Goal: Task Accomplishment & Management: Use online tool/utility

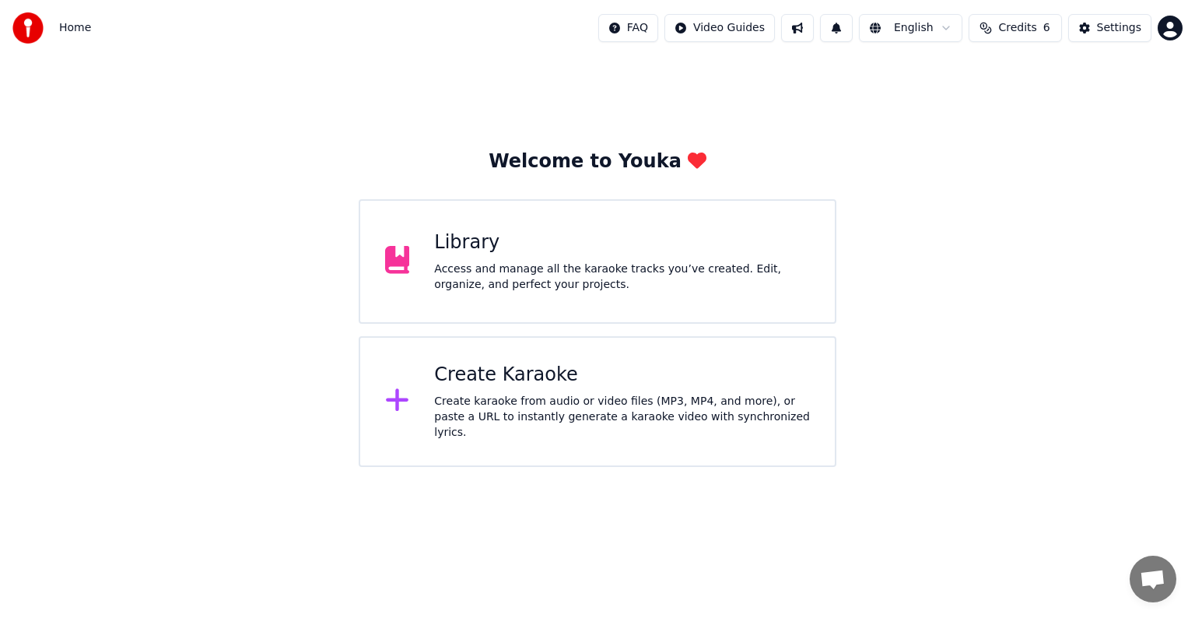
scroll to position [7055, 0]
click at [700, 262] on div "Access and manage all the karaoke tracks you’ve created. Edit, organize, and pe…" at bounding box center [622, 276] width 376 height 31
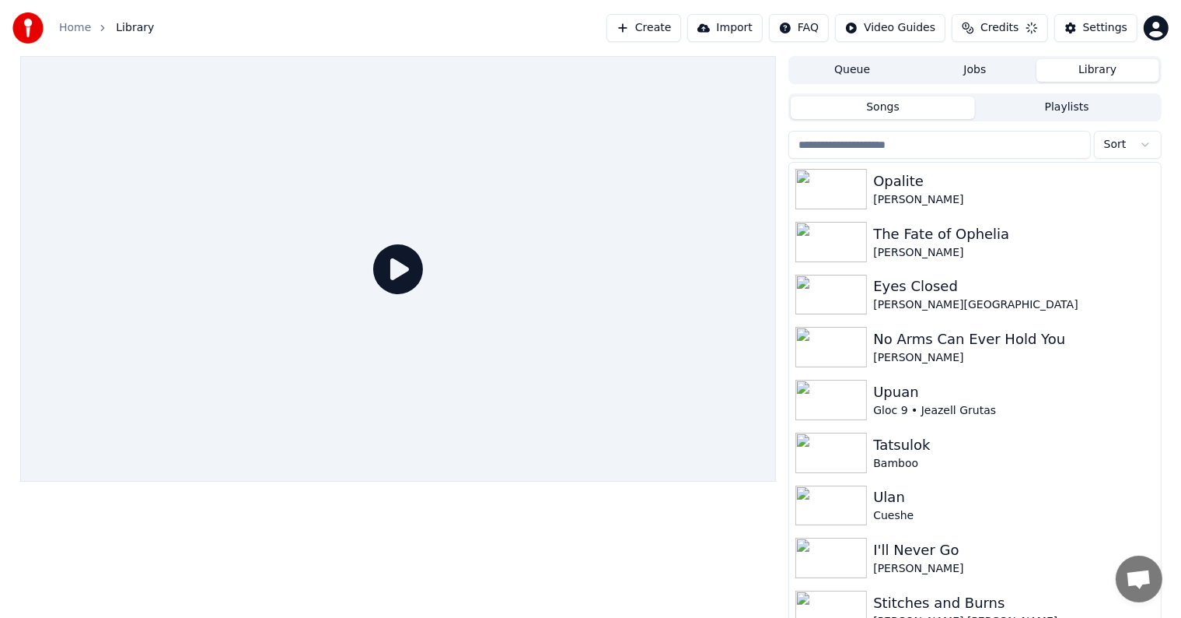
click at [667, 26] on button "Create" at bounding box center [644, 28] width 75 height 28
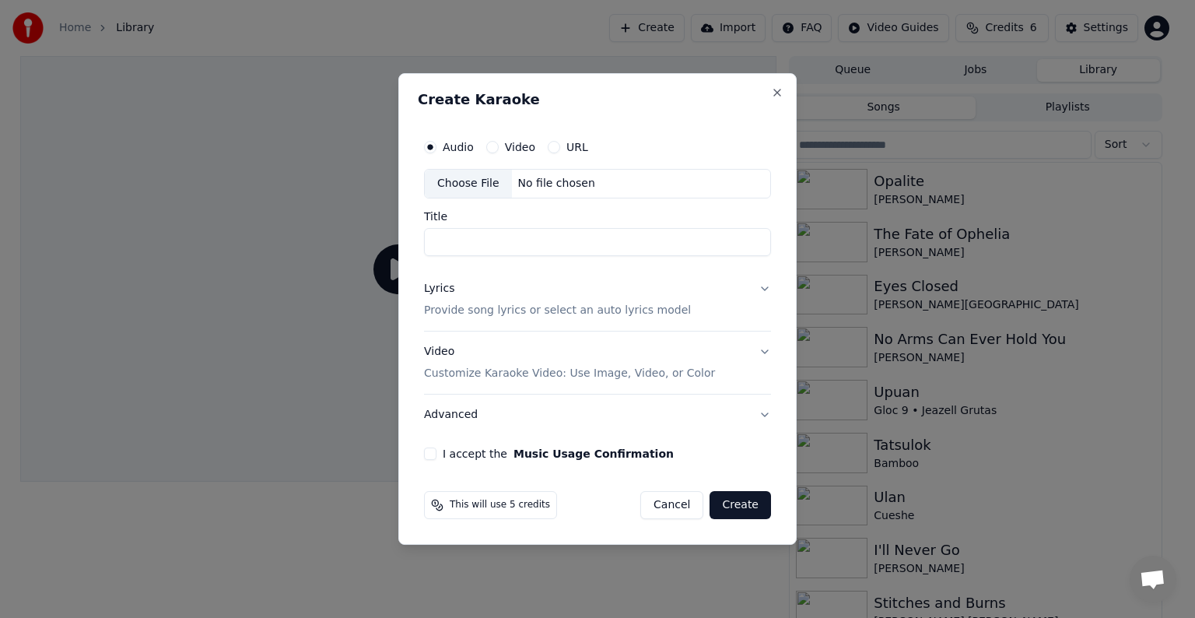
click at [447, 181] on div "Choose File" at bounding box center [468, 184] width 87 height 28
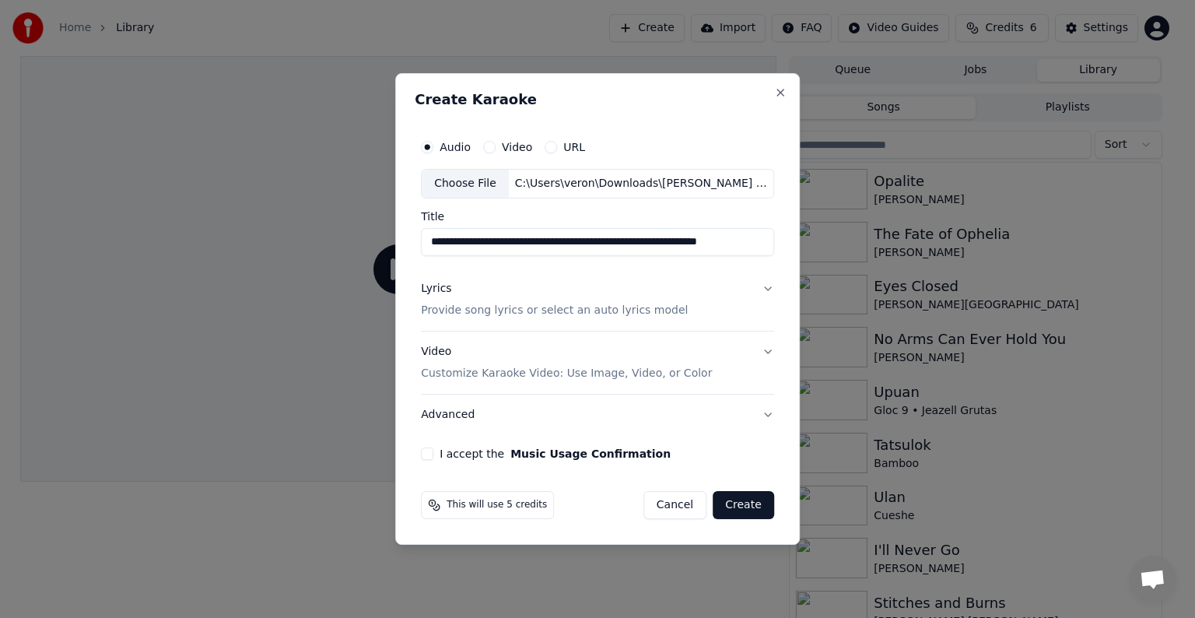
drag, startPoint x: 602, startPoint y: 241, endPoint x: 641, endPoint y: 243, distance: 38.9
click at [641, 243] on input "**********" at bounding box center [597, 242] width 353 height 28
drag, startPoint x: 498, startPoint y: 241, endPoint x: 388, endPoint y: 231, distance: 110.1
click at [388, 231] on body "Home Library Create Import FAQ Video Guides Credits 6 Settings Queue Jobs Libra…" at bounding box center [590, 309] width 1181 height 618
click at [536, 243] on input "**********" at bounding box center [597, 242] width 353 height 28
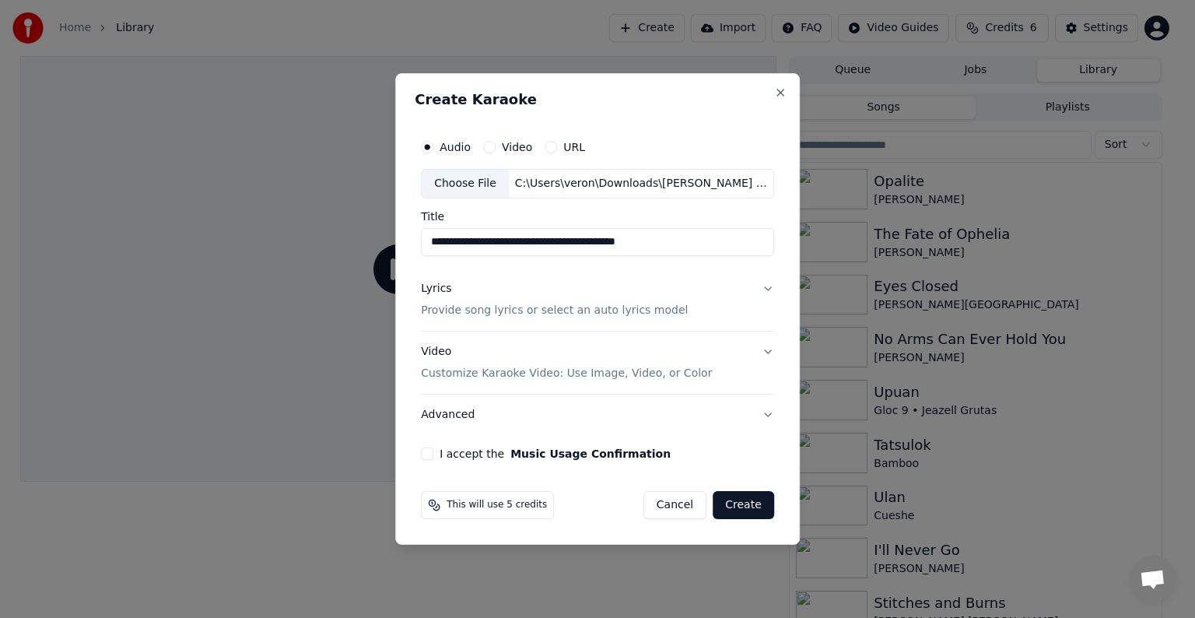
paste input "**********"
type input "**********"
click at [527, 308] on p "Provide song lyrics or select an auto lyrics model" at bounding box center [554, 311] width 267 height 16
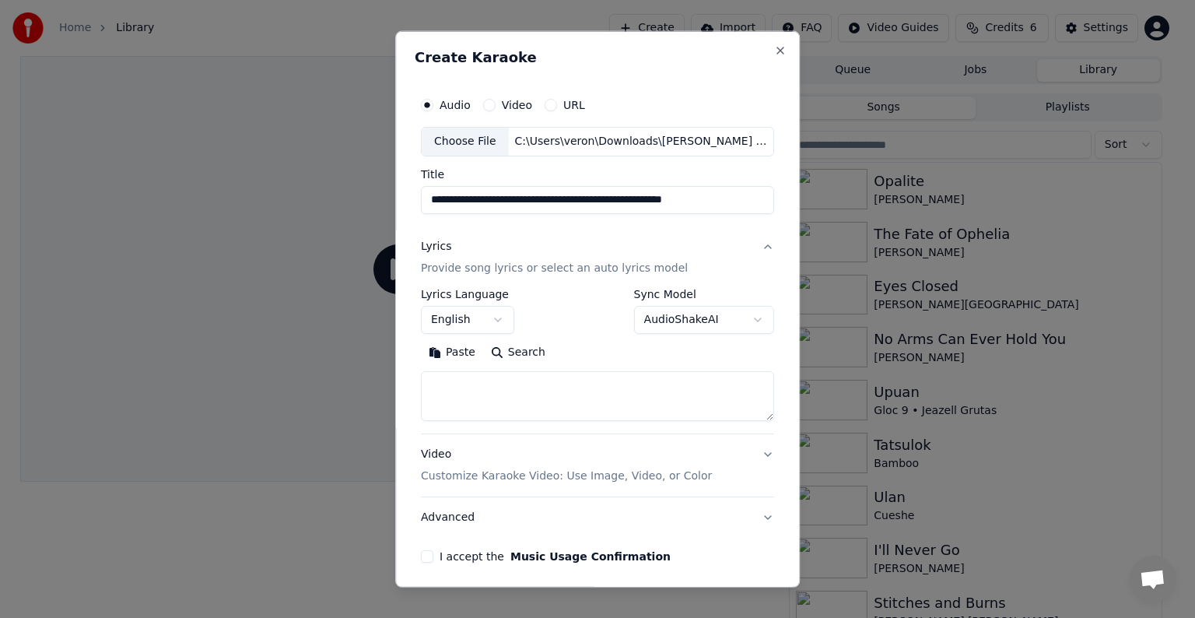
click at [478, 268] on p "Provide song lyrics or select an auto lyrics model" at bounding box center [554, 269] width 267 height 16
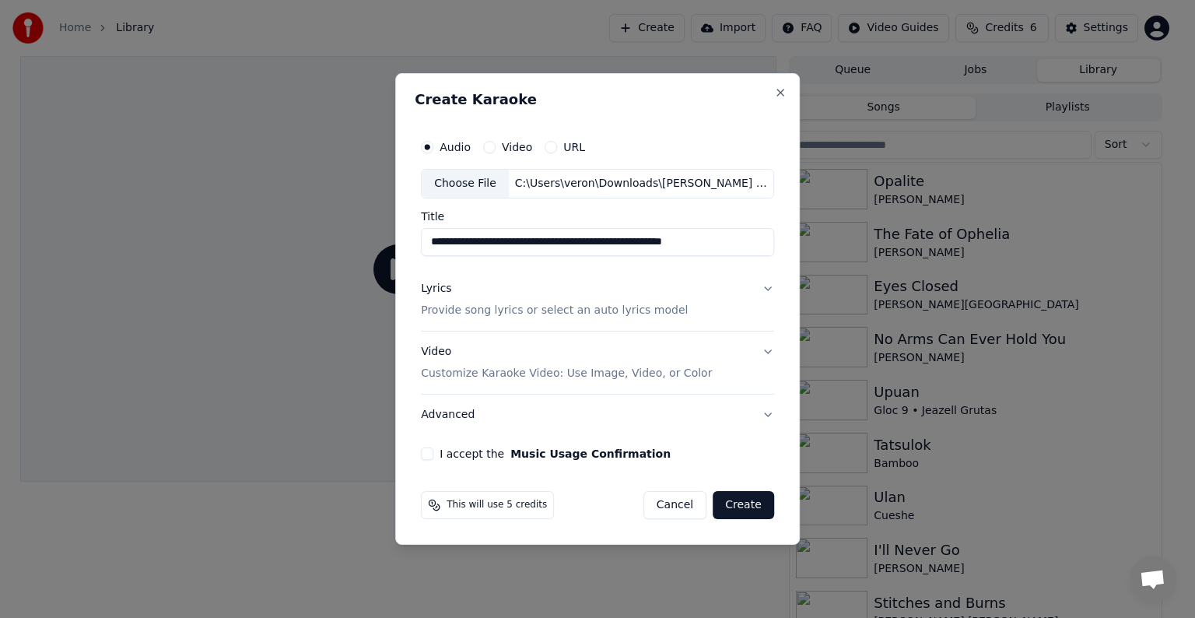
click at [489, 306] on p "Provide song lyrics or select an auto lyrics model" at bounding box center [554, 311] width 267 height 16
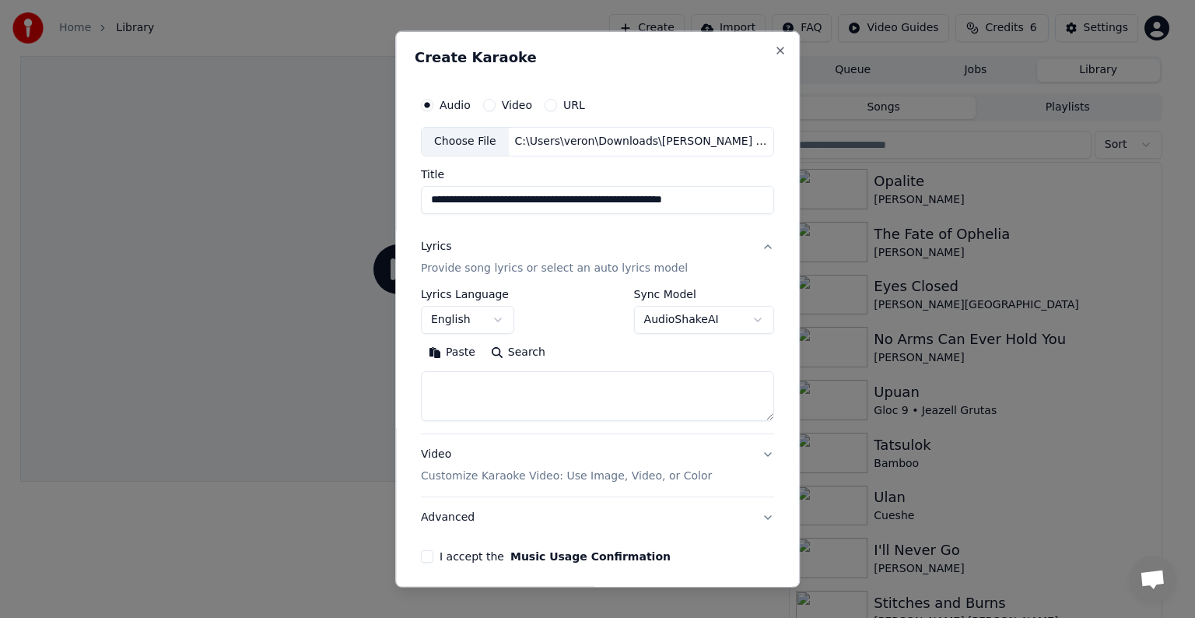
click at [464, 383] on textarea at bounding box center [597, 396] width 353 height 50
paste textarea "**********"
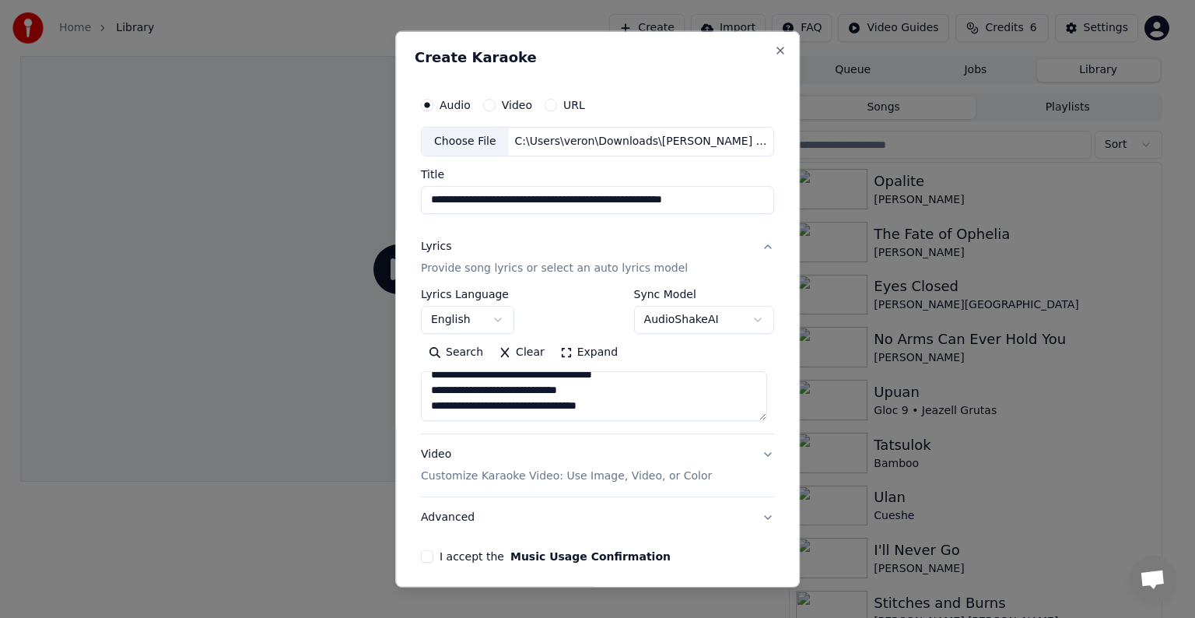
paste textarea "**********"
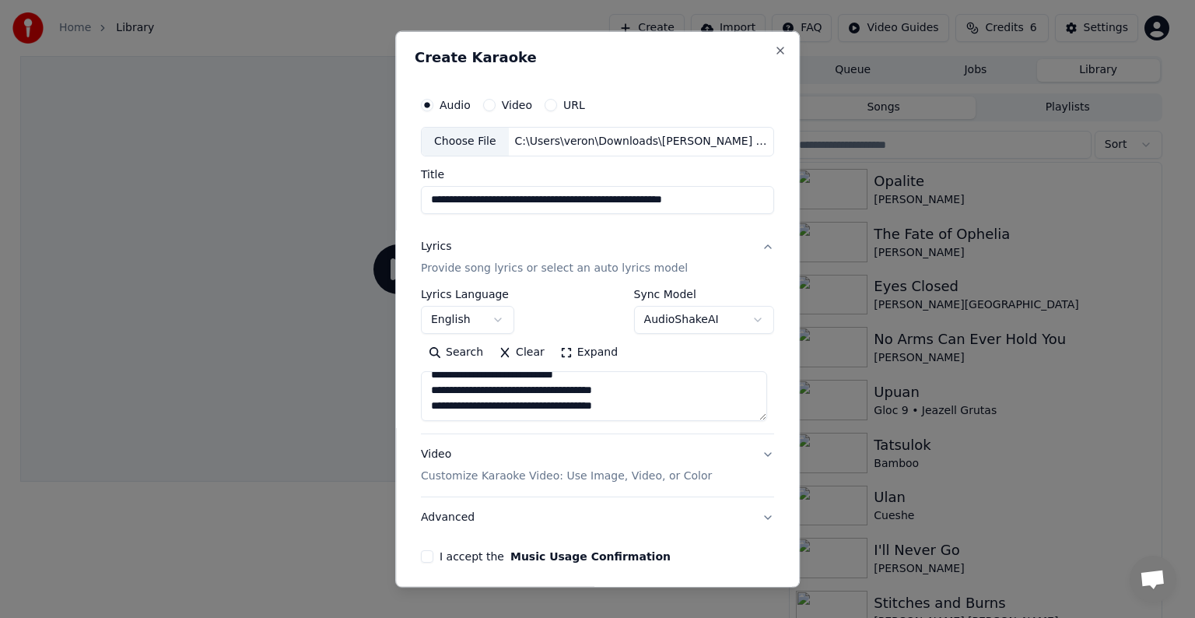
scroll to position [423, 0]
paste textarea "**********"
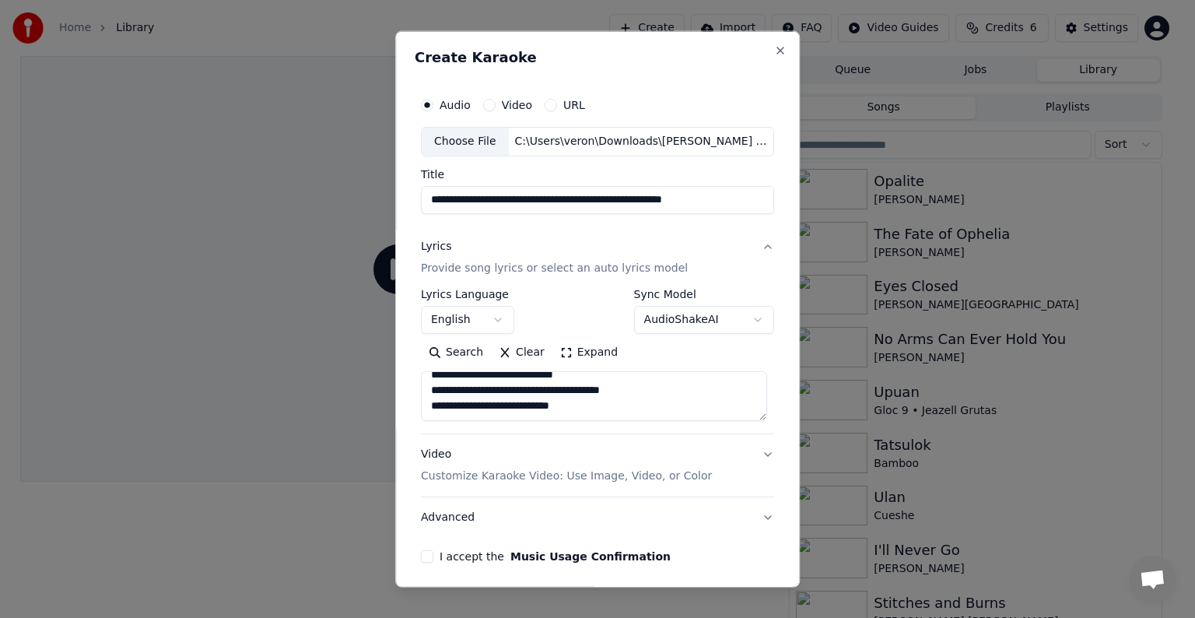
paste textarea "**********"
drag, startPoint x: 585, startPoint y: 411, endPoint x: 740, endPoint y: 413, distance: 155.6
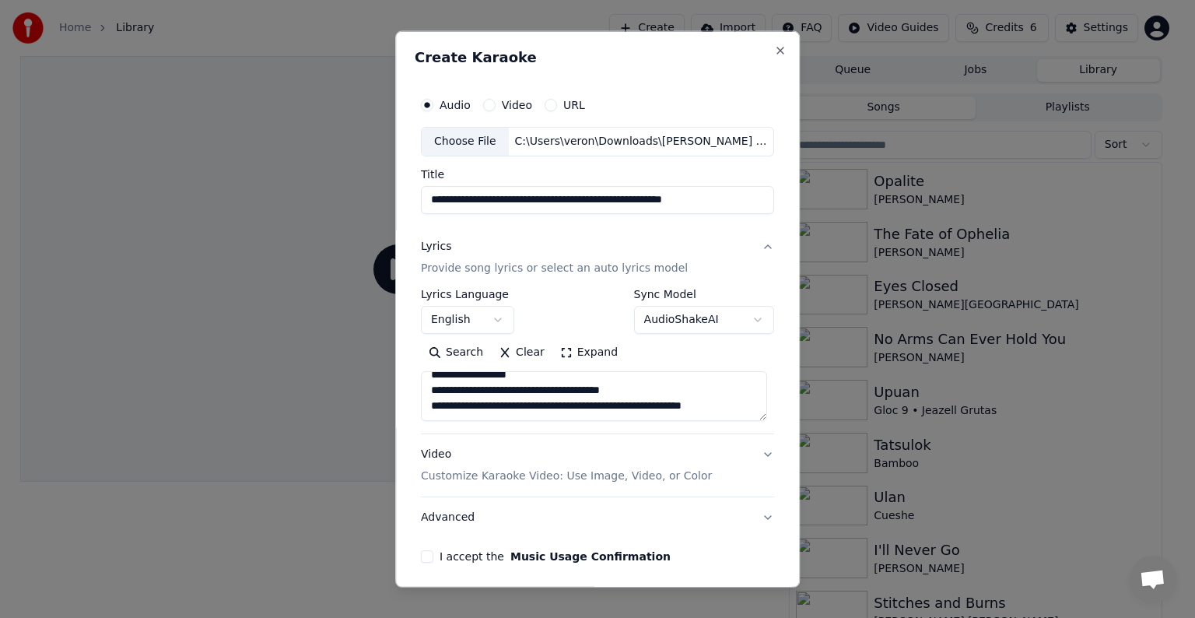
click at [740, 413] on textarea at bounding box center [594, 396] width 346 height 50
drag, startPoint x: 599, startPoint y: 382, endPoint x: 691, endPoint y: 390, distance: 92.9
click at [691, 390] on textarea at bounding box center [594, 396] width 346 height 50
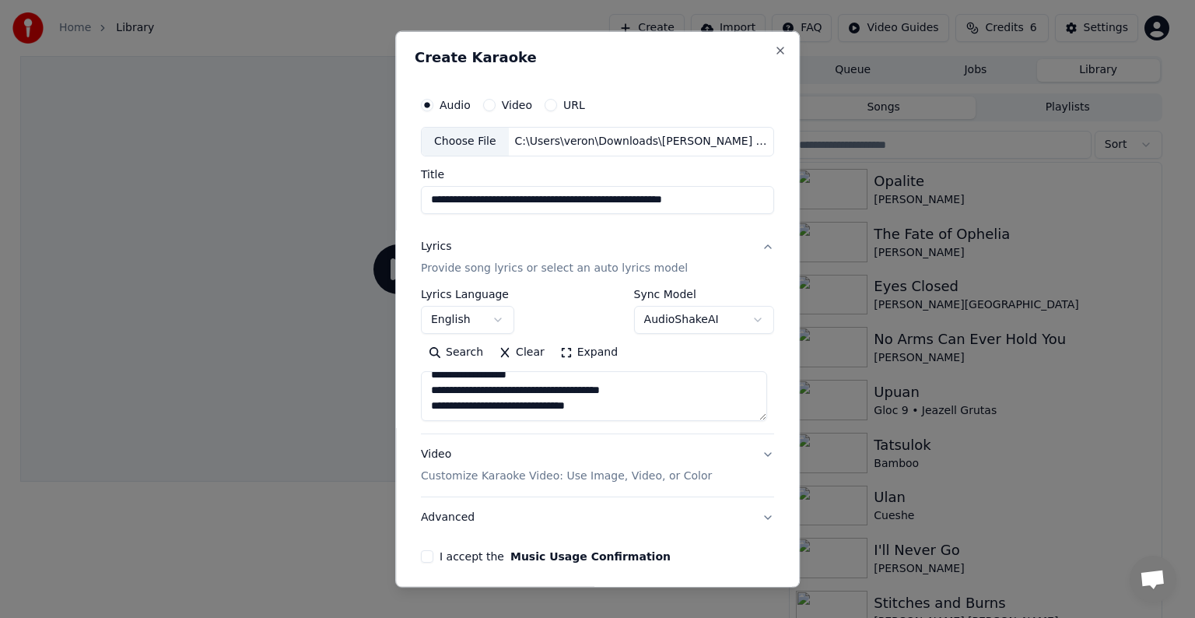
paste textarea "**********"
drag, startPoint x: 606, startPoint y: 411, endPoint x: 535, endPoint y: 389, distance: 74.0
click at [535, 389] on textarea at bounding box center [594, 396] width 346 height 50
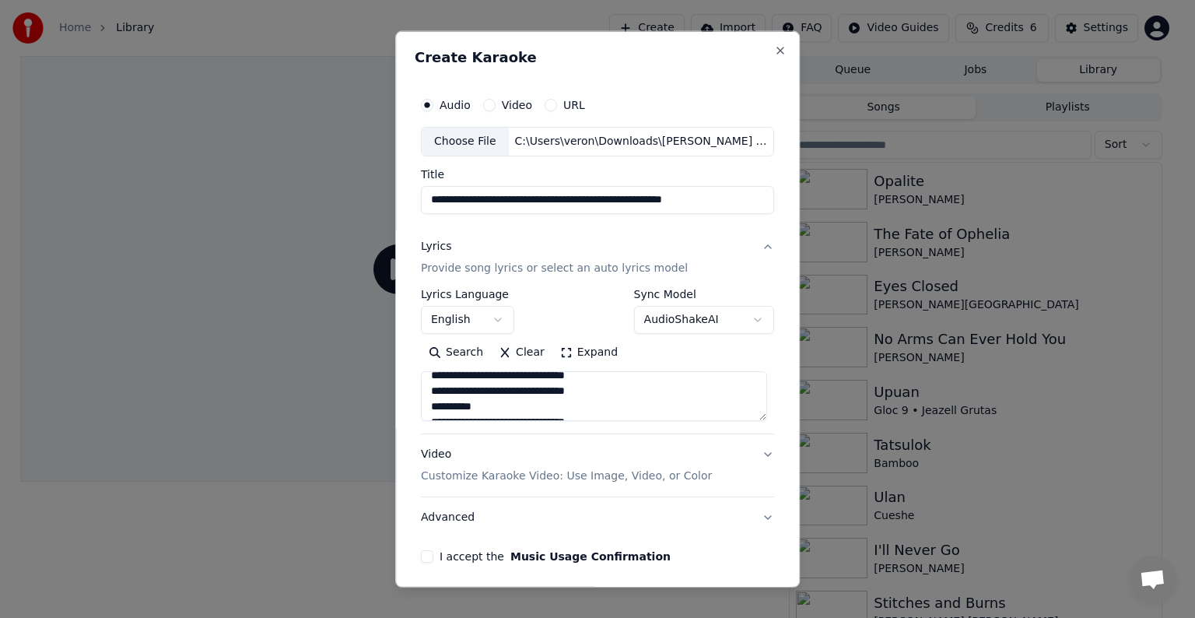
click at [600, 387] on textarea at bounding box center [594, 396] width 346 height 50
click at [604, 414] on textarea at bounding box center [594, 396] width 346 height 50
click at [545, 413] on textarea at bounding box center [594, 396] width 346 height 50
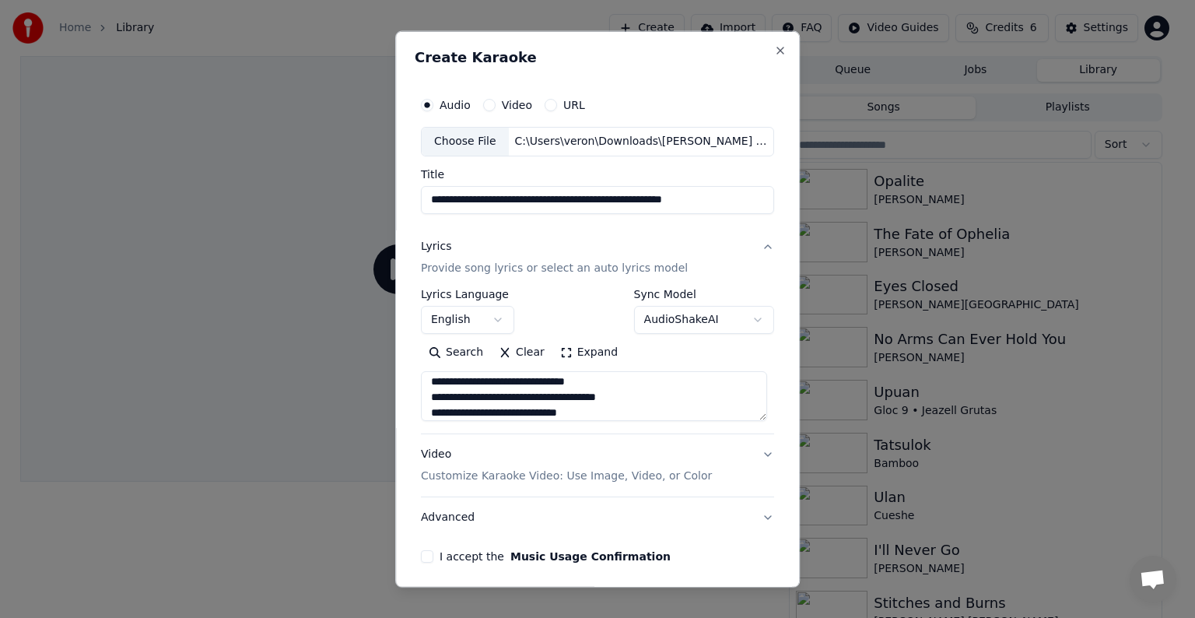
click at [594, 411] on textarea at bounding box center [594, 396] width 346 height 50
click at [632, 411] on textarea at bounding box center [594, 396] width 346 height 50
paste textarea "**********"
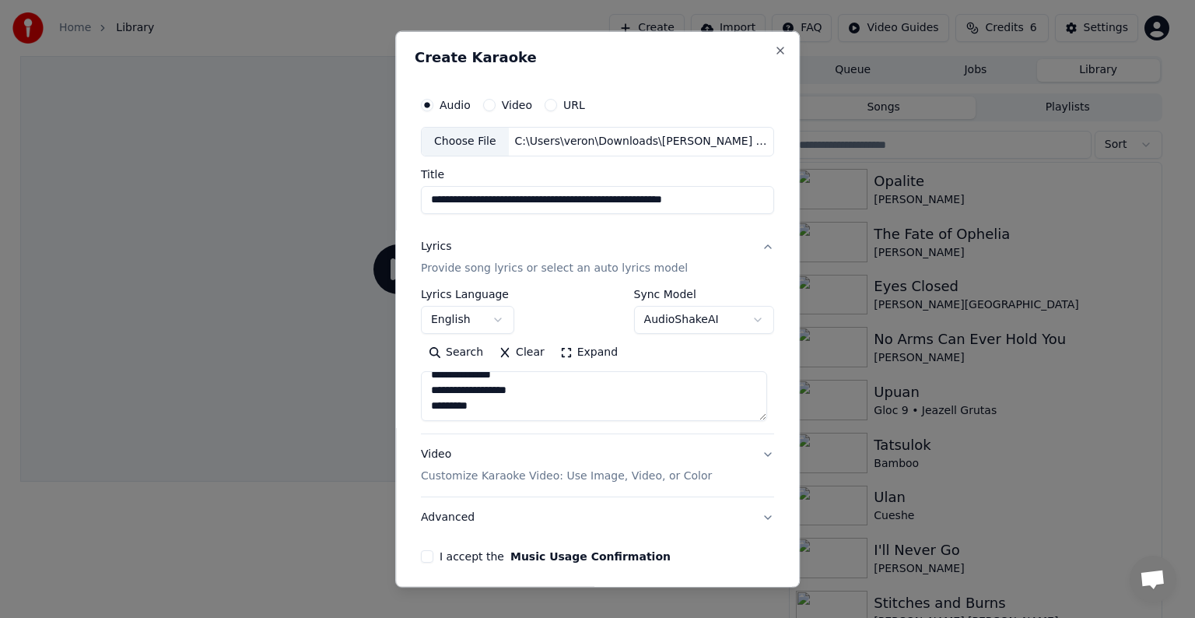
type textarea "**********"
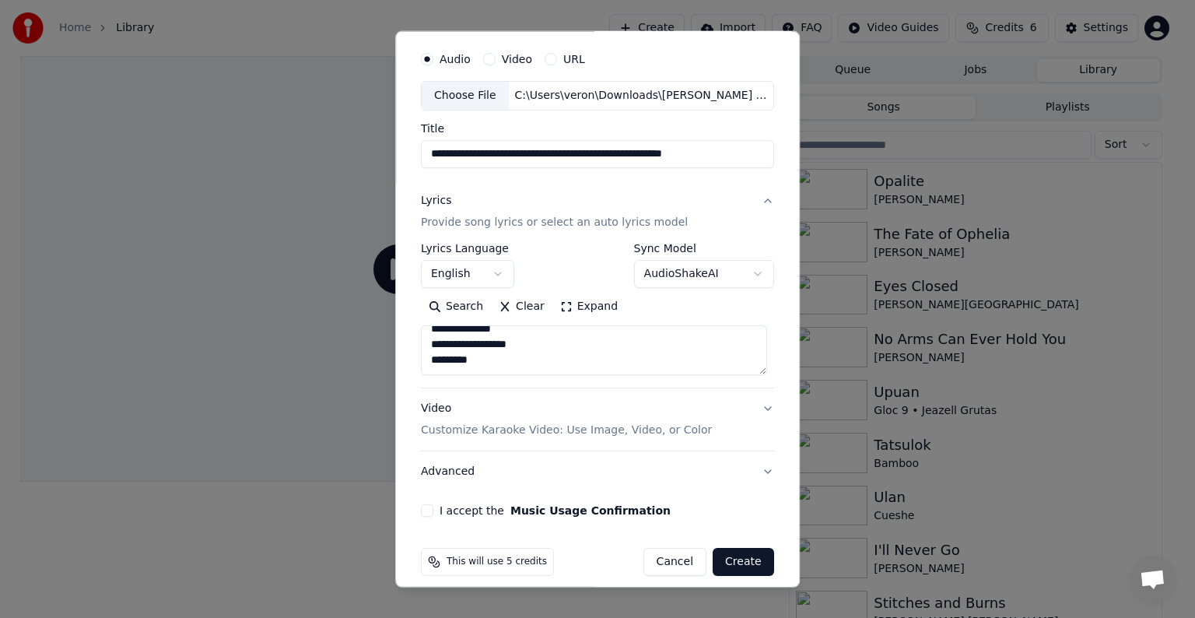
scroll to position [59, 0]
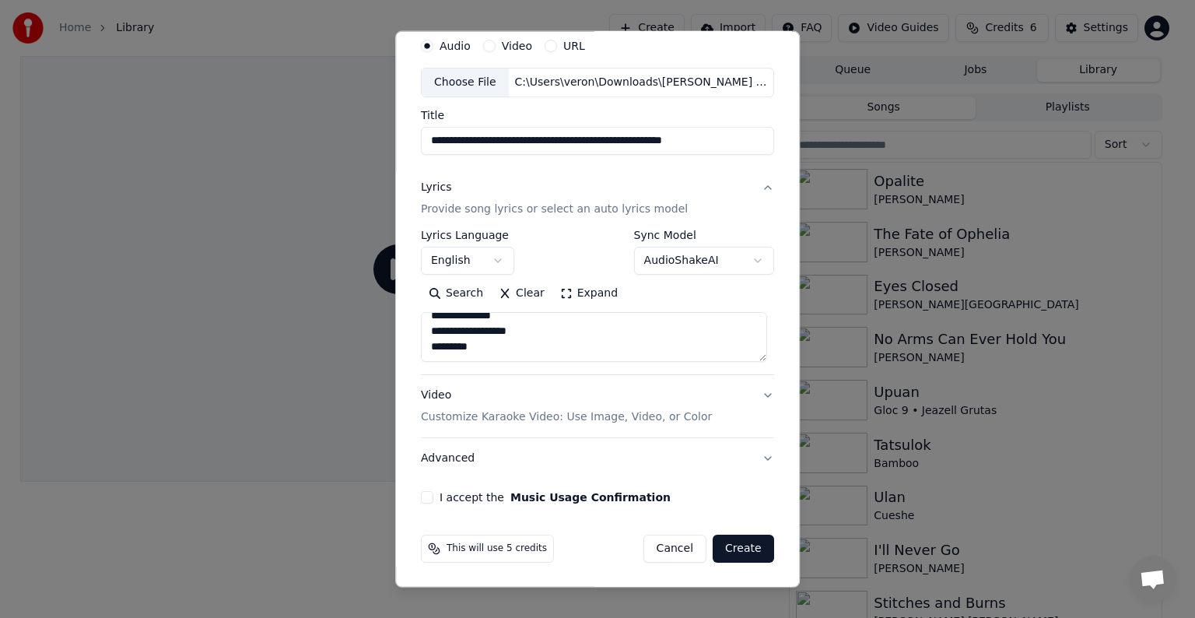
click at [421, 497] on button "I accept the Music Usage Confirmation" at bounding box center [427, 497] width 12 height 12
click at [740, 549] on button "Create" at bounding box center [742, 548] width 61 height 28
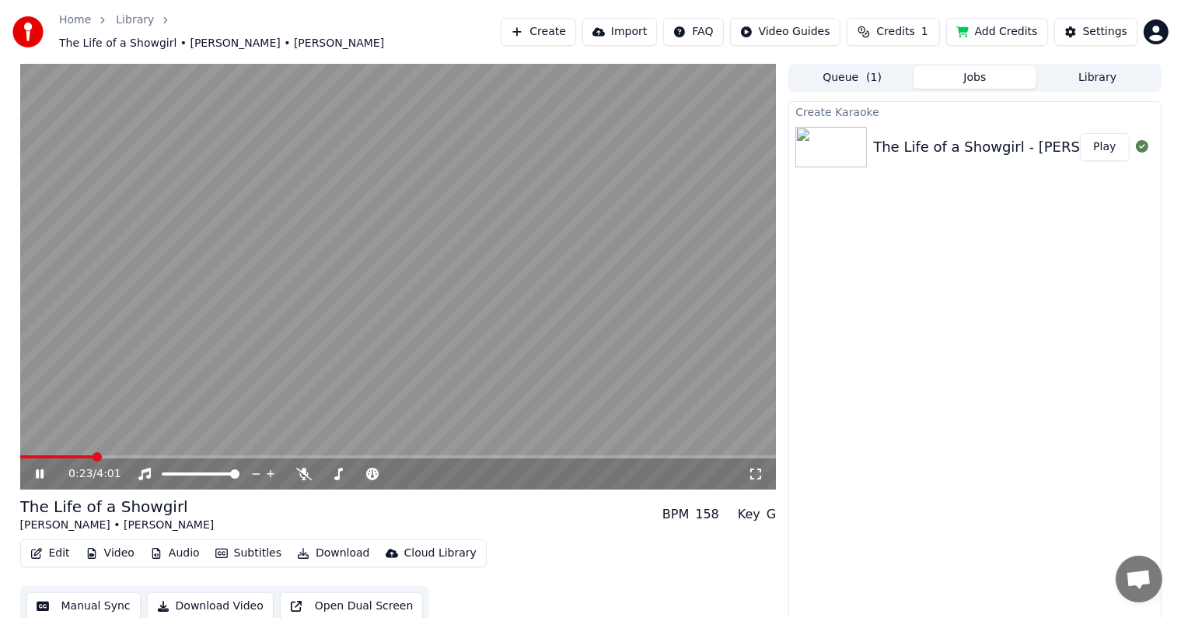
click at [485, 231] on video at bounding box center [398, 276] width 757 height 425
click at [47, 455] on span at bounding box center [34, 456] width 28 height 3
click at [42, 455] on span at bounding box center [31, 456] width 22 height 3
click at [37, 455] on span at bounding box center [31, 456] width 22 height 3
click at [1093, 25] on div "Settings" at bounding box center [1105, 32] width 44 height 16
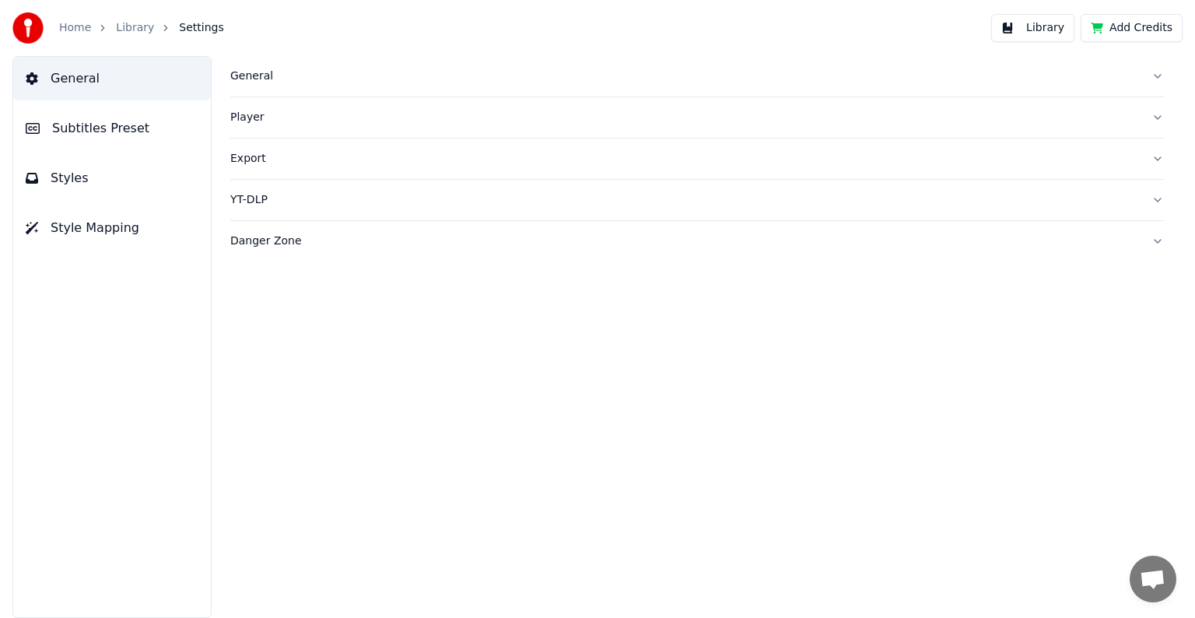
click at [86, 125] on span "Subtitles Preset" at bounding box center [100, 128] width 97 height 19
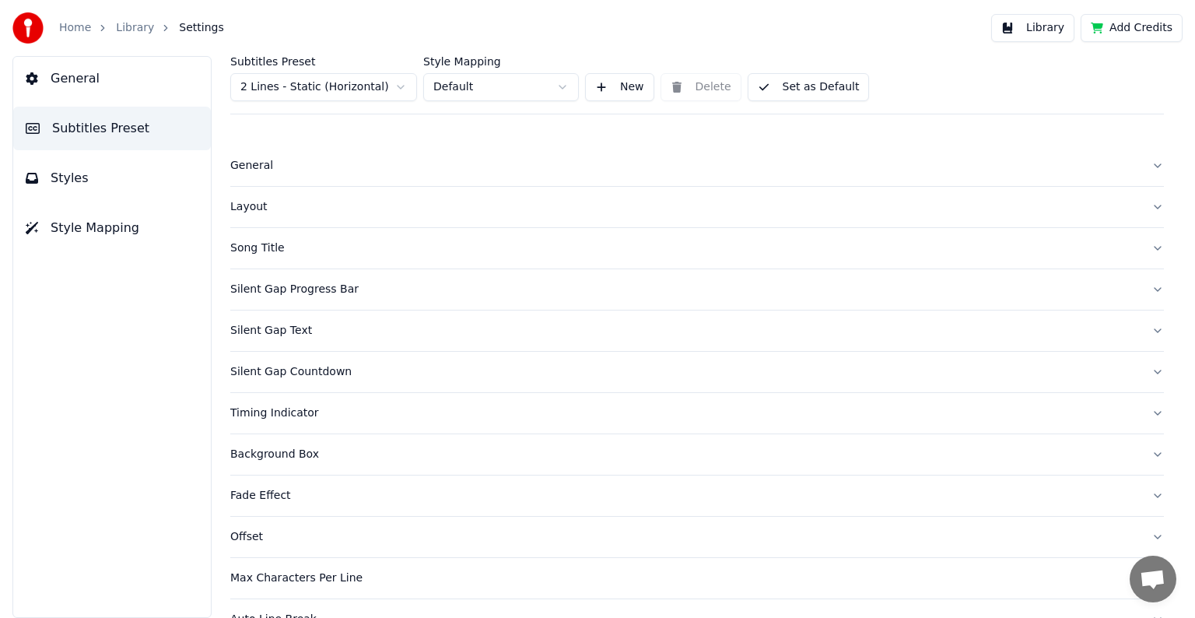
click at [285, 96] on html "Home Library Settings Library Add Credits General Subtitles Preset Styles Style…" at bounding box center [597, 309] width 1195 height 618
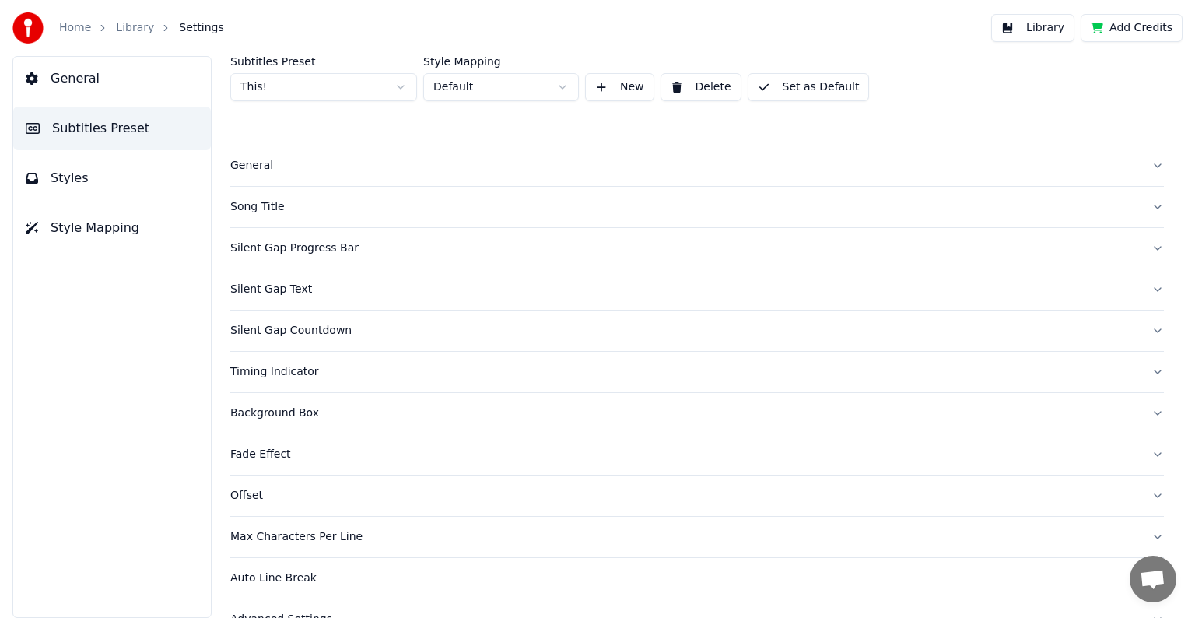
click at [271, 204] on div "Song Title" at bounding box center [684, 207] width 908 height 16
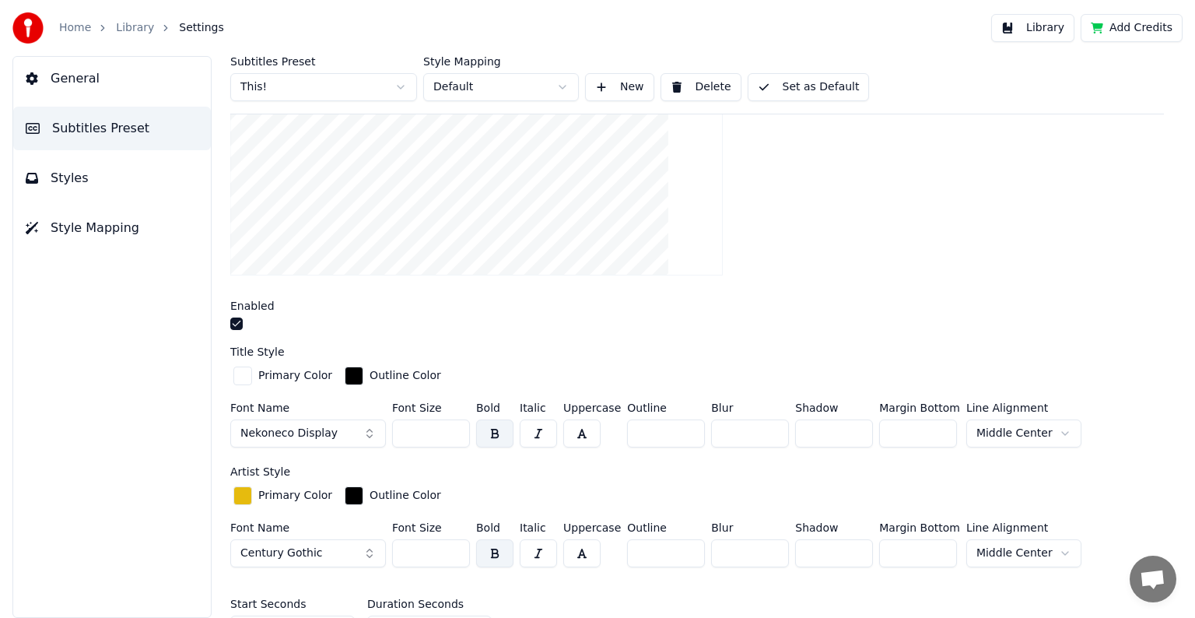
scroll to position [467, 0]
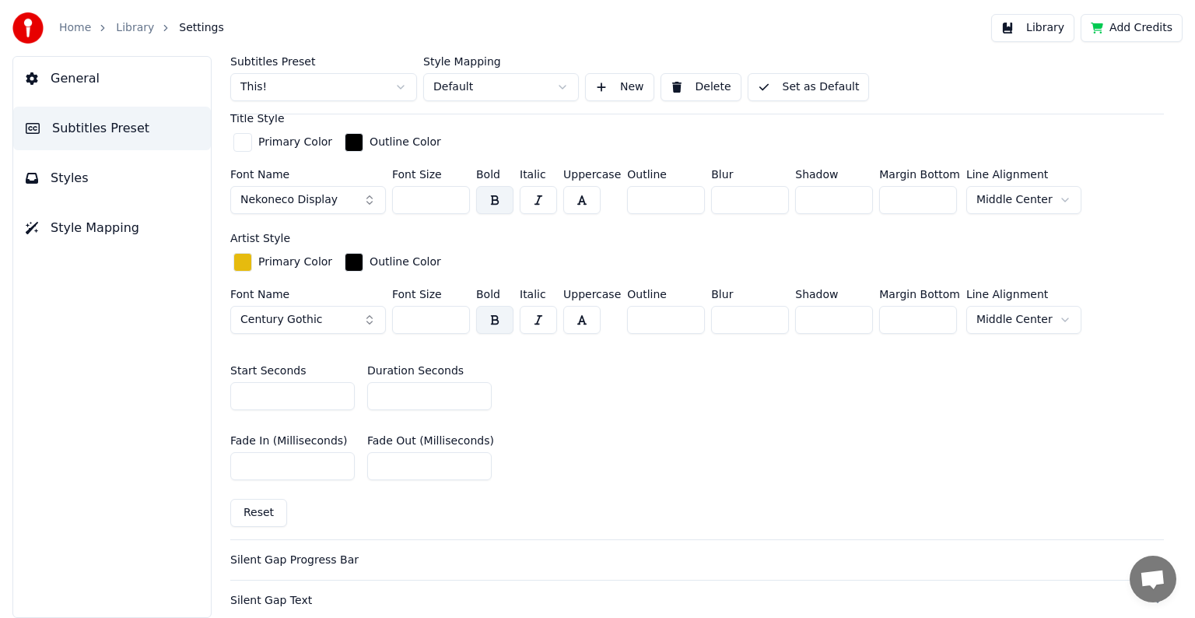
click at [473, 388] on input "*" at bounding box center [429, 396] width 124 height 28
type input "*"
click at [473, 388] on input "*" at bounding box center [429, 396] width 124 height 28
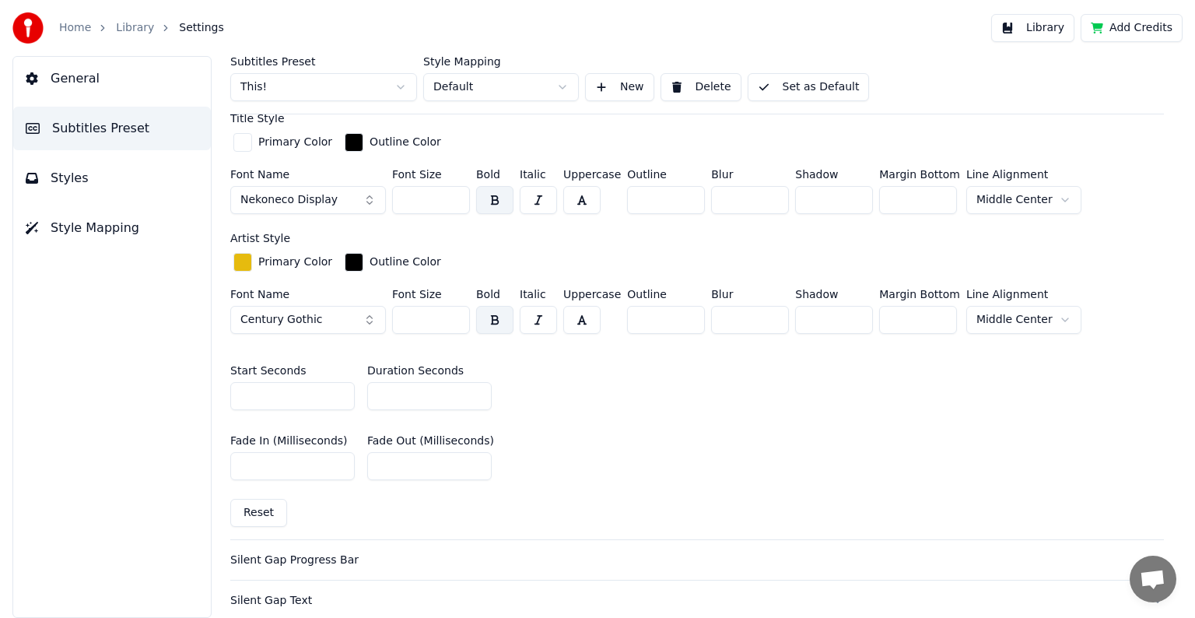
click at [802, 89] on button "Set as Default" at bounding box center [808, 87] width 122 height 28
click at [138, 24] on link "Library" at bounding box center [135, 28] width 38 height 16
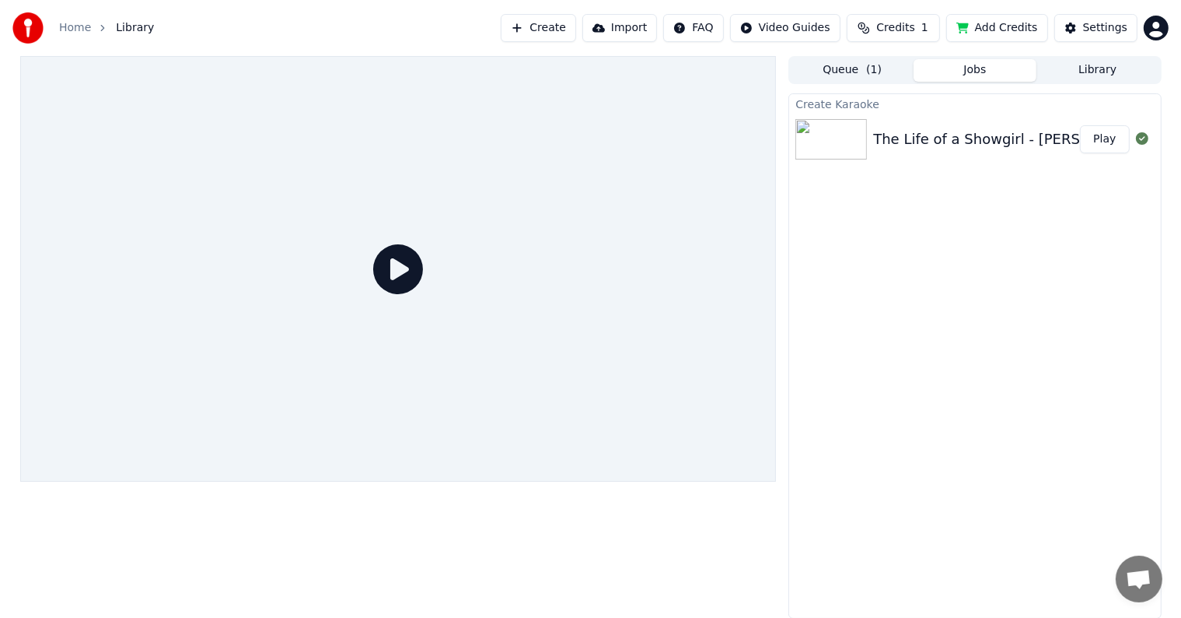
click at [1111, 142] on button "Play" at bounding box center [1104, 139] width 49 height 28
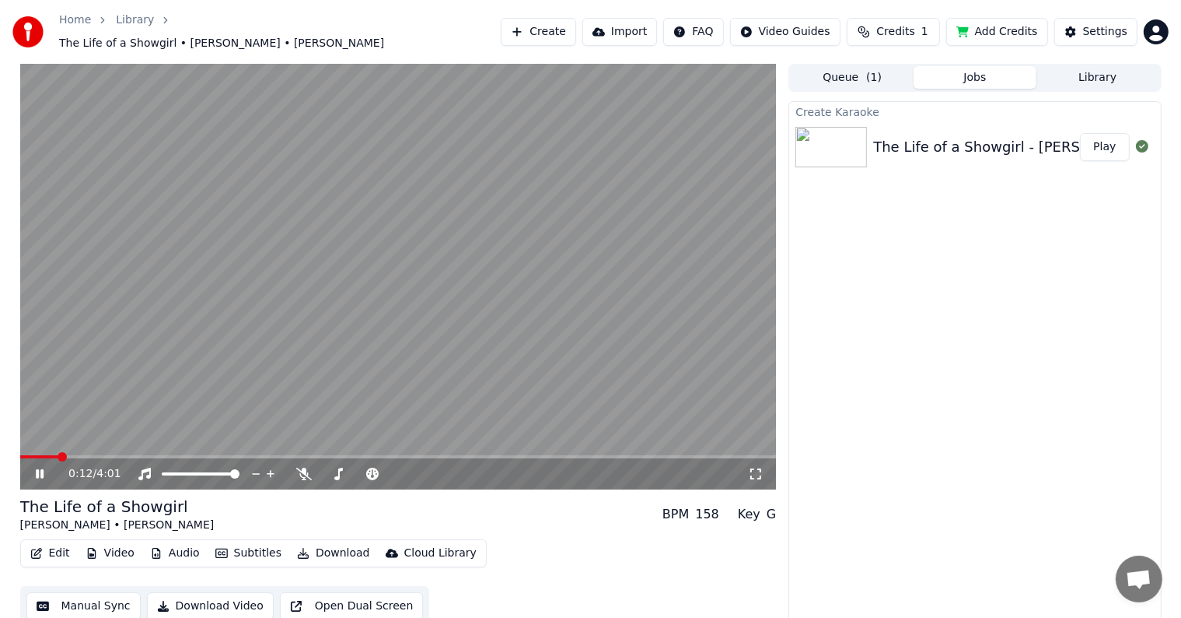
click at [40, 467] on icon at bounding box center [51, 473] width 37 height 12
click at [1103, 19] on button "Settings" at bounding box center [1096, 32] width 83 height 28
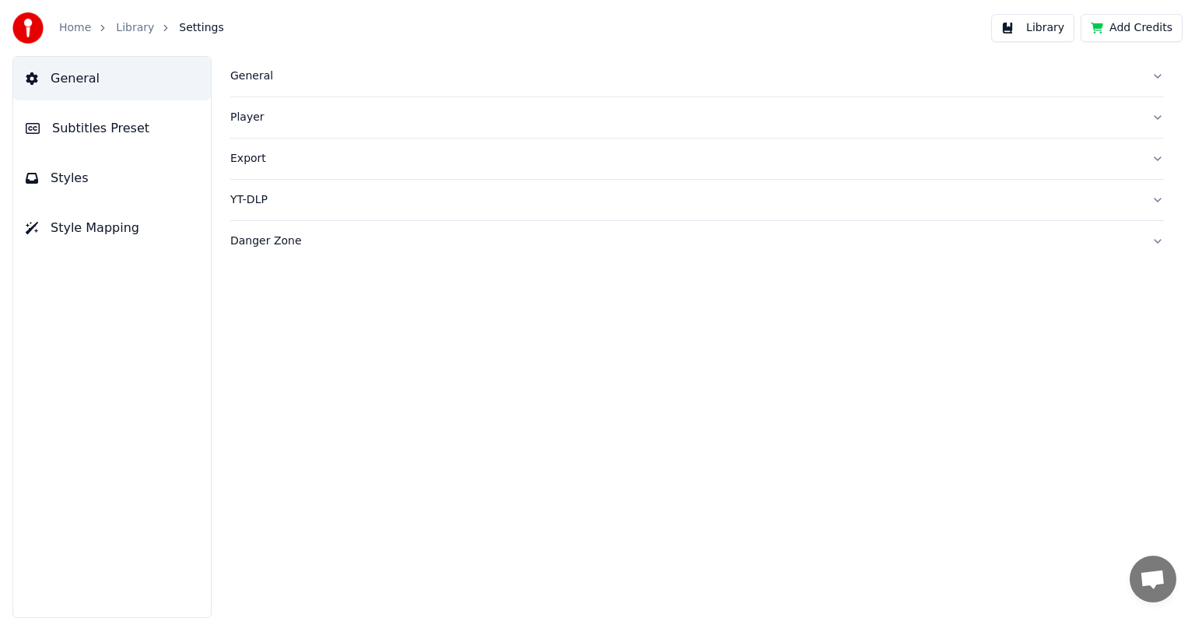
click at [82, 128] on span "Subtitles Preset" at bounding box center [100, 128] width 97 height 19
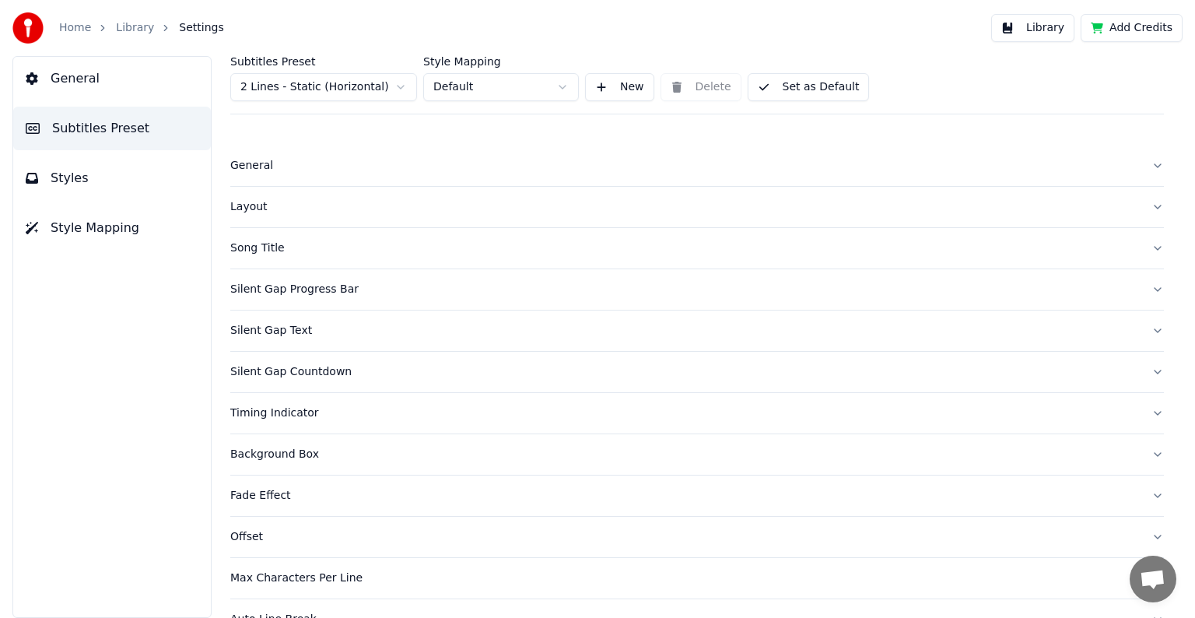
click at [348, 83] on html "Home Library Settings Library Add Credits General Subtitles Preset Styles Style…" at bounding box center [597, 309] width 1195 height 618
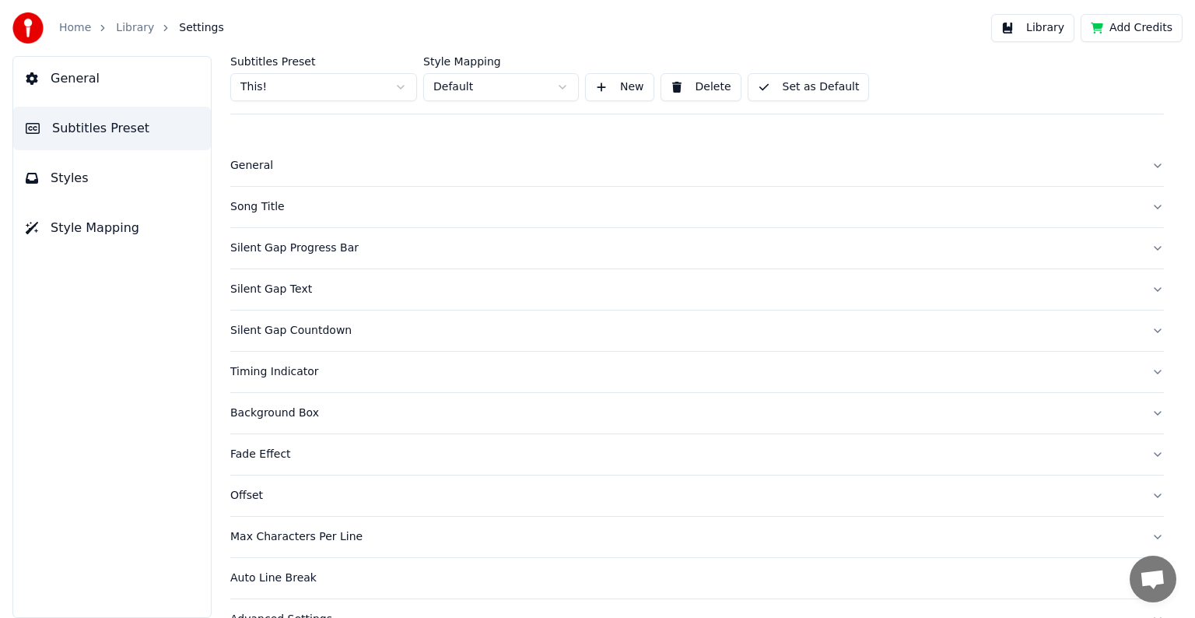
click at [258, 199] on div "Song Title" at bounding box center [684, 207] width 908 height 16
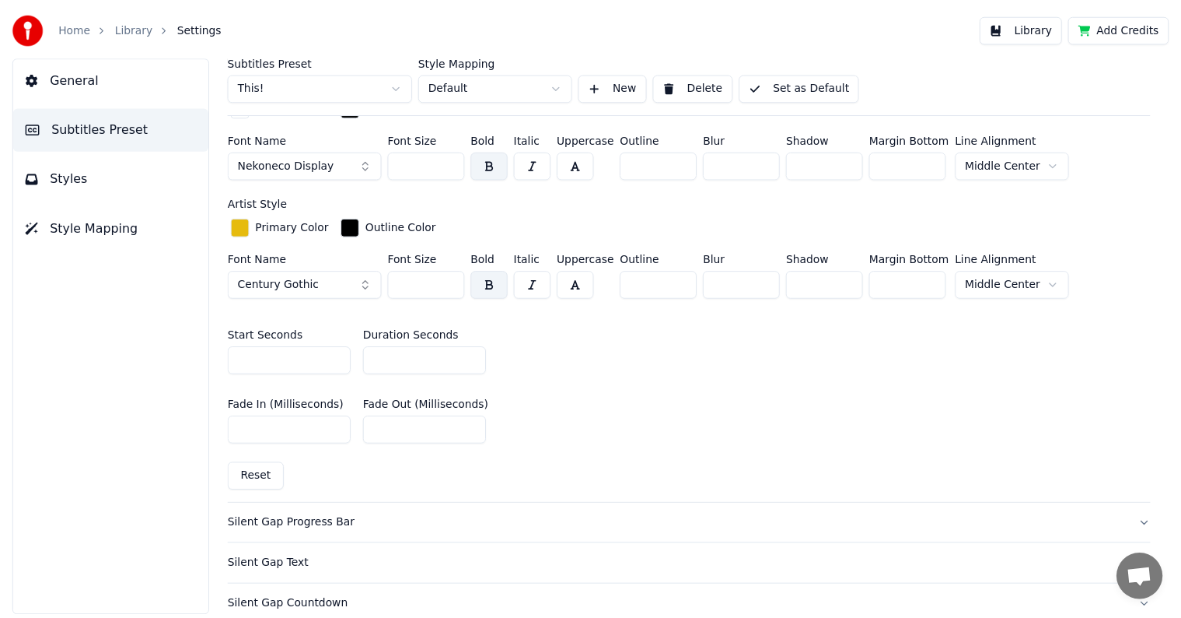
scroll to position [544, 0]
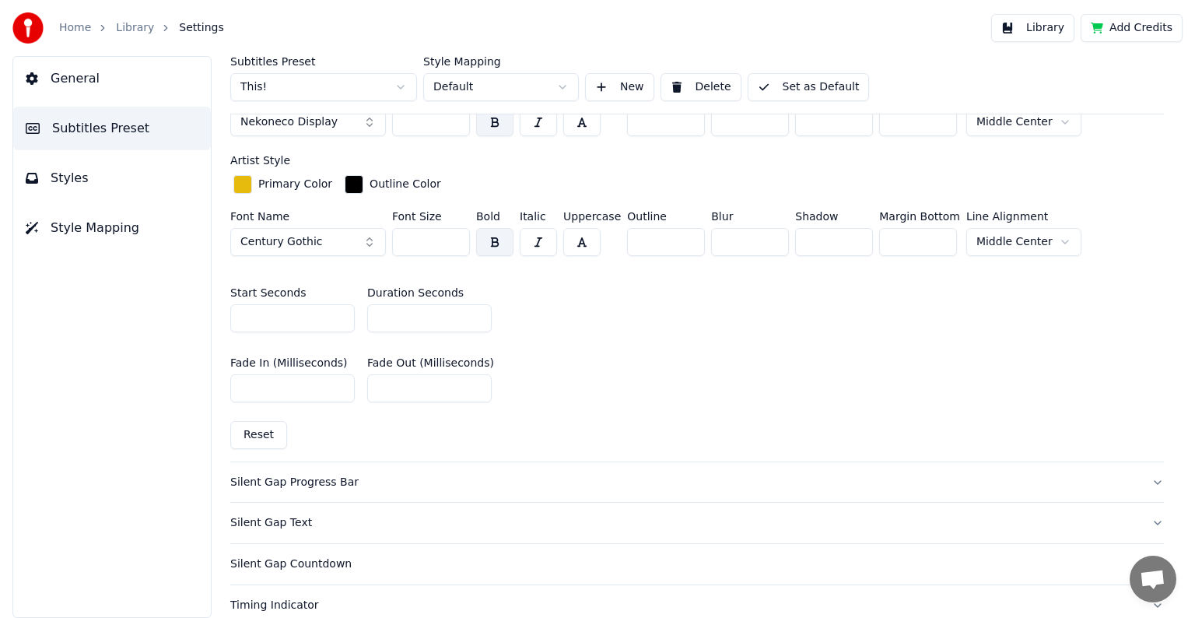
click at [475, 319] on input "*" at bounding box center [429, 318] width 124 height 28
type input "*"
click at [475, 319] on input "*" at bounding box center [429, 318] width 124 height 28
drag, startPoint x: 818, startPoint y: 70, endPoint x: 813, endPoint y: 84, distance: 15.0
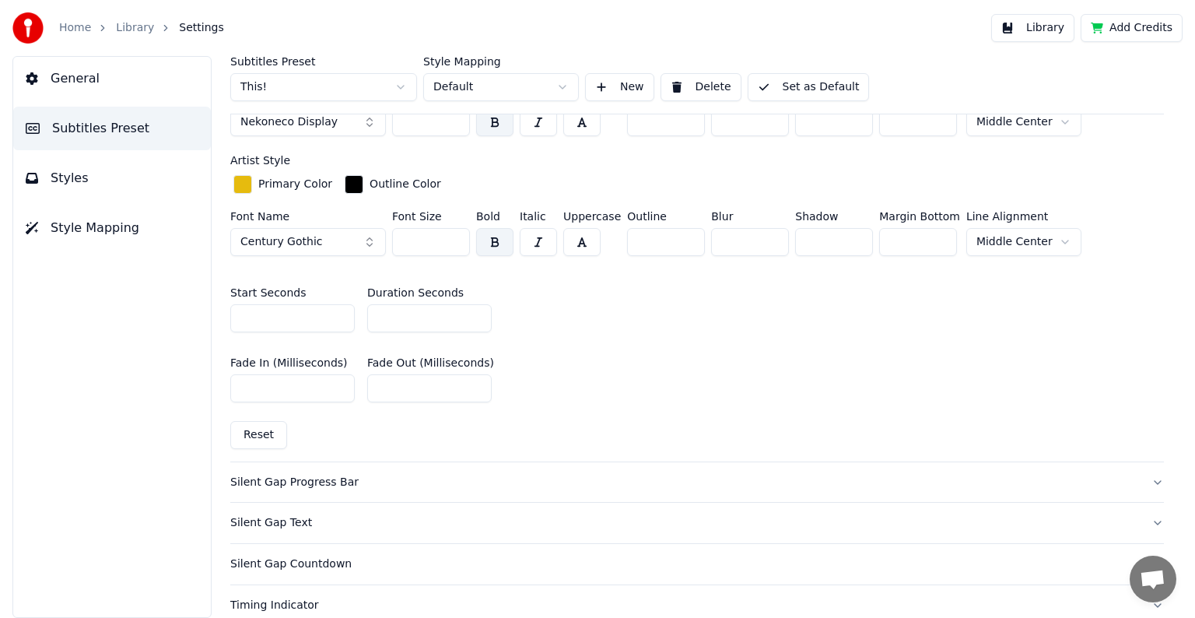
click at [815, 79] on div "Subtitles Preset This! Style Mapping Default New Delete Set as Default" at bounding box center [696, 85] width 933 height 58
click at [813, 84] on button "Set as Default" at bounding box center [808, 87] width 122 height 28
click at [138, 23] on link "Library" at bounding box center [135, 28] width 38 height 16
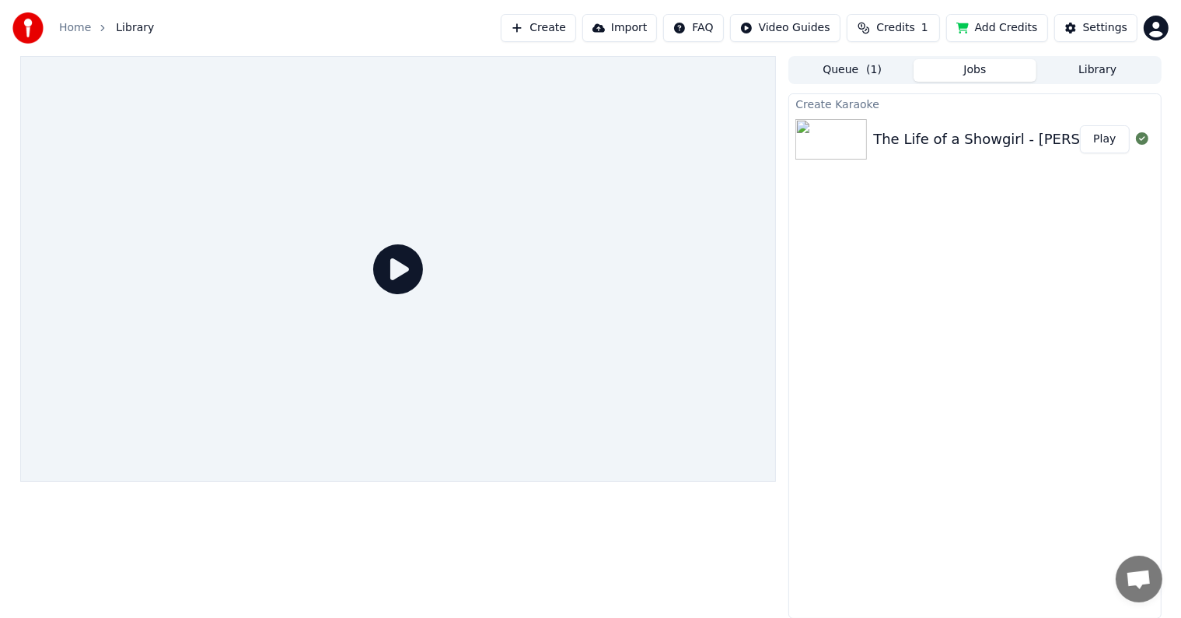
click at [1107, 141] on button "Play" at bounding box center [1104, 139] width 49 height 28
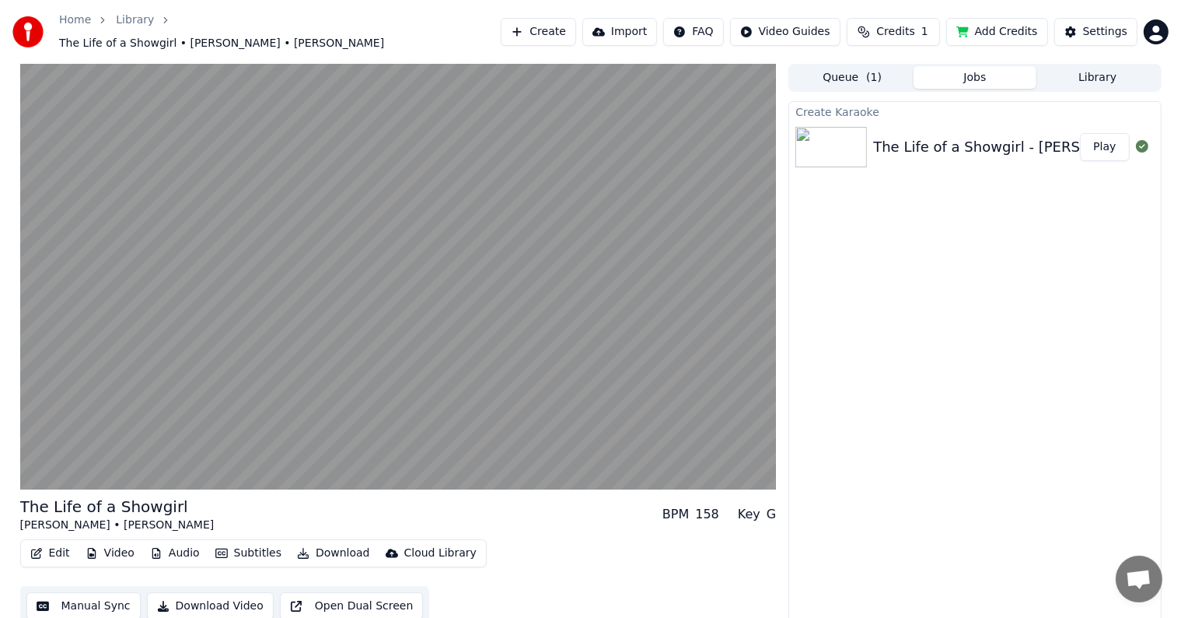
click at [1080, 133] on button "Play" at bounding box center [1104, 147] width 49 height 28
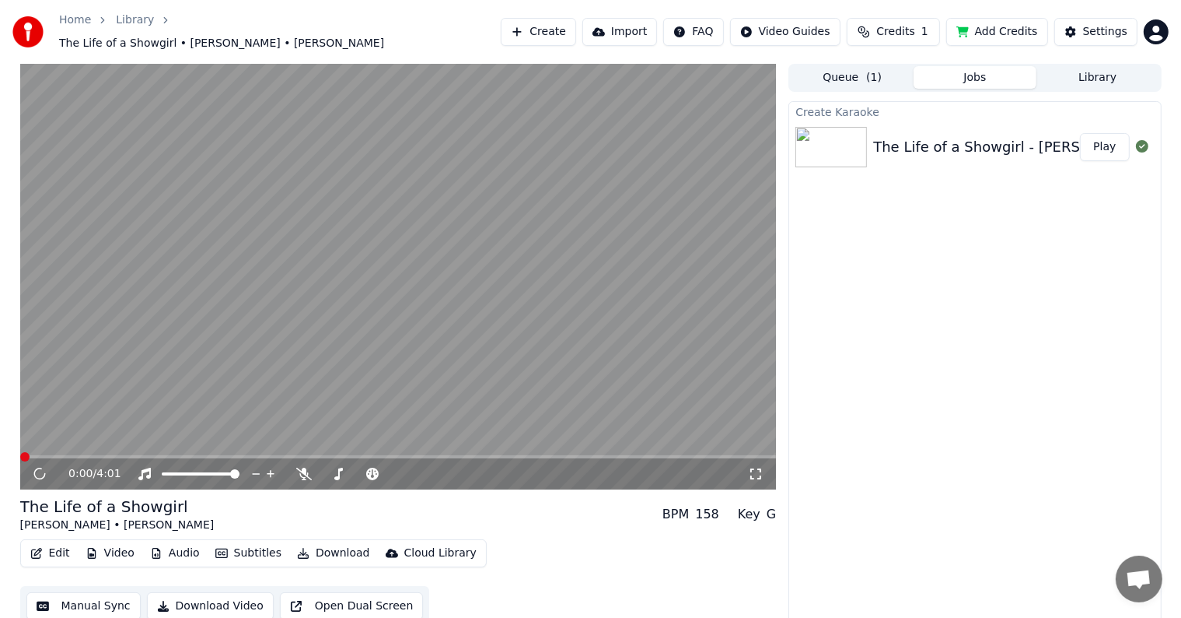
click at [96, 597] on button "Manual Sync" at bounding box center [83, 606] width 114 height 28
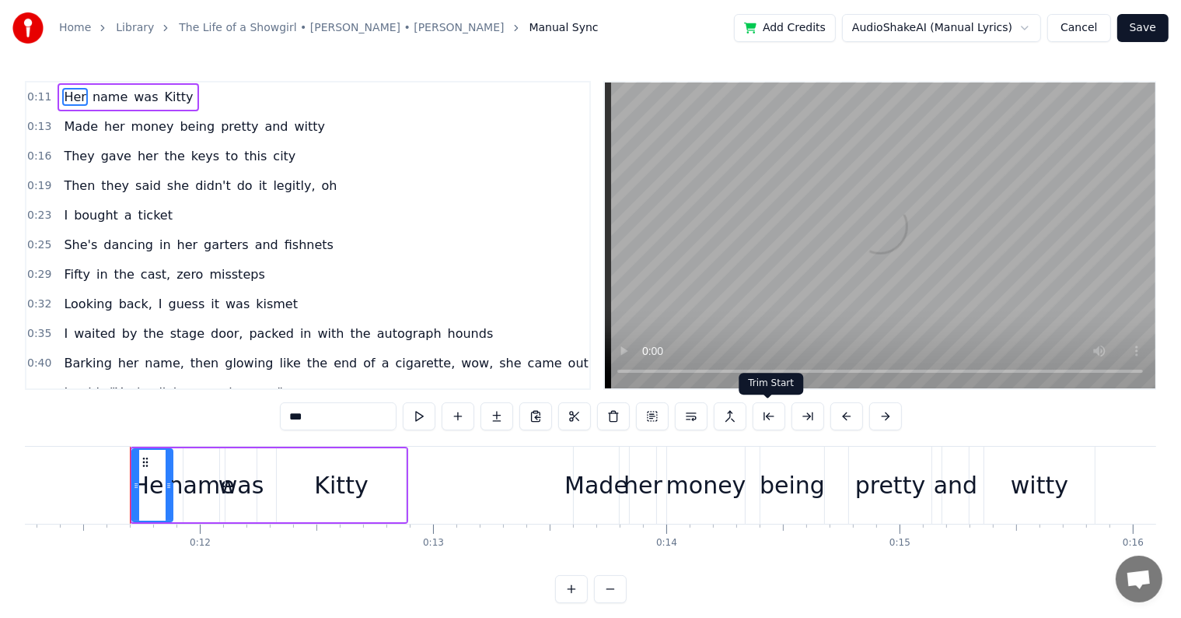
scroll to position [0, 2651]
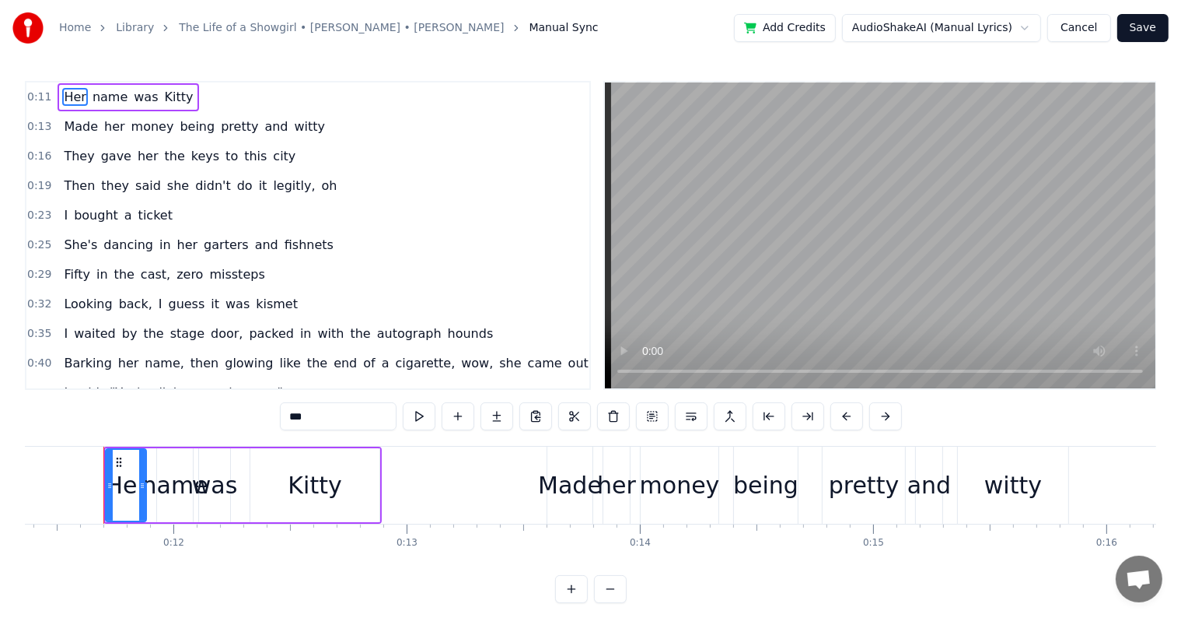
click at [135, 28] on link "Library" at bounding box center [135, 28] width 38 height 16
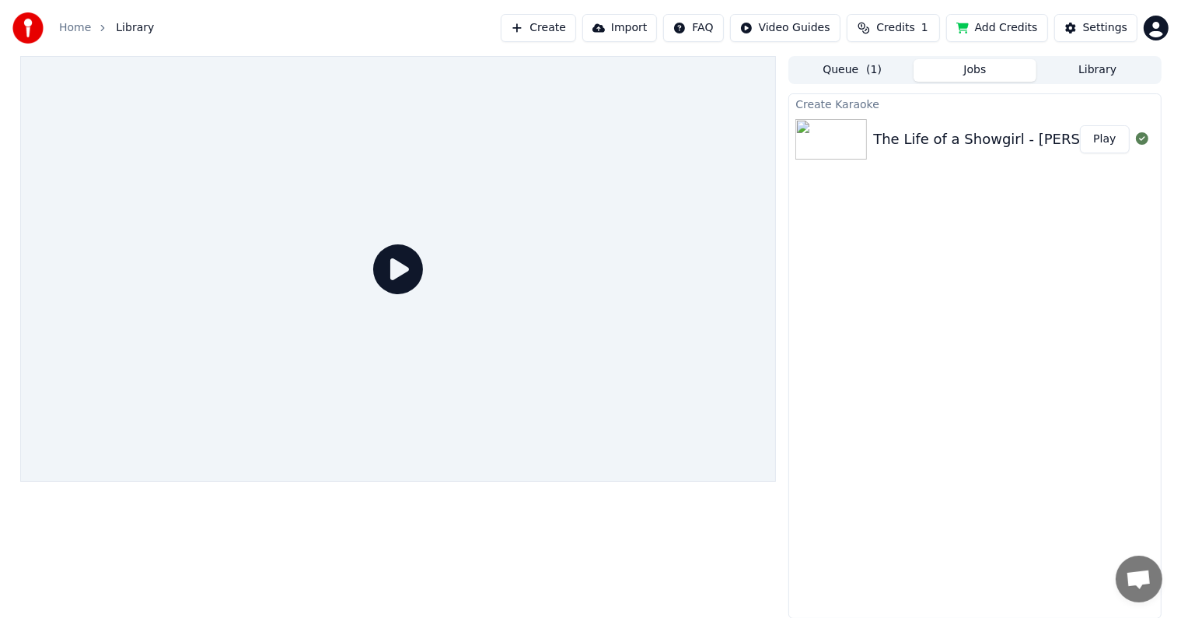
click at [1097, 137] on button "Play" at bounding box center [1104, 139] width 49 height 28
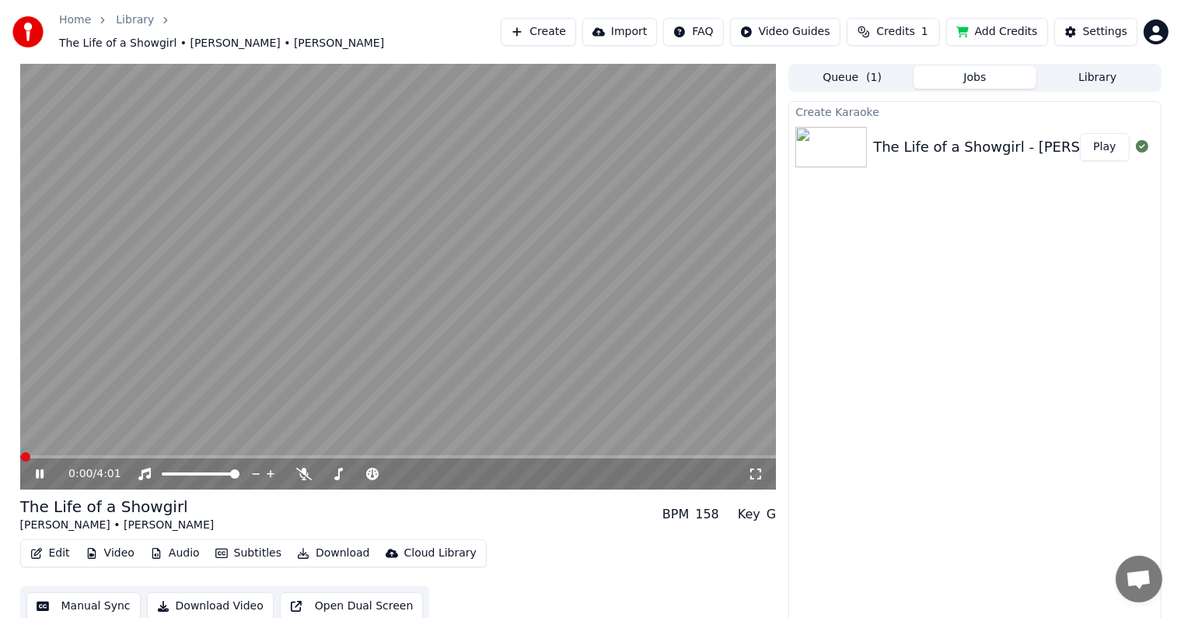
click at [382, 277] on video at bounding box center [398, 276] width 757 height 425
click at [102, 602] on button "Manual Sync" at bounding box center [83, 606] width 114 height 28
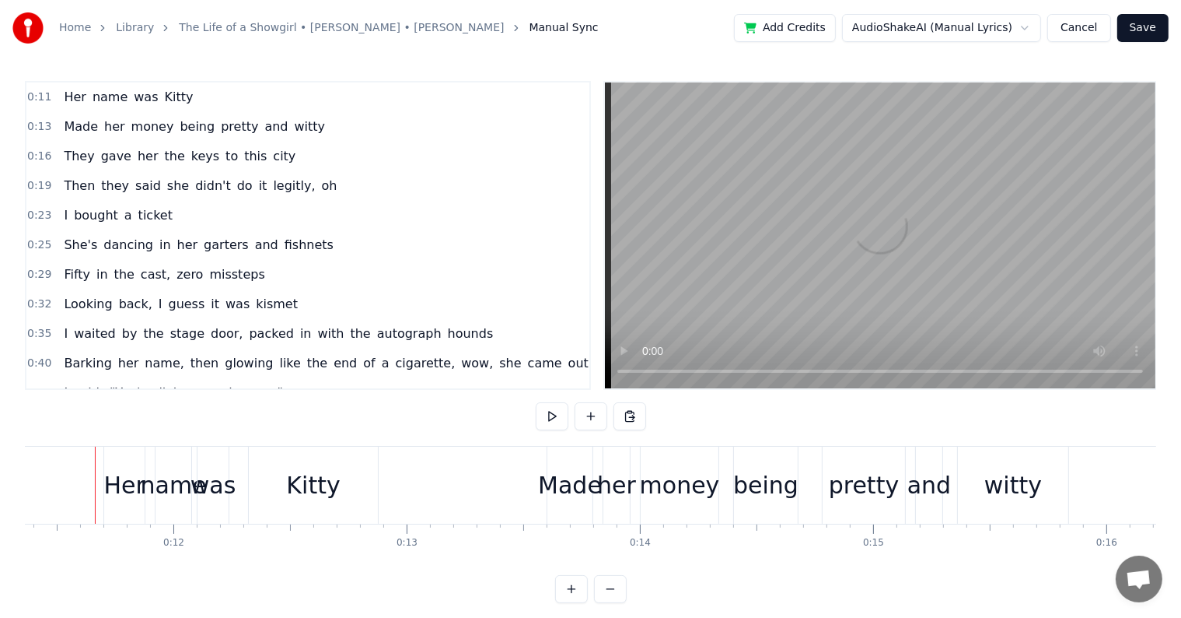
scroll to position [0, 2643]
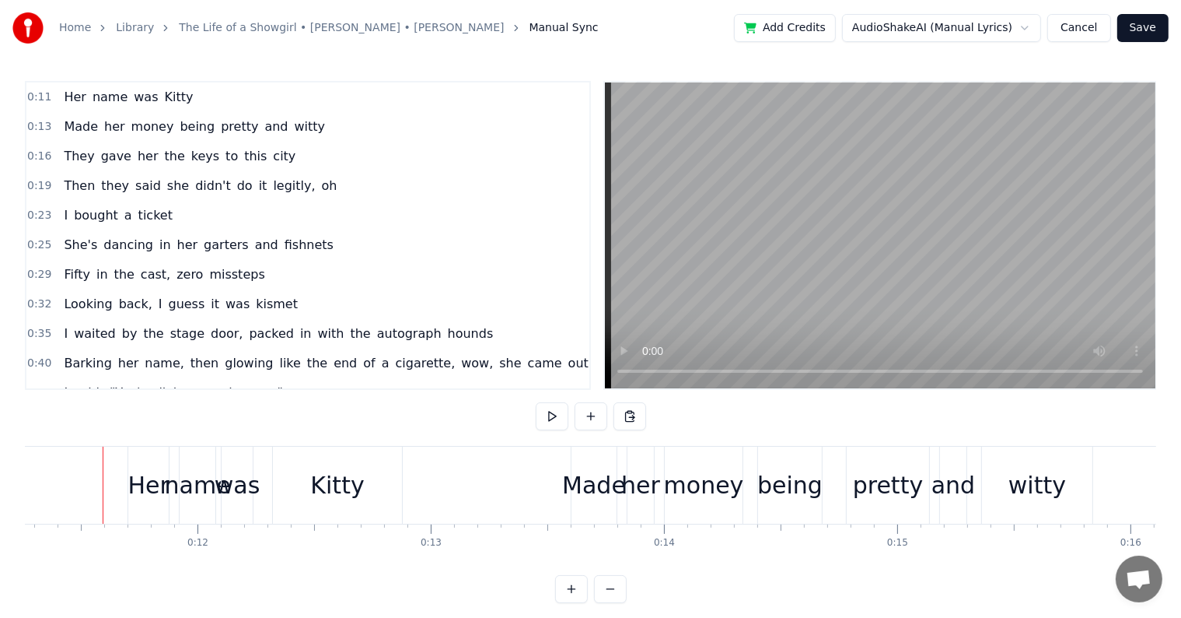
click at [130, 28] on link "Library" at bounding box center [135, 28] width 38 height 16
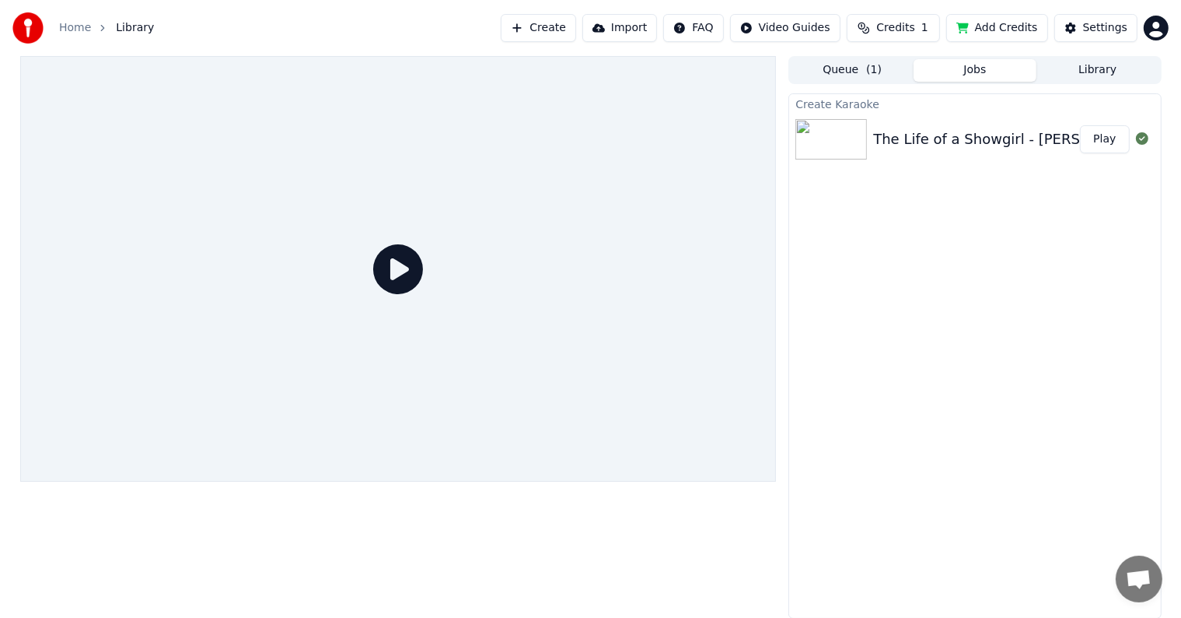
click at [980, 25] on button "Add Credits" at bounding box center [997, 28] width 102 height 28
click at [1096, 135] on button "Play" at bounding box center [1104, 139] width 49 height 28
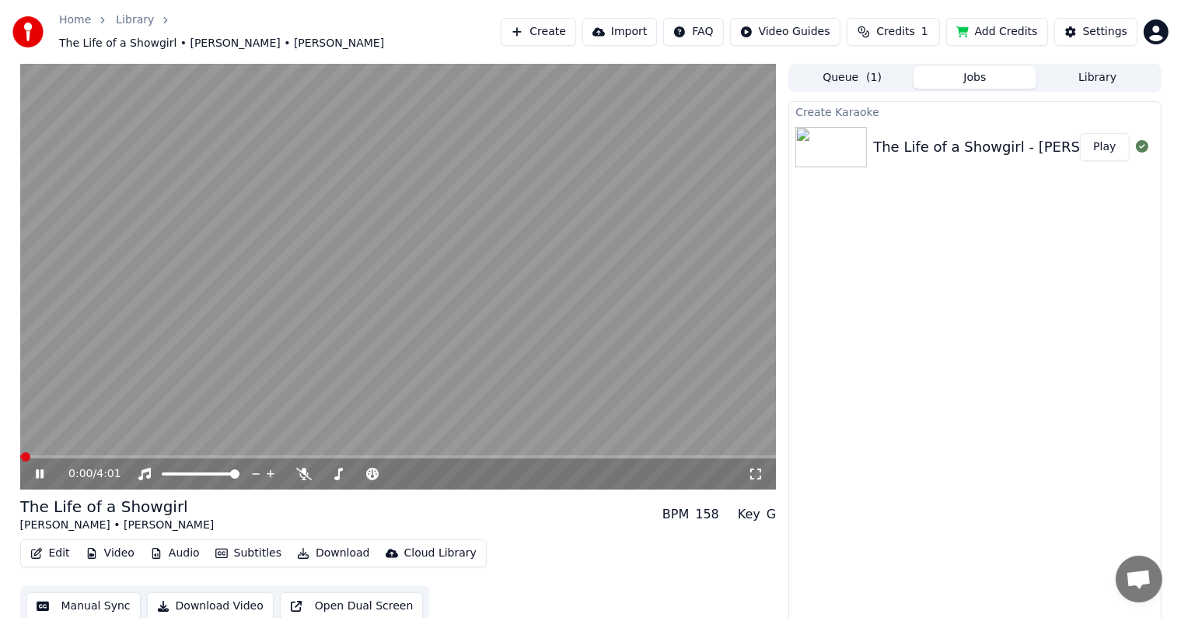
click at [296, 345] on video at bounding box center [398, 276] width 757 height 425
click at [79, 607] on button "Manual Sync" at bounding box center [83, 606] width 114 height 28
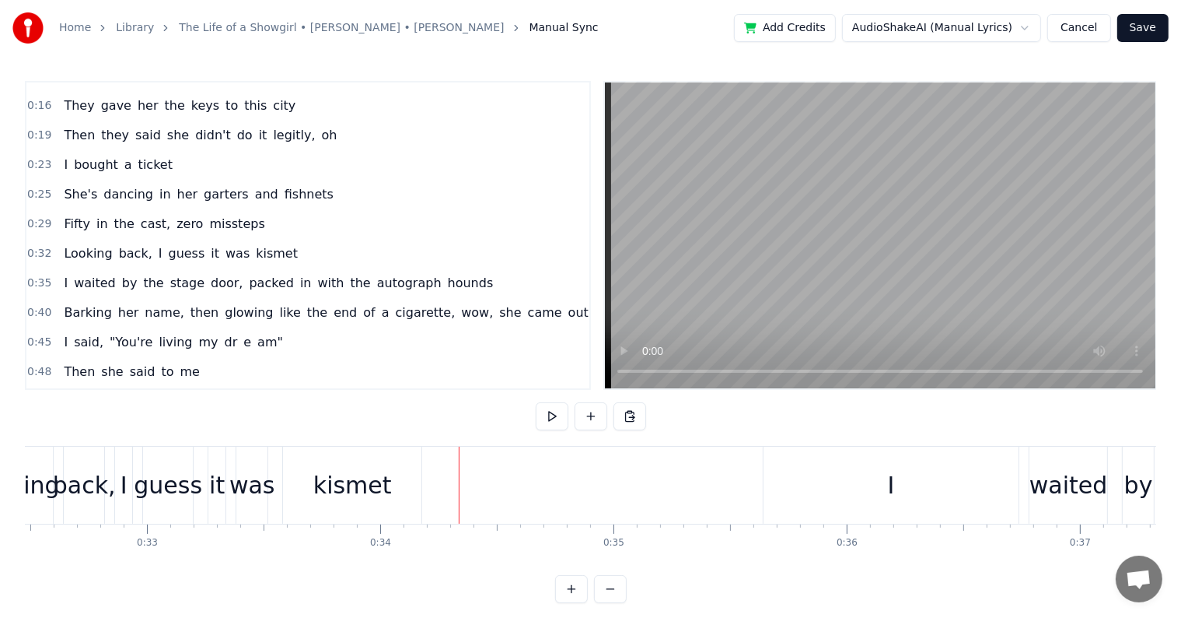
scroll to position [78, 0]
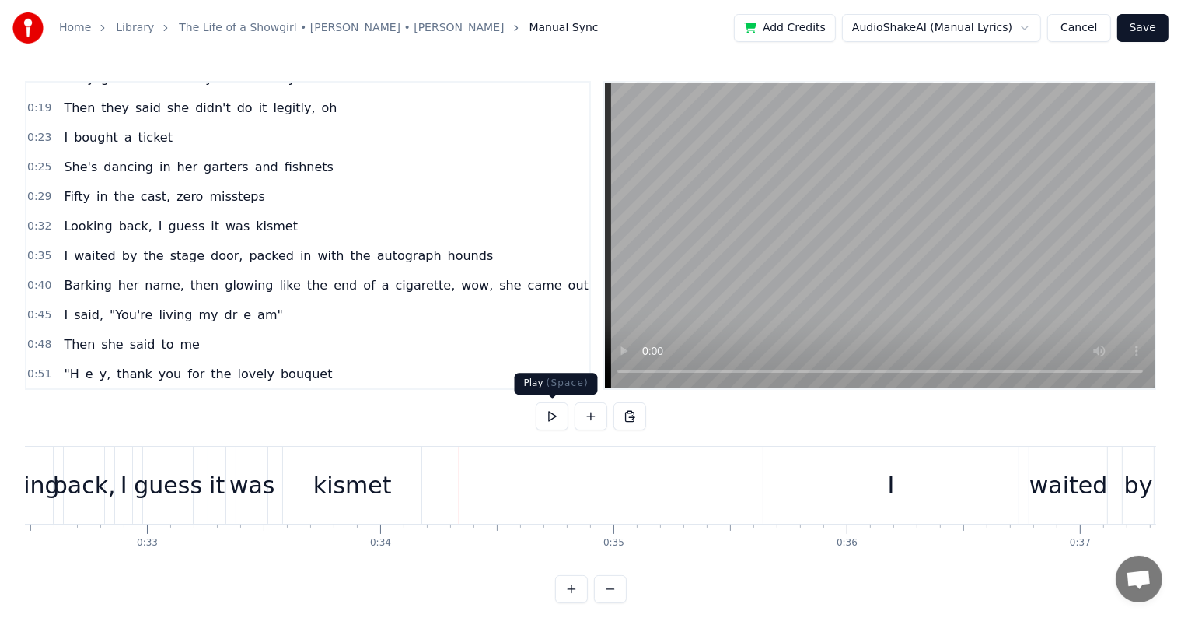
click at [557, 416] on button at bounding box center [552, 416] width 33 height 28
click at [556, 417] on button at bounding box center [552, 416] width 33 height 28
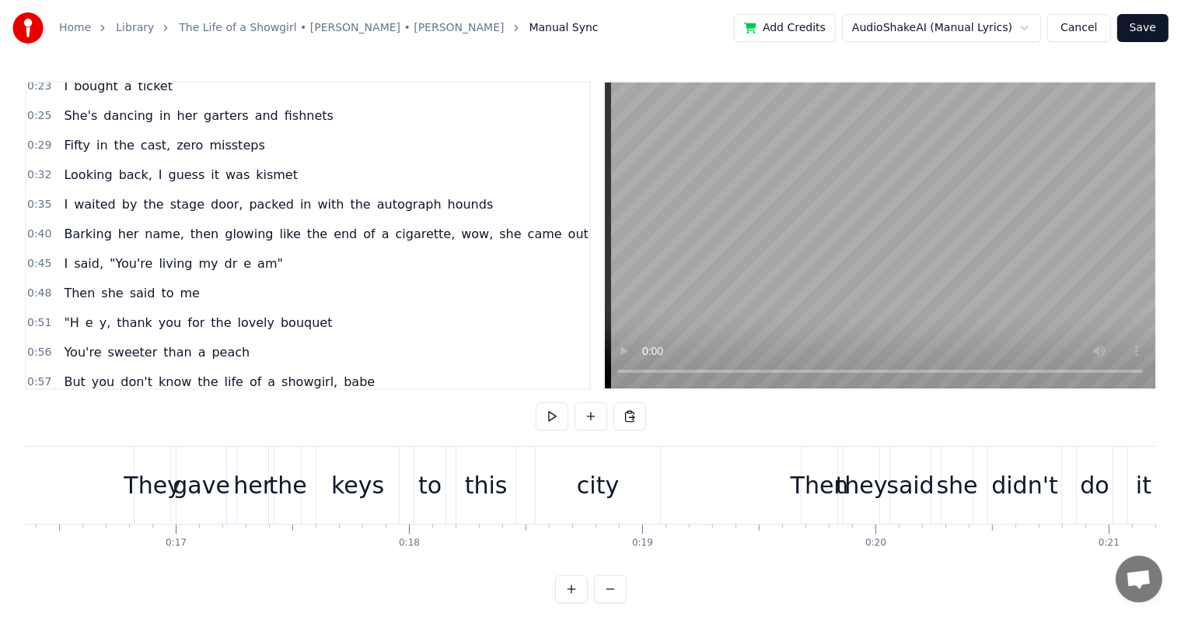
scroll to position [156, 0]
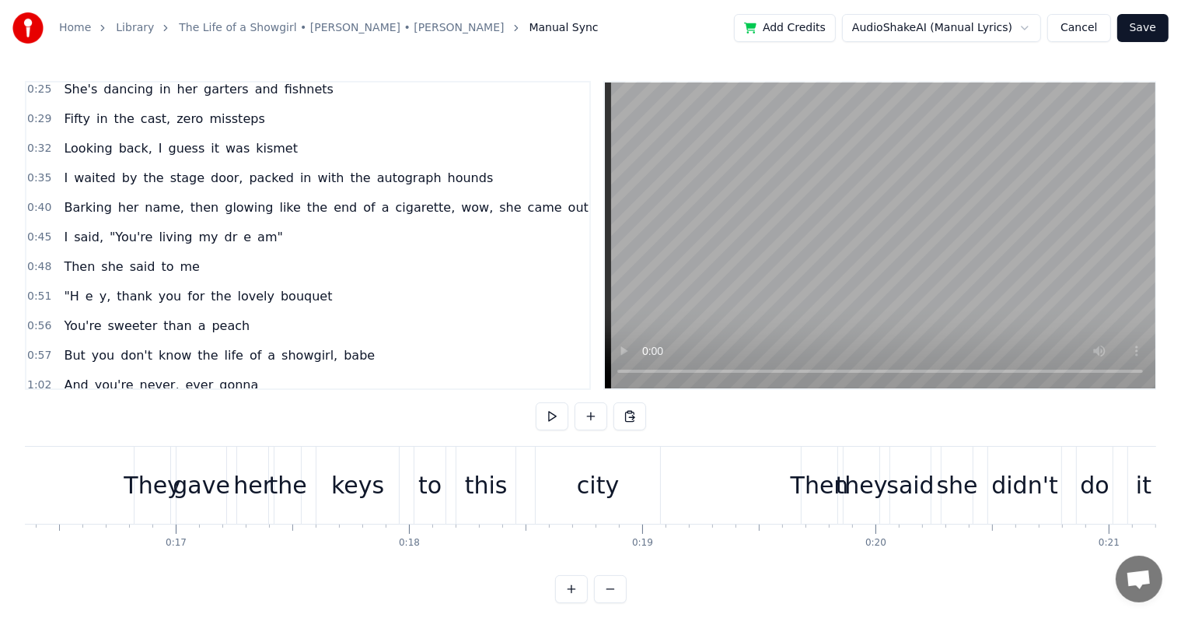
click at [223, 228] on span "dr" at bounding box center [231, 237] width 16 height 18
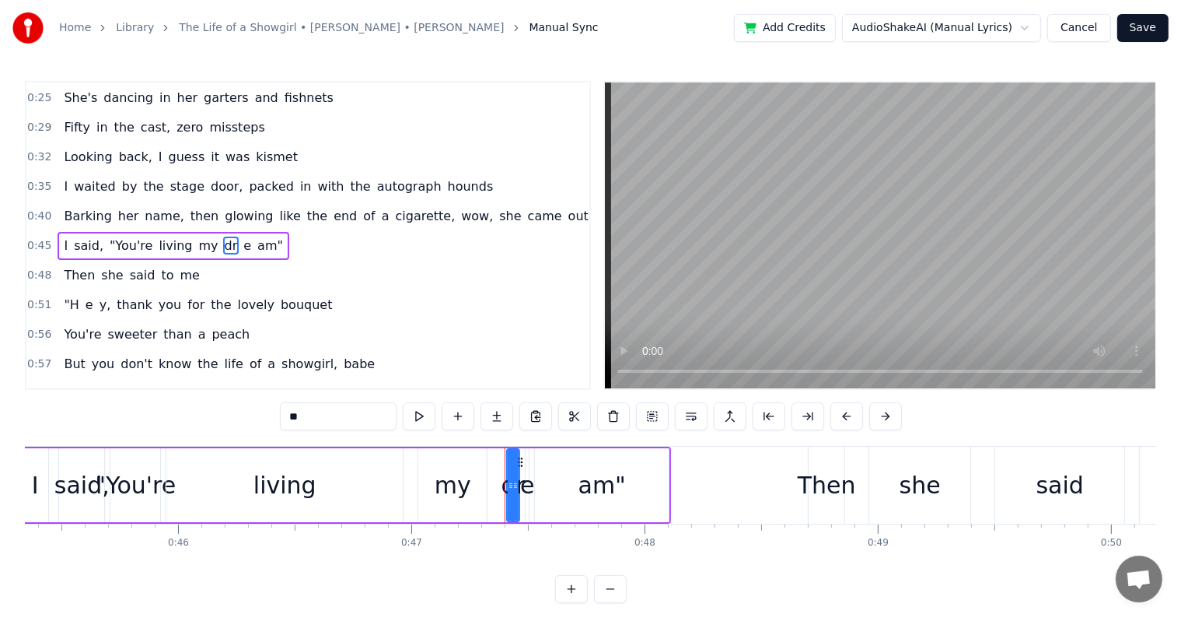
scroll to position [0, 10981]
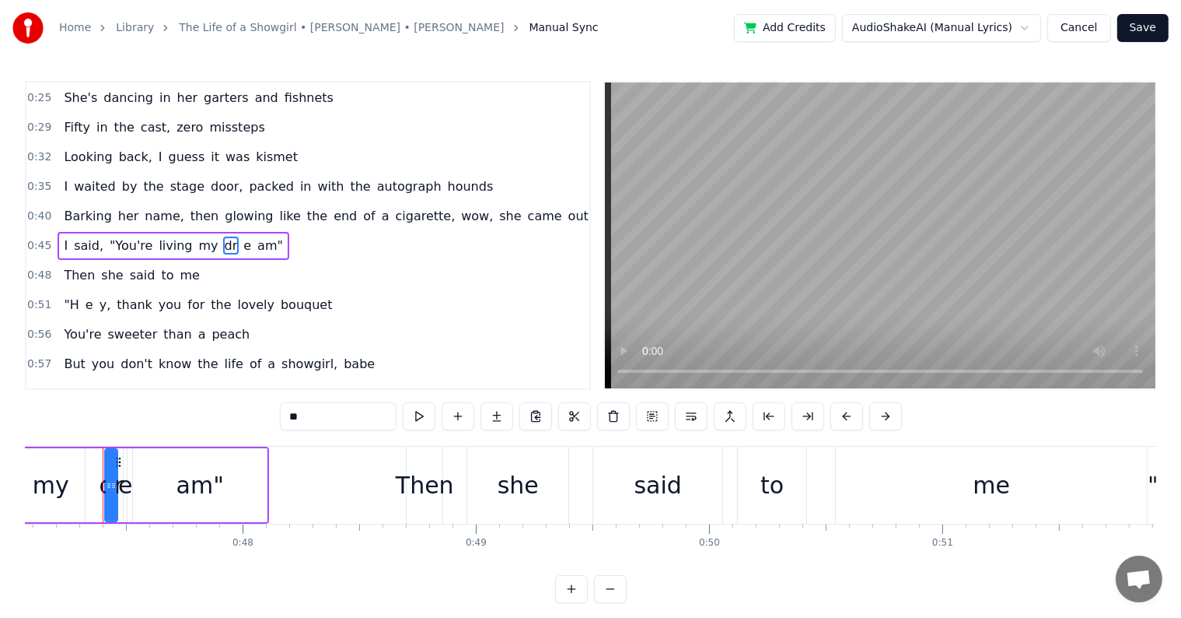
click at [308, 423] on input "**" at bounding box center [338, 416] width 117 height 28
click at [269, 236] on span "е" at bounding box center [274, 245] width 11 height 18
type input "*"
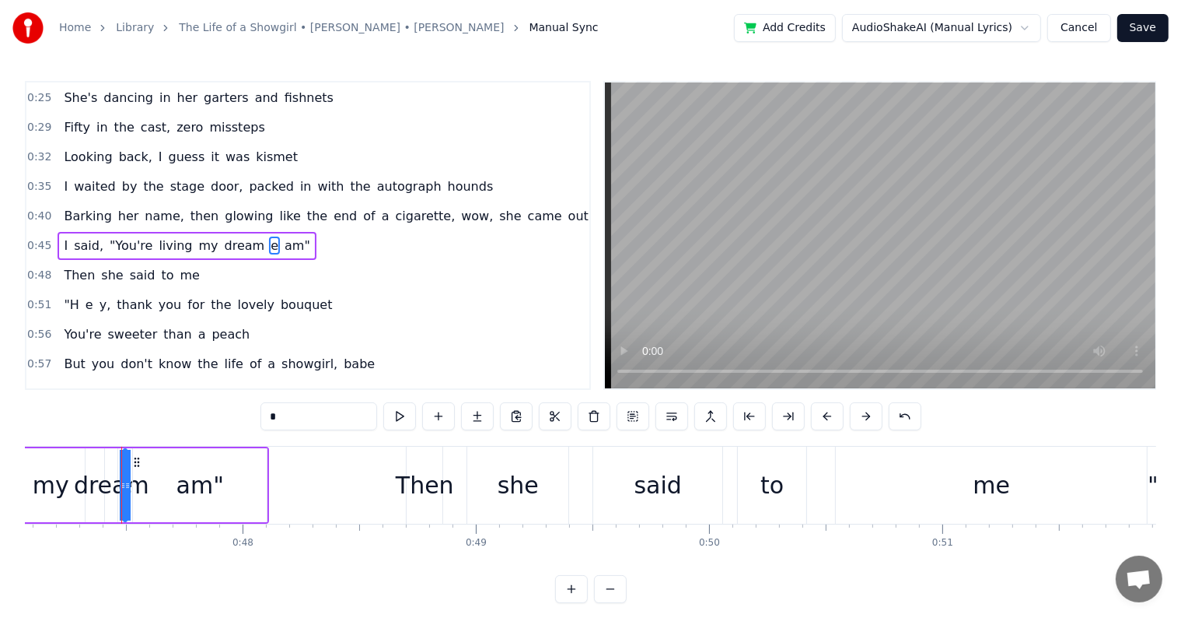
drag, startPoint x: 308, startPoint y: 422, endPoint x: 255, endPoint y: 380, distance: 68.0
click at [213, 408] on div "0:11 Her name was Kitty 0:13 Made her money being pretty and witty 0:16 They ga…" at bounding box center [591, 342] width 1132 height 522
click at [275, 240] on span "am"" at bounding box center [289, 245] width 29 height 18
type input "***"
click at [285, 415] on input "***" at bounding box center [319, 416] width 117 height 28
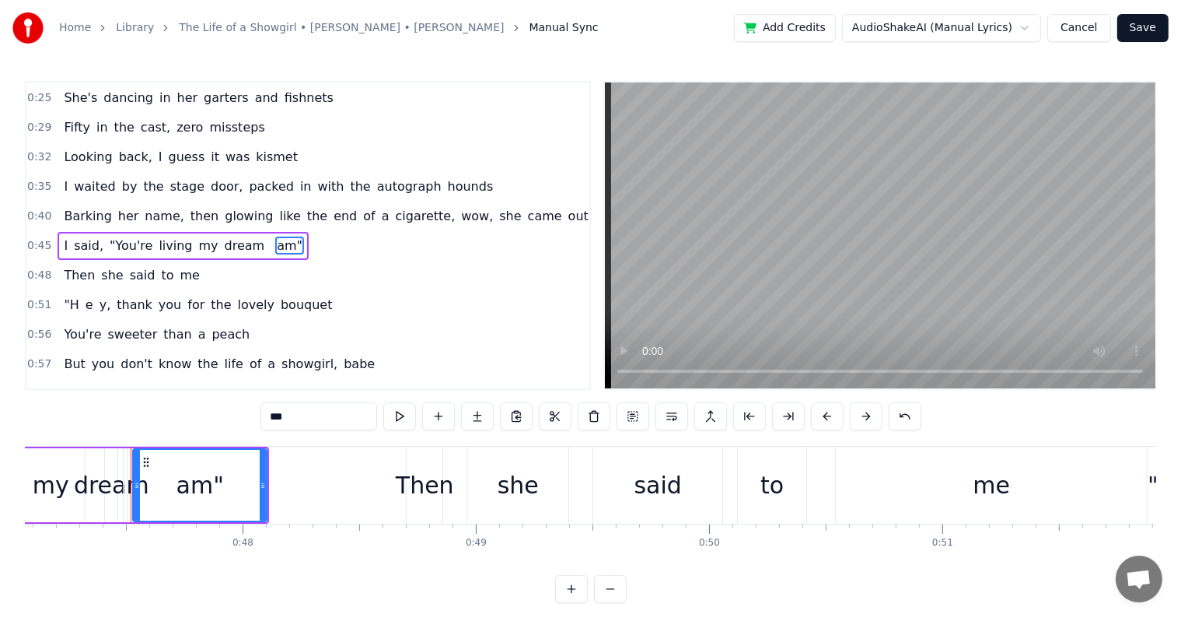
drag, startPoint x: 294, startPoint y: 415, endPoint x: 193, endPoint y: 409, distance: 101.3
click at [193, 409] on div "0:11 Her name was Kitty 0:13 Made her money being pretty and witty 0:16 They ga…" at bounding box center [591, 342] width 1132 height 522
click at [231, 236] on span "dream" at bounding box center [245, 245] width 44 height 18
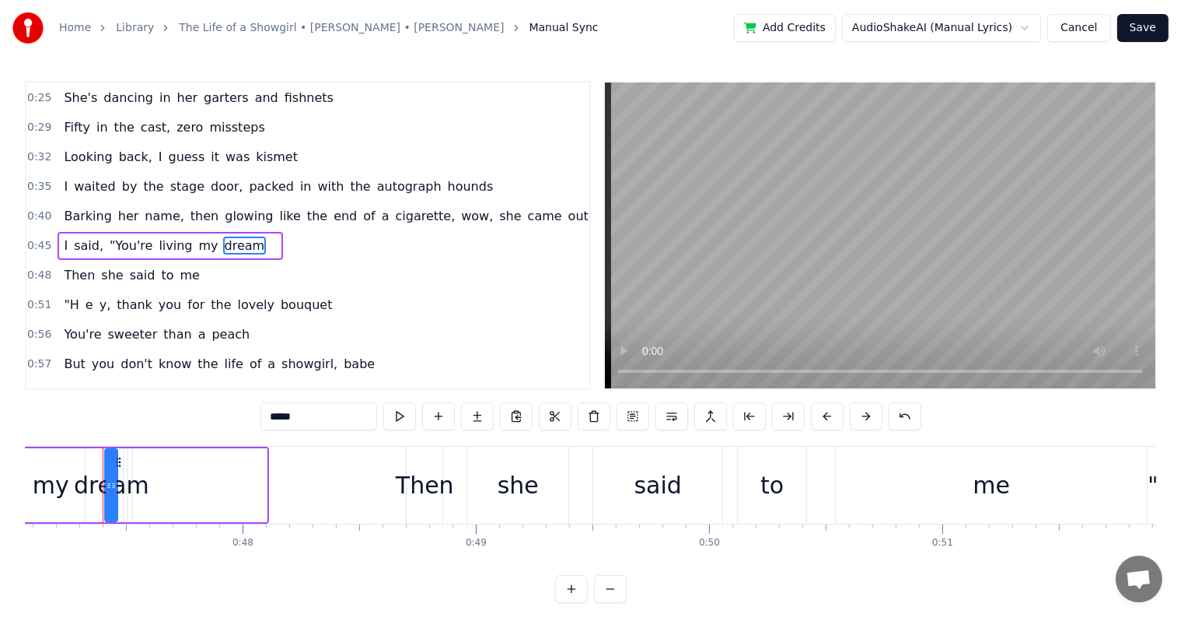
click at [308, 417] on input "*****" at bounding box center [319, 416] width 117 height 28
click at [84, 296] on span "е" at bounding box center [89, 305] width 11 height 18
type input "*"
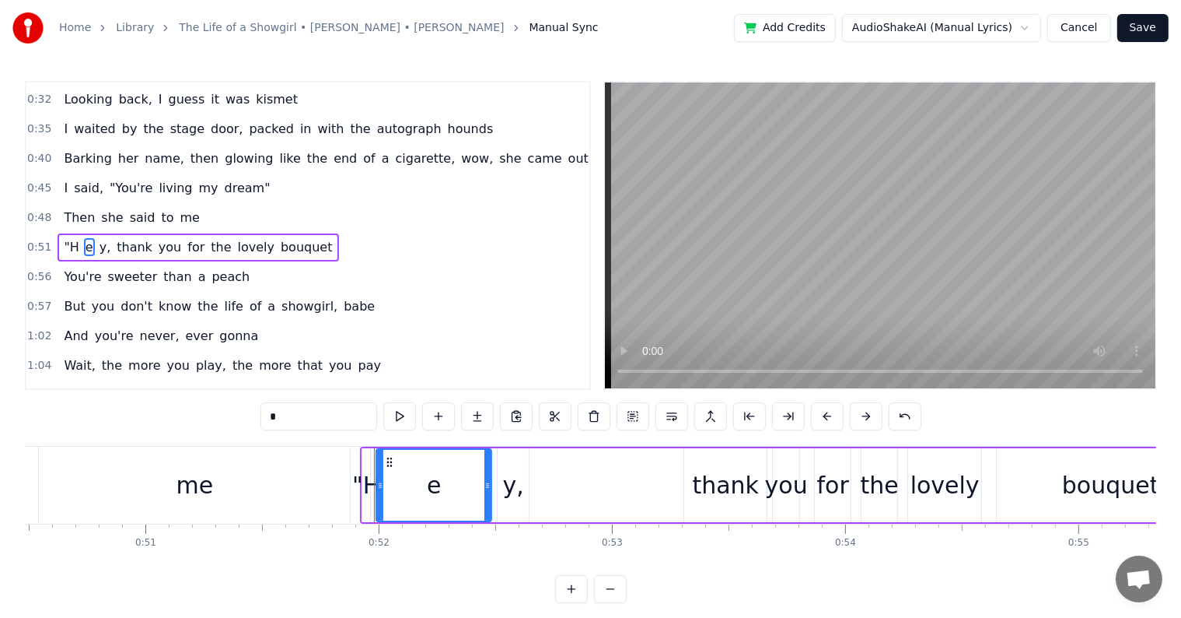
scroll to position [0, 12049]
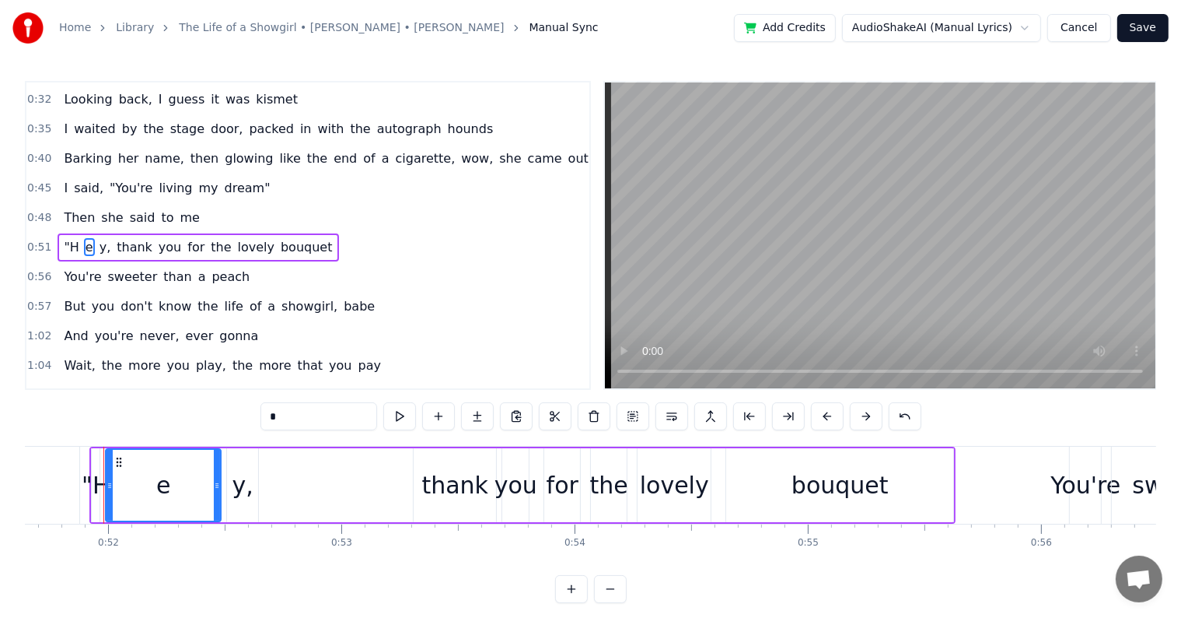
drag, startPoint x: 278, startPoint y: 415, endPoint x: 250, endPoint y: 412, distance: 28.9
click at [196, 401] on div "0:11 Her name was Kitty 0:13 Made her money being pretty and witty 0:16 They ga…" at bounding box center [591, 342] width 1132 height 522
click at [90, 238] on span "y," at bounding box center [97, 247] width 15 height 18
type input "**"
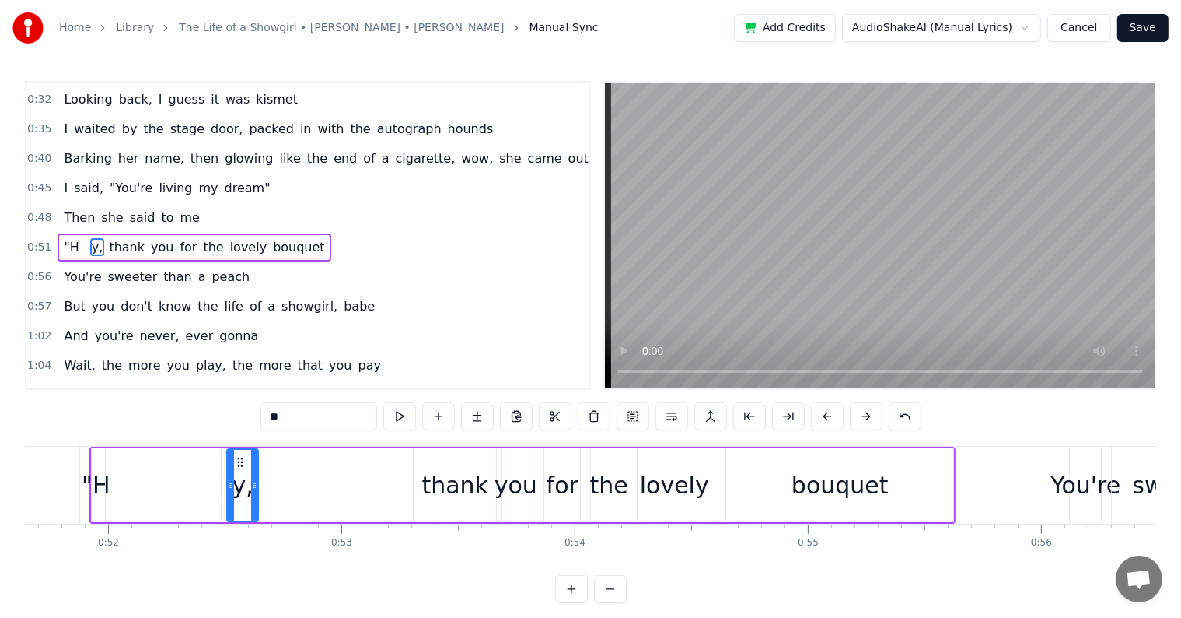
drag, startPoint x: 292, startPoint y: 420, endPoint x: 146, endPoint y: 351, distance: 161.8
click at [169, 394] on div "0:11 Her name was Kitty 0:13 Made her money being pretty and witty 0:16 They ga…" at bounding box center [591, 342] width 1132 height 522
click at [68, 238] on span ""H" at bounding box center [71, 247] width 18 height 18
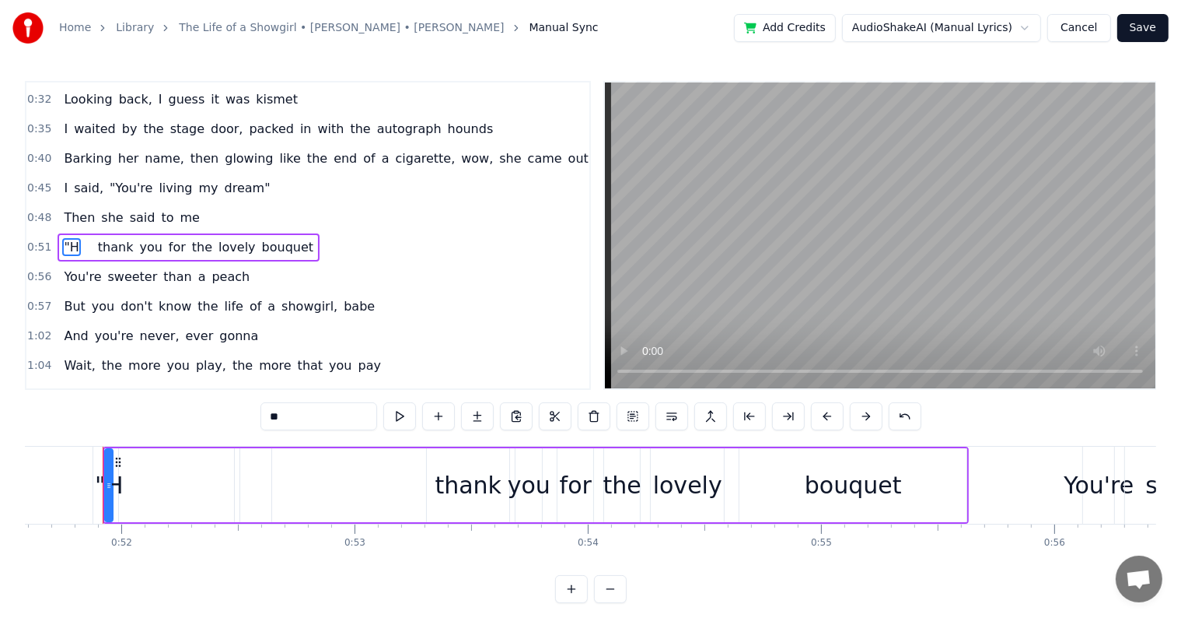
click at [289, 410] on input "**" at bounding box center [319, 416] width 117 height 28
click at [248, 297] on span "of" at bounding box center [255, 306] width 15 height 18
type input "**"
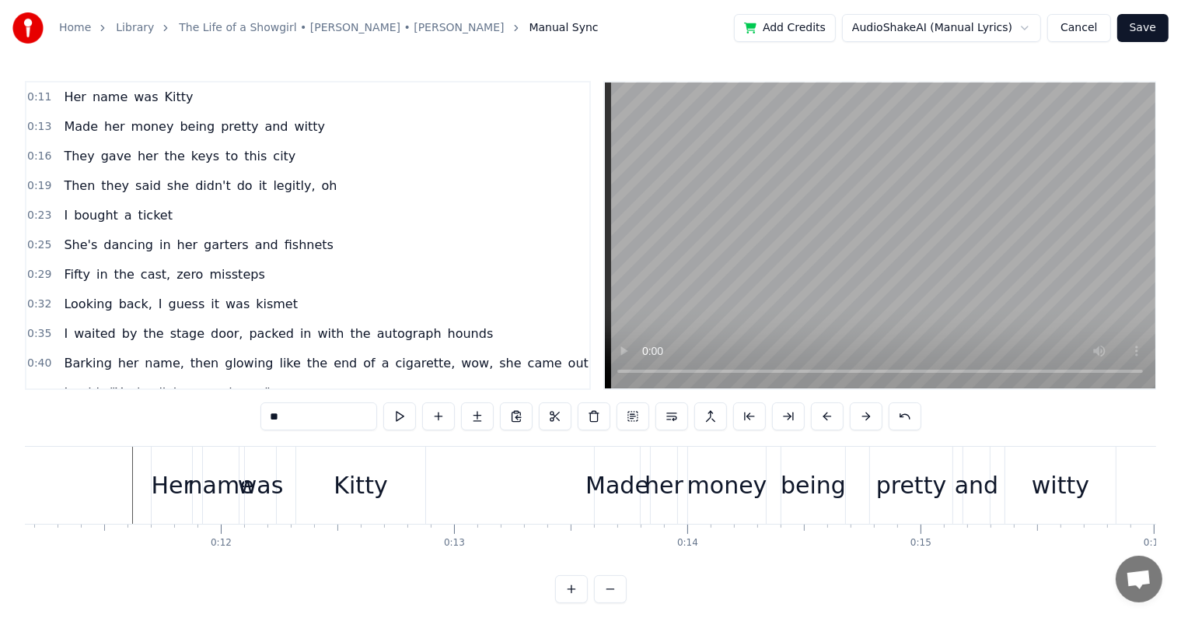
scroll to position [0, 2318]
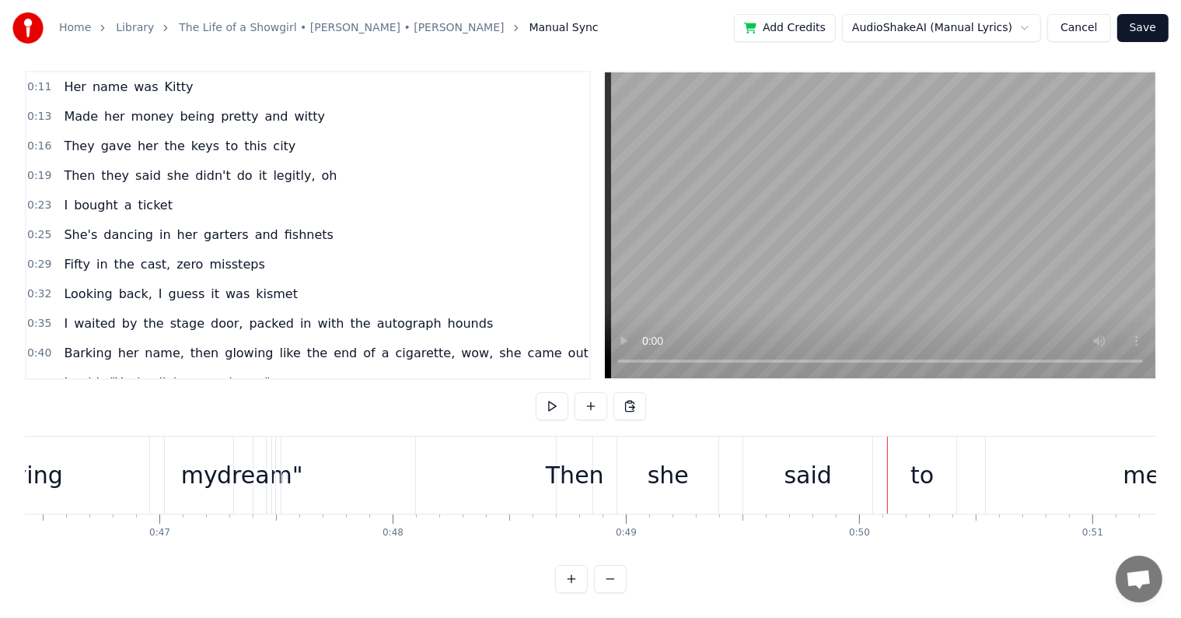
scroll to position [0, 10799]
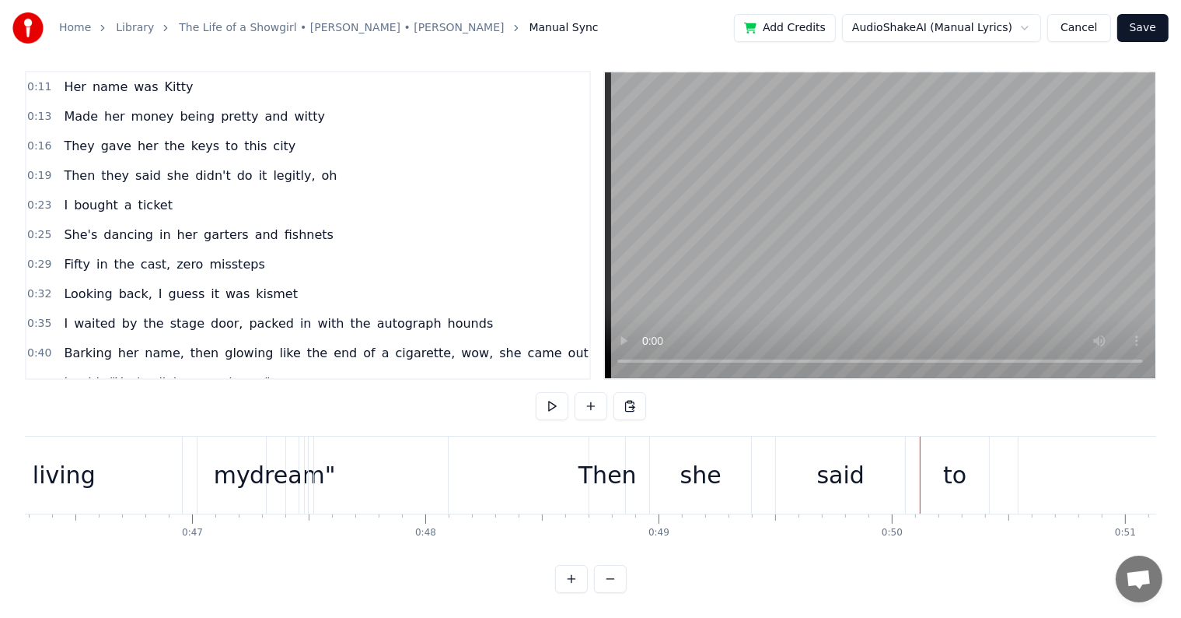
click at [244, 462] on div "my" at bounding box center [232, 474] width 37 height 35
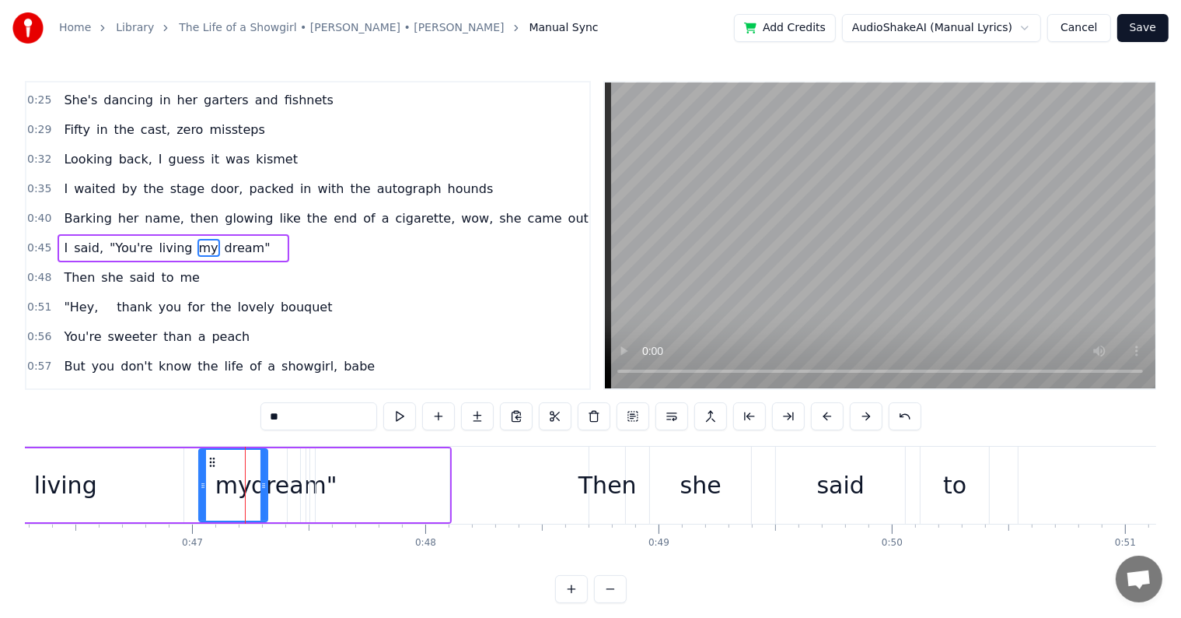
scroll to position [147, 0]
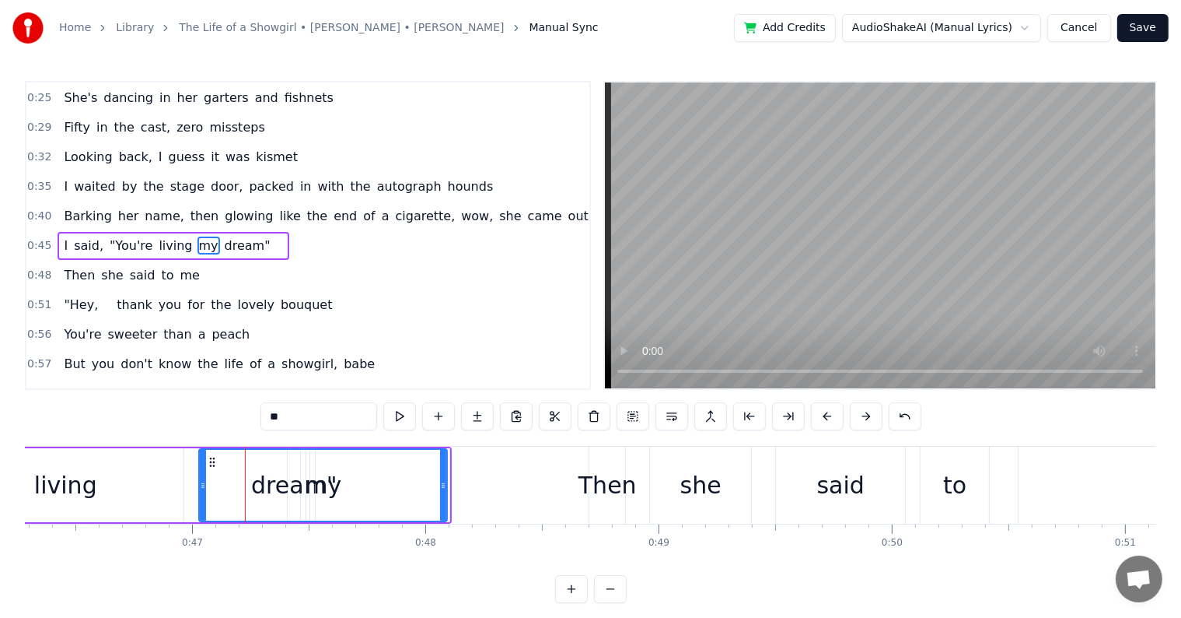
drag, startPoint x: 262, startPoint y: 492, endPoint x: 442, endPoint y: 514, distance: 181.1
click at [442, 514] on div at bounding box center [443, 485] width 6 height 71
drag, startPoint x: 199, startPoint y: 482, endPoint x: 252, endPoint y: 486, distance: 53.0
click at [253, 486] on icon at bounding box center [256, 485] width 6 height 12
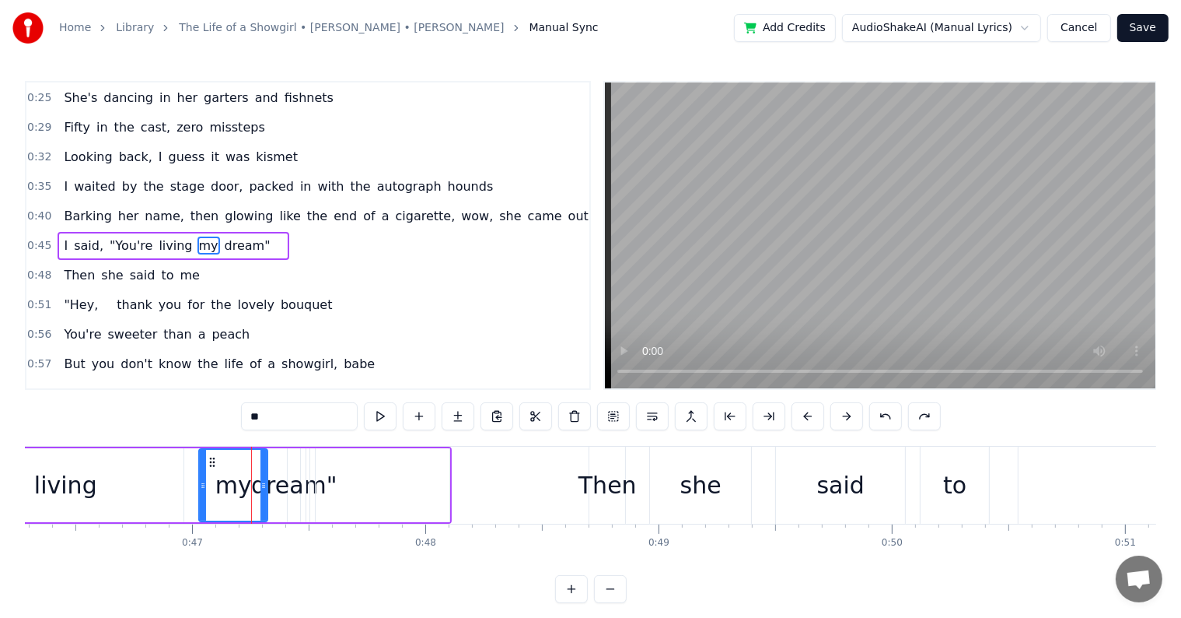
click at [317, 488] on div at bounding box center [383, 485] width 134 height 74
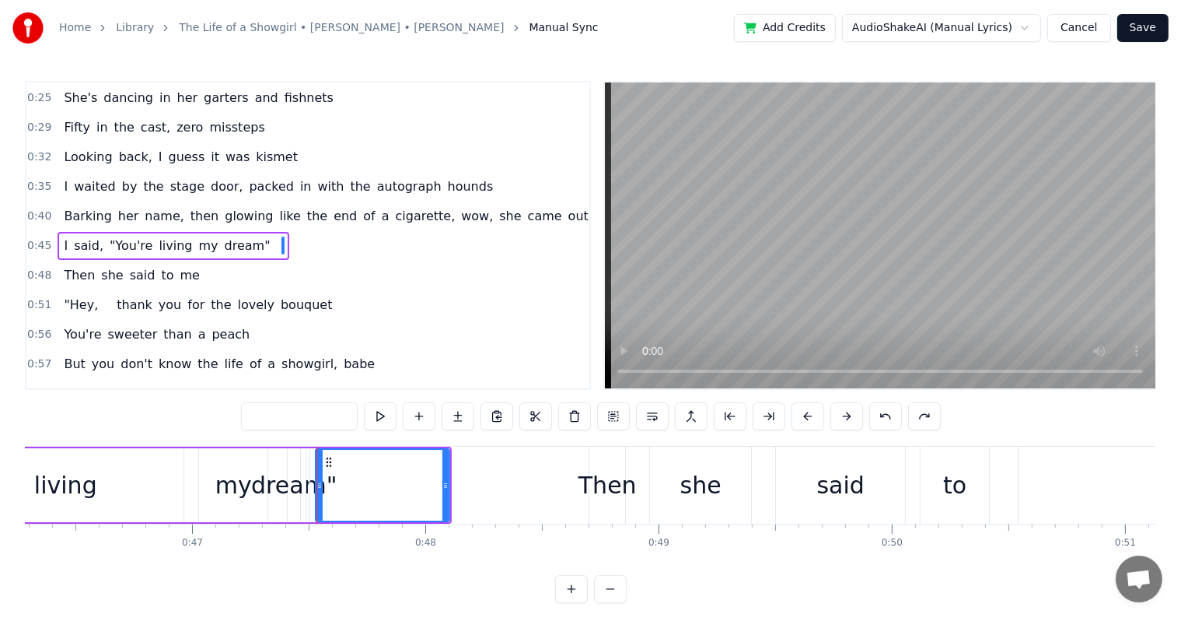
click at [282, 486] on div "dream"" at bounding box center [294, 484] width 86 height 35
type input "******"
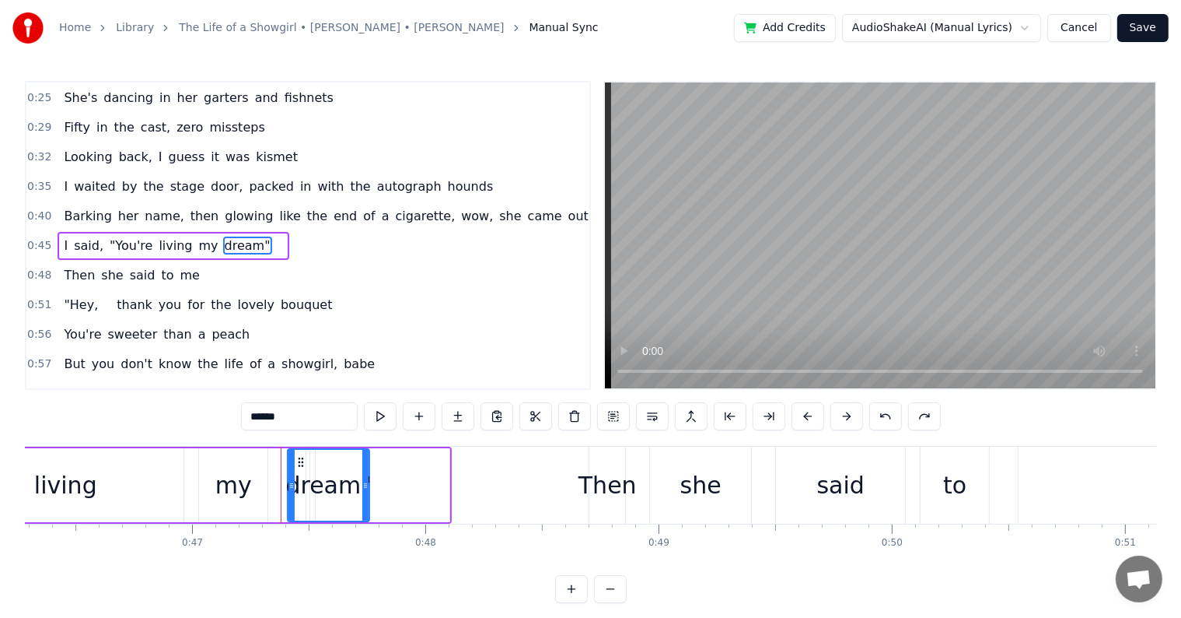
drag, startPoint x: 295, startPoint y: 485, endPoint x: 369, endPoint y: 495, distance: 74.5
click at [369, 495] on div at bounding box center [365, 485] width 6 height 71
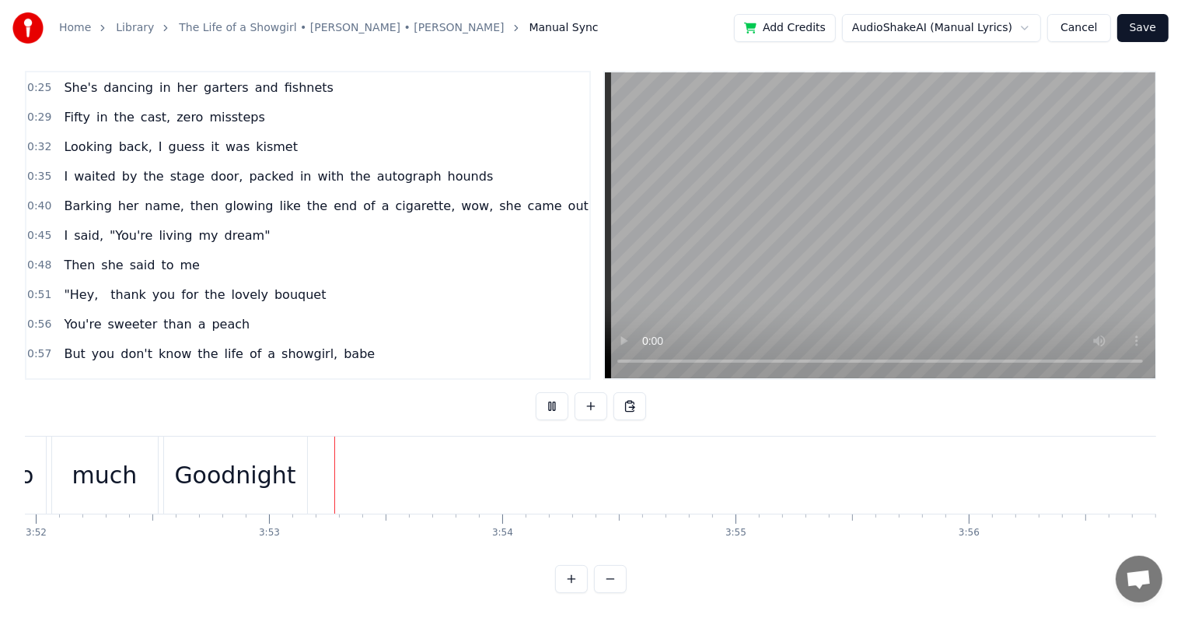
scroll to position [0, 54197]
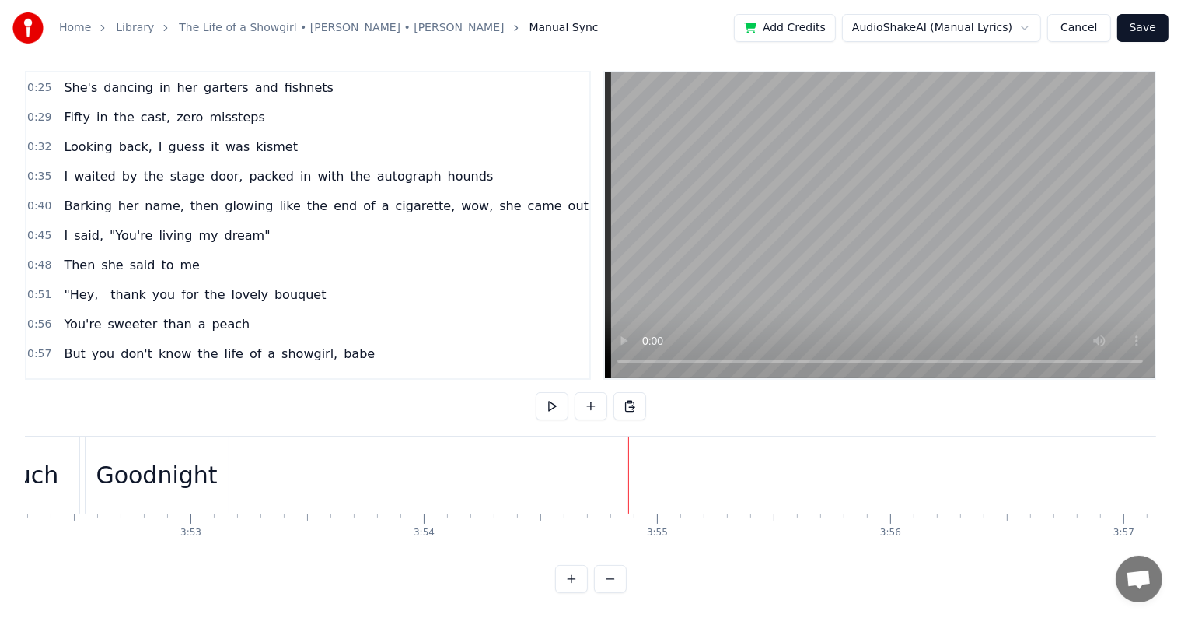
click at [119, 460] on div "Goodnight" at bounding box center [156, 474] width 121 height 35
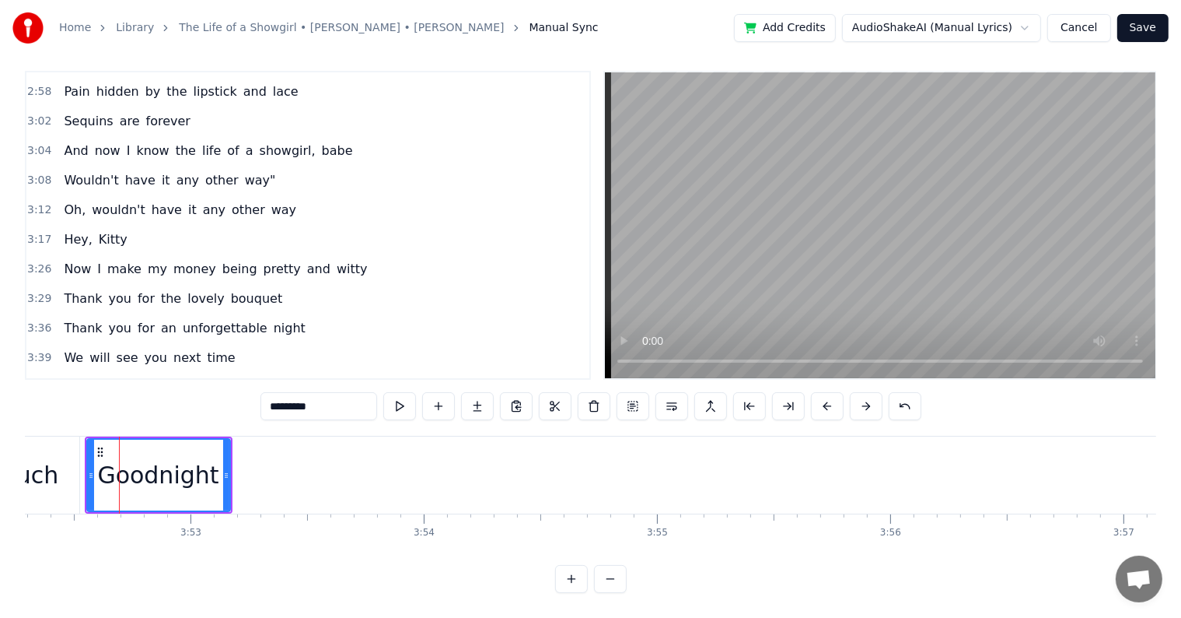
scroll to position [1611, 0]
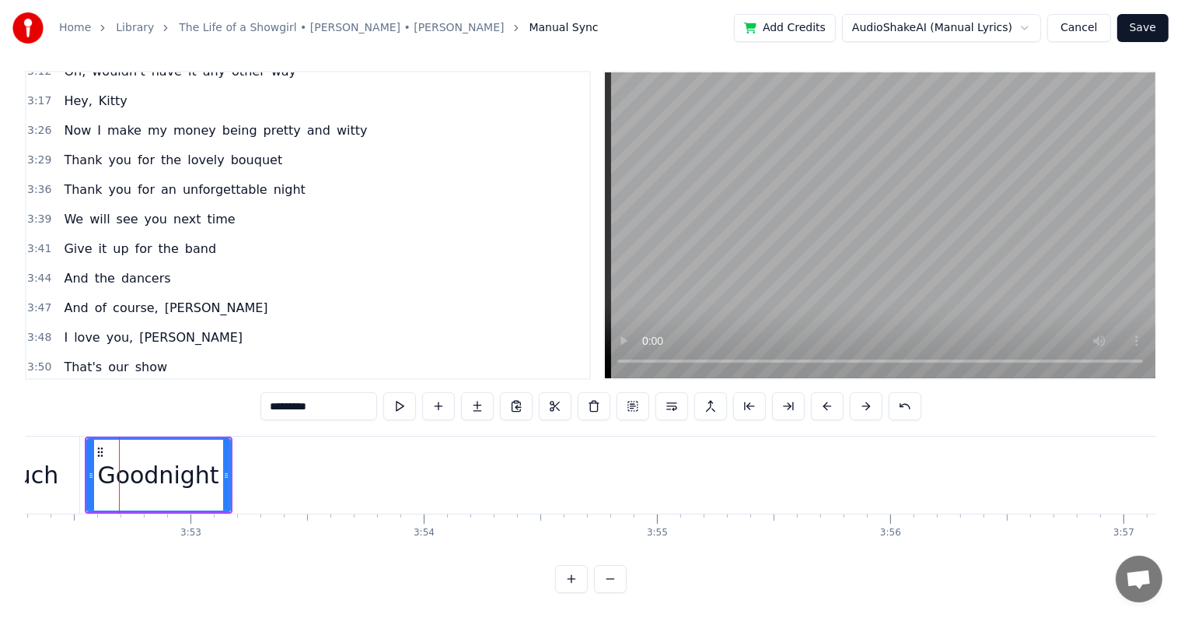
drag, startPoint x: 278, startPoint y: 392, endPoint x: 266, endPoint y: 392, distance: 11.7
click at [266, 392] on input "*********" at bounding box center [319, 406] width 117 height 28
type input "*********"
click at [1149, 12] on div "Home Library The Life of a Showgirl • [PERSON_NAME] • [PERSON_NAME] Manual Sync…" at bounding box center [590, 28] width 1181 height 56
click at [1149, 16] on button "Save" at bounding box center [1143, 28] width 51 height 28
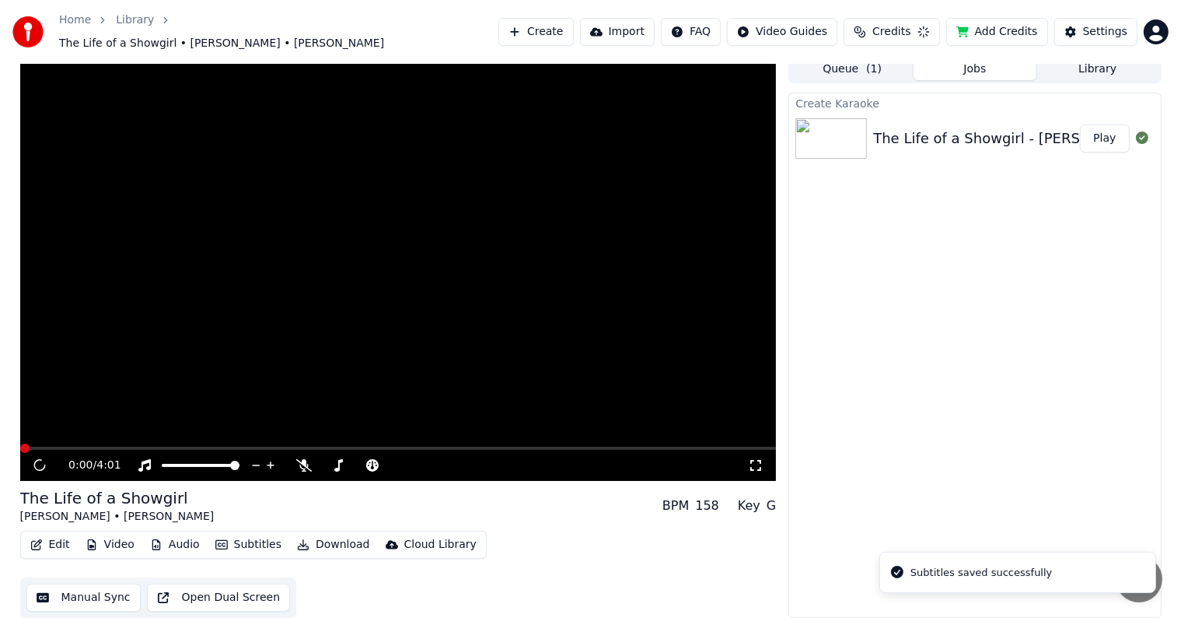
scroll to position [1, 0]
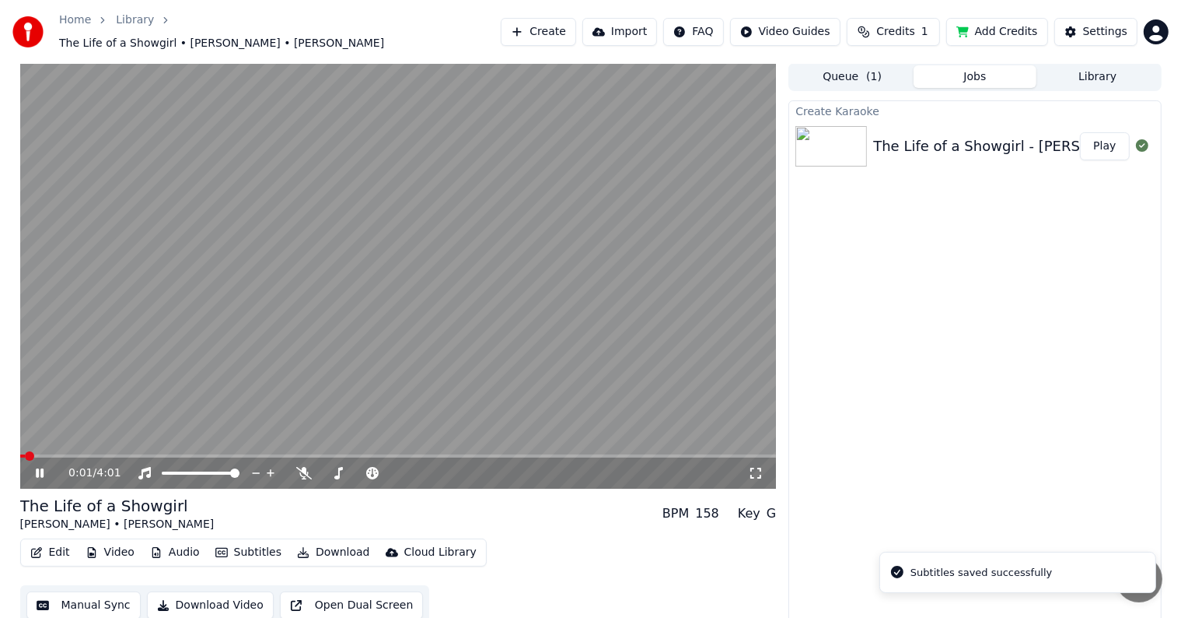
click at [336, 541] on button "Download" at bounding box center [334, 552] width 86 height 22
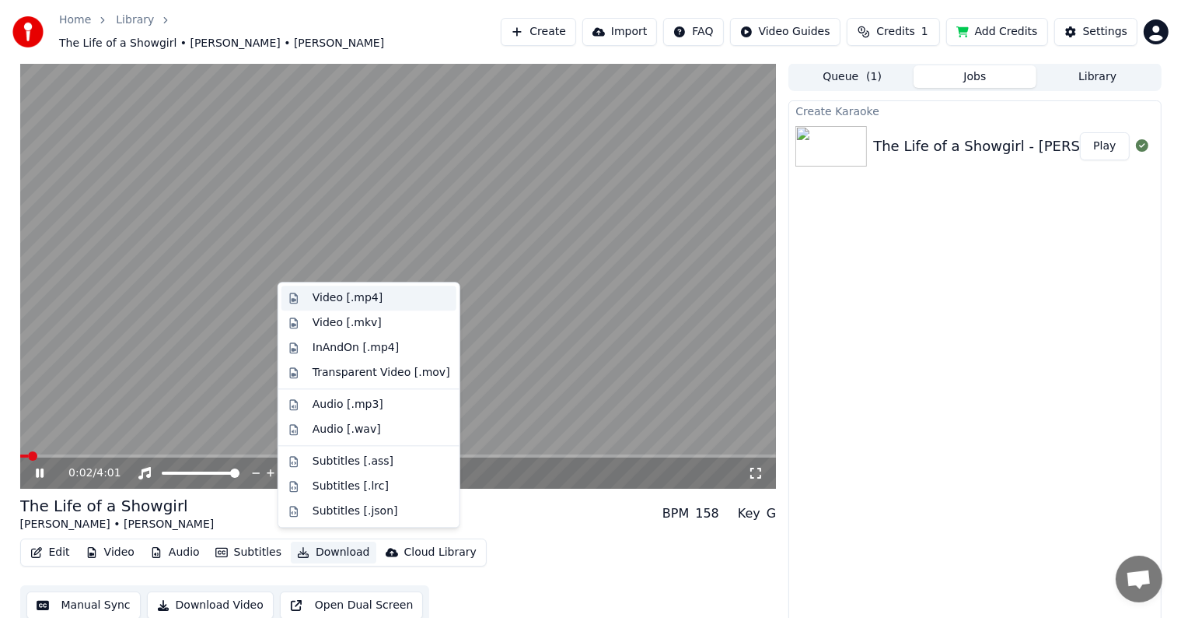
click at [364, 290] on div "Video [.mp4]" at bounding box center [348, 298] width 70 height 16
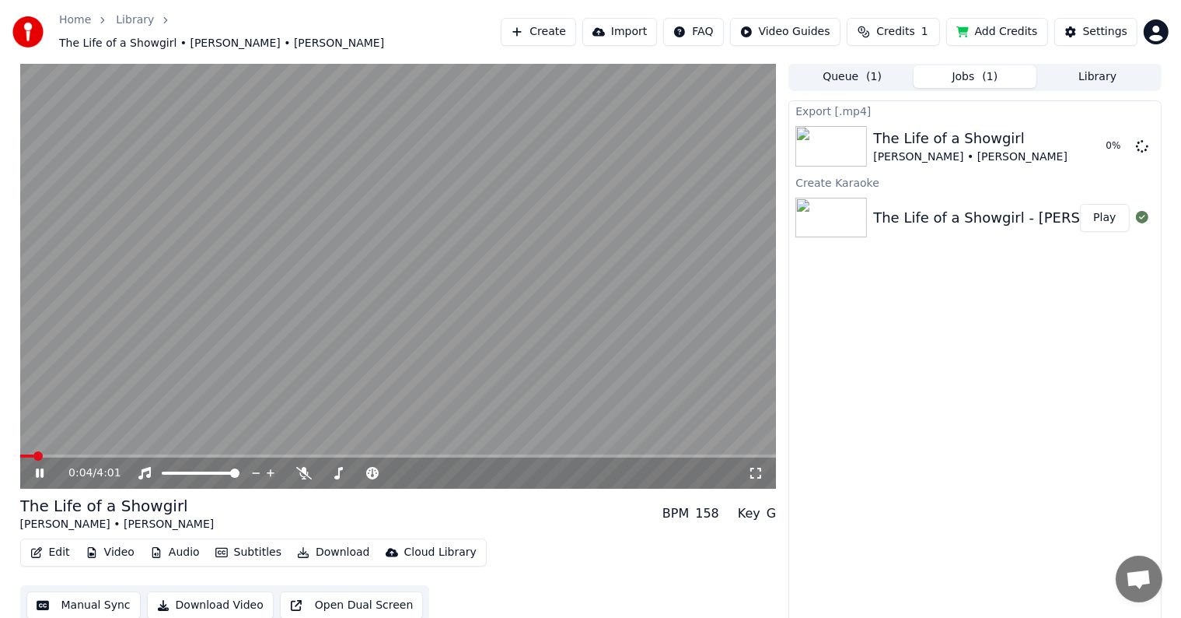
click at [341, 238] on video at bounding box center [398, 275] width 757 height 425
click at [1089, 28] on div "Settings" at bounding box center [1105, 32] width 44 height 16
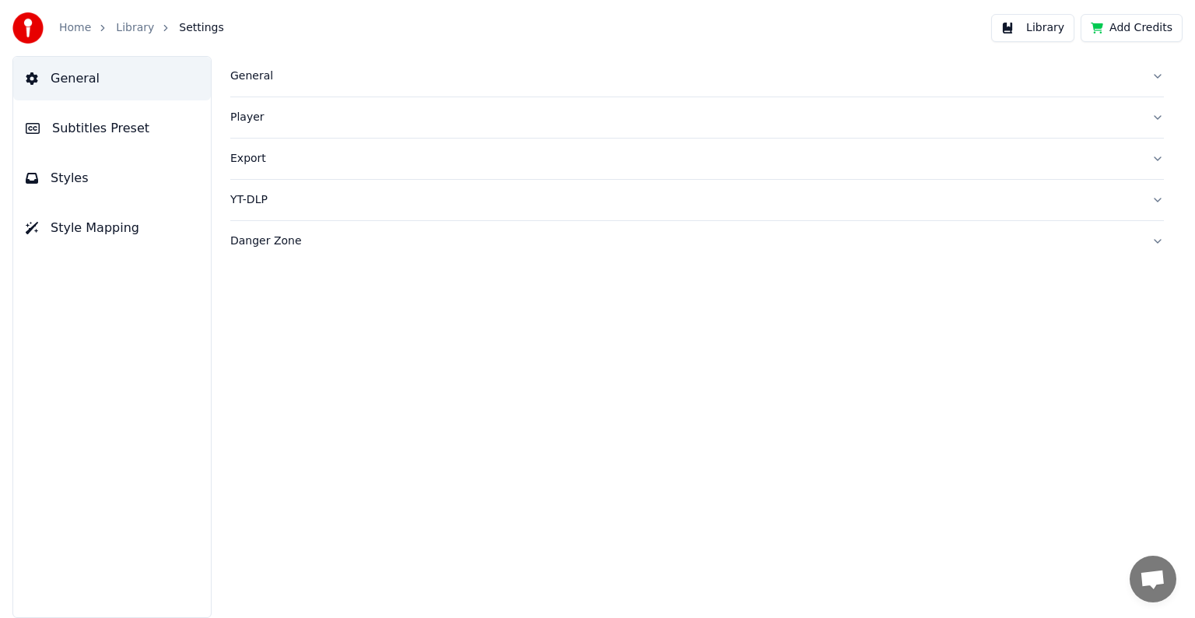
click at [92, 134] on span "Subtitles Preset" at bounding box center [100, 128] width 97 height 19
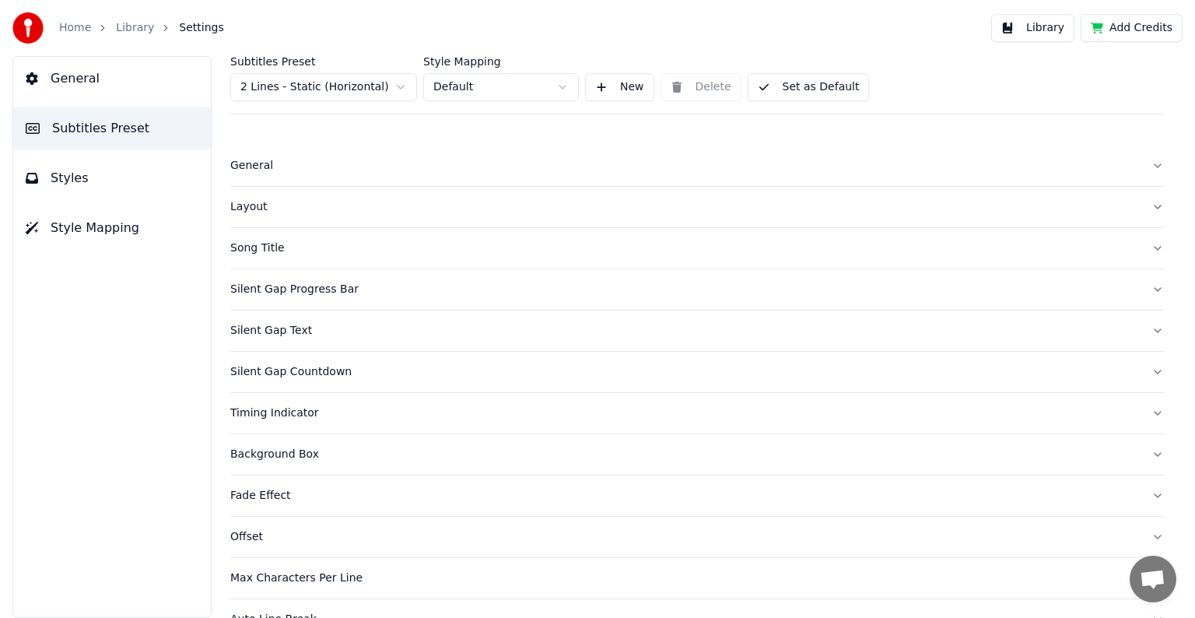
click at [334, 66] on label "Subtitles Preset" at bounding box center [323, 61] width 187 height 11
click at [336, 87] on html "Home Library Settings Library Add Credits General Subtitles Preset Styles Style…" at bounding box center [597, 309] width 1195 height 618
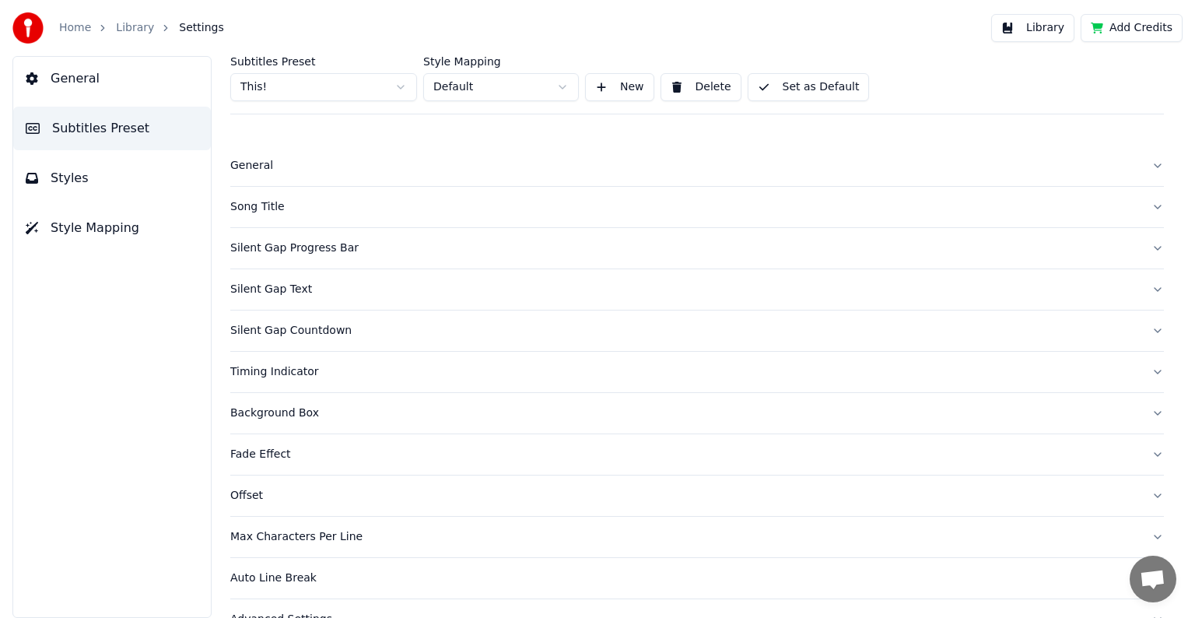
click at [84, 177] on button "Styles" at bounding box center [112, 178] width 198 height 44
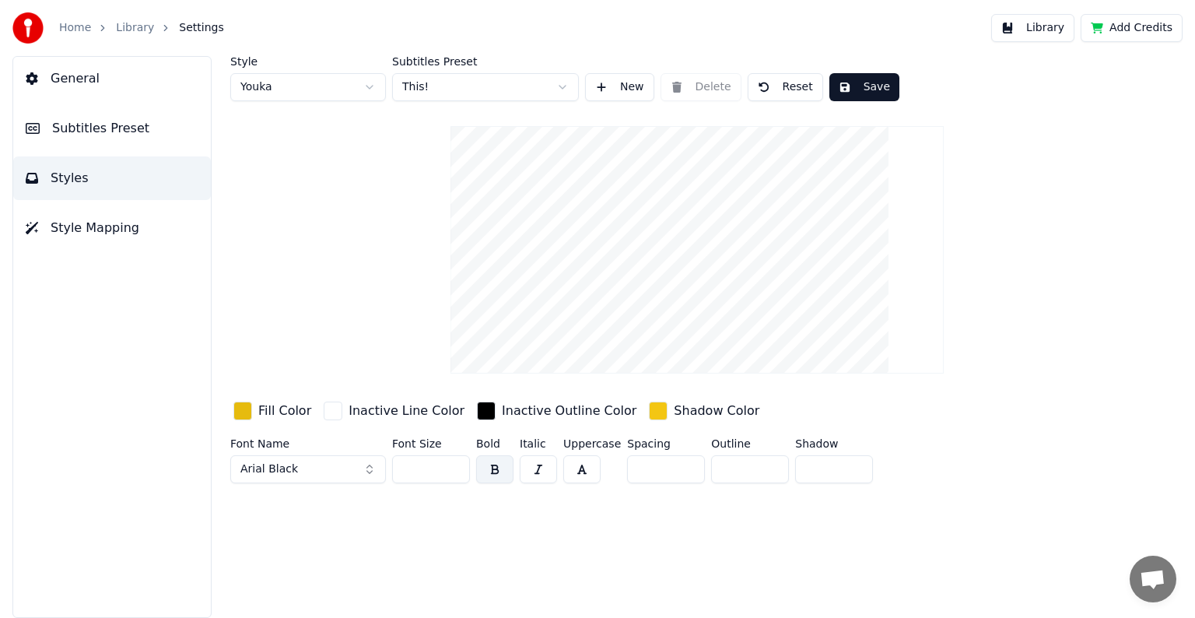
drag, startPoint x: 410, startPoint y: 467, endPoint x: 438, endPoint y: 467, distance: 28.0
click at [438, 467] on input "***" at bounding box center [431, 469] width 78 height 28
type input "***"
drag, startPoint x: 852, startPoint y: 82, endPoint x: 843, endPoint y: 75, distance: 11.2
click at [851, 80] on button "Save" at bounding box center [864, 87] width 70 height 28
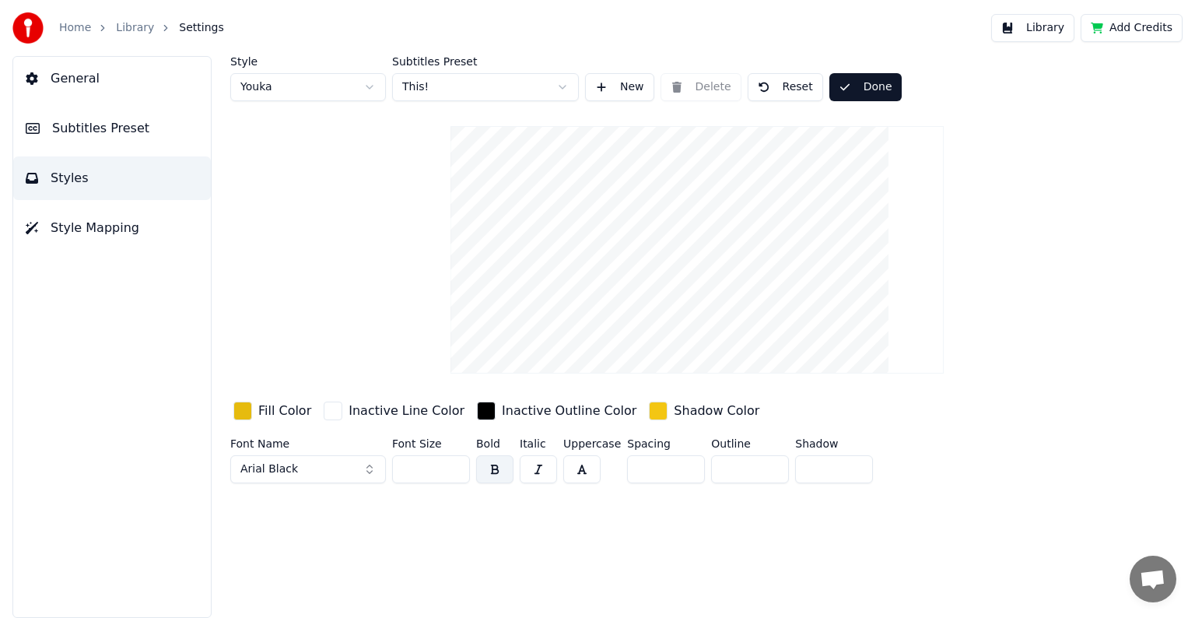
click at [118, 23] on link "Library" at bounding box center [135, 28] width 38 height 16
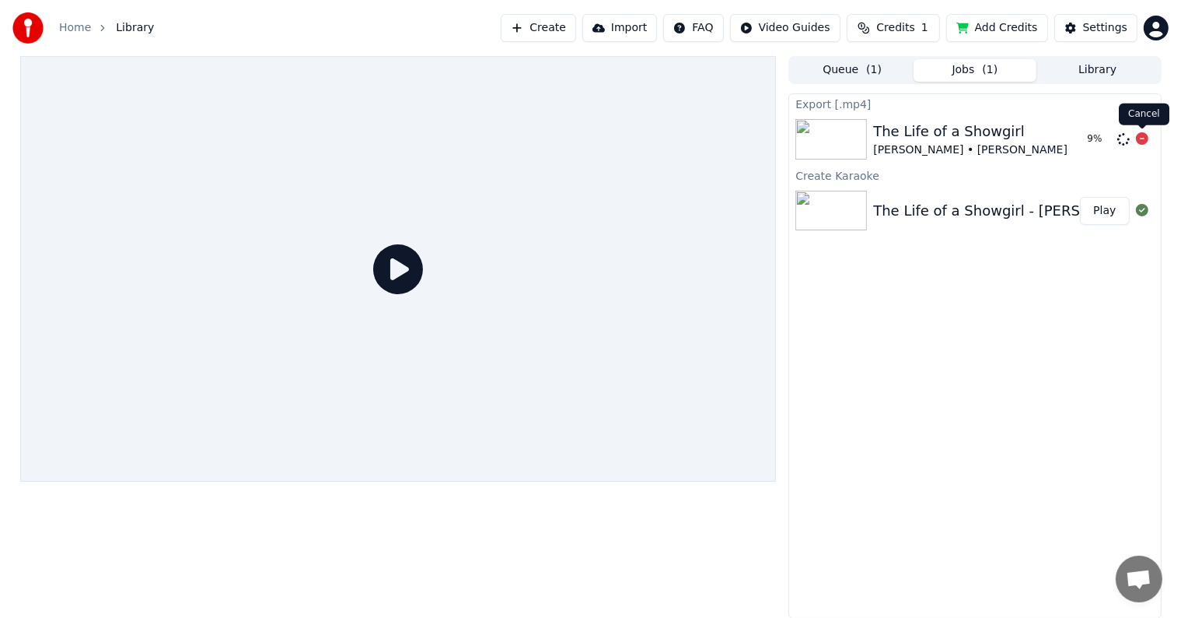
click at [1137, 142] on icon at bounding box center [1142, 138] width 12 height 12
click at [1107, 208] on button "Play" at bounding box center [1104, 211] width 49 height 28
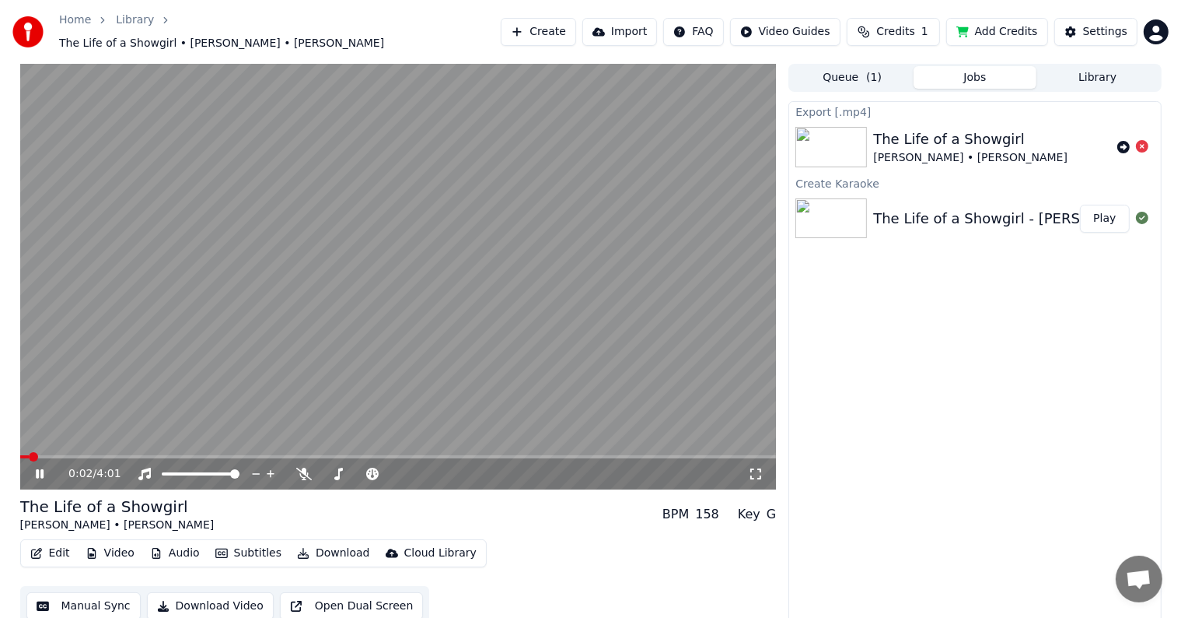
click at [398, 280] on video at bounding box center [398, 276] width 757 height 425
click at [1087, 30] on div "Settings" at bounding box center [1105, 32] width 44 height 16
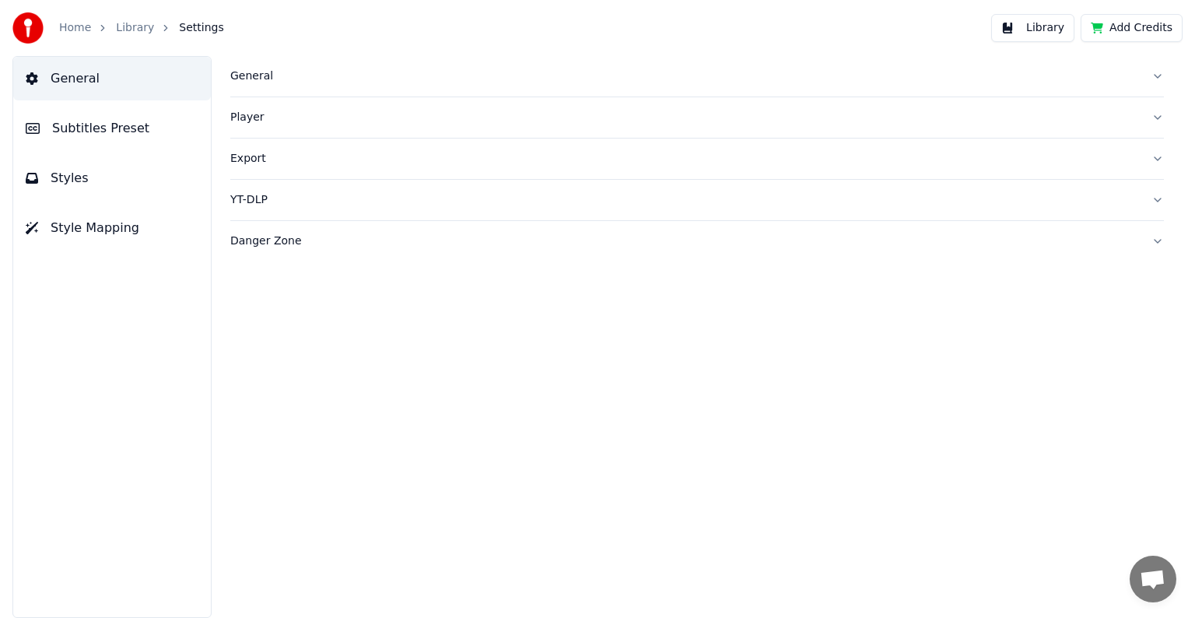
click at [103, 137] on button "Subtitles Preset" at bounding box center [112, 129] width 198 height 44
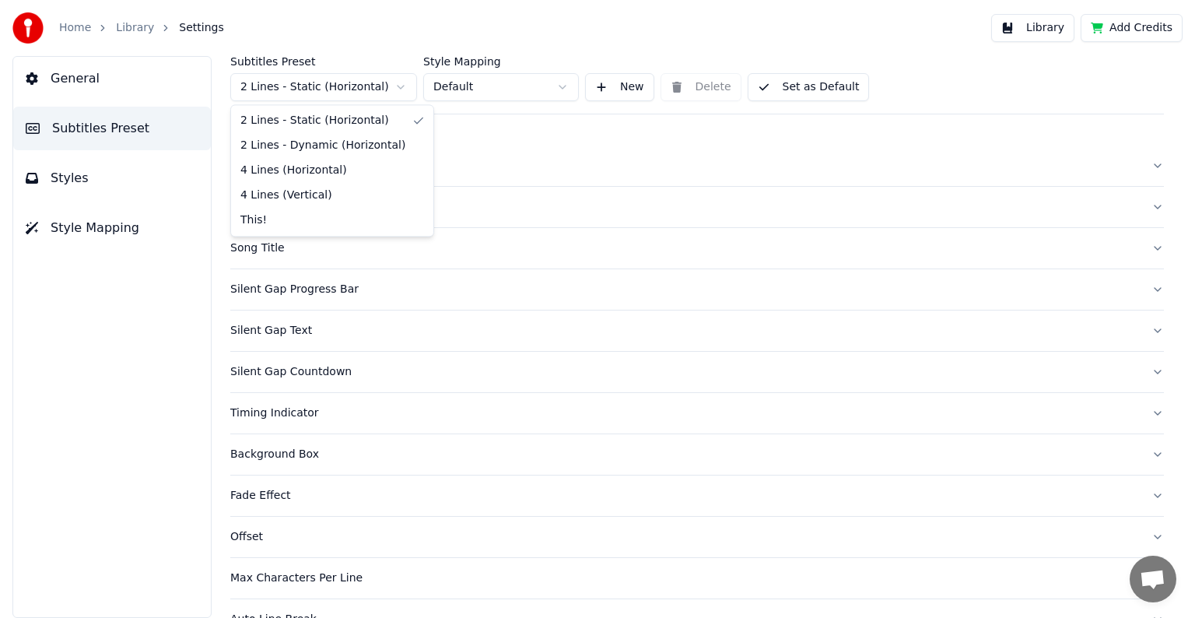
click at [324, 79] on html "Home Library Settings Library Add Credits General Subtitles Preset Styles Style…" at bounding box center [597, 309] width 1195 height 618
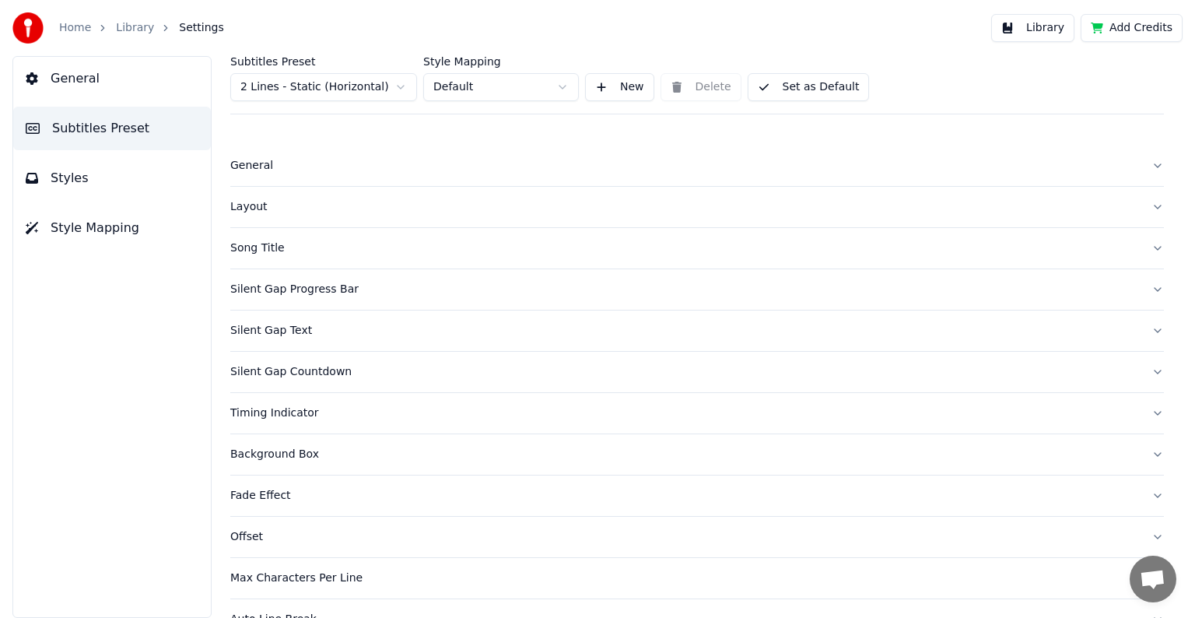
click at [43, 168] on html "Home Library Settings Library Add Credits General Subtitles Preset Styles Style…" at bounding box center [597, 309] width 1195 height 618
click at [43, 168] on button "Styles" at bounding box center [112, 178] width 198 height 44
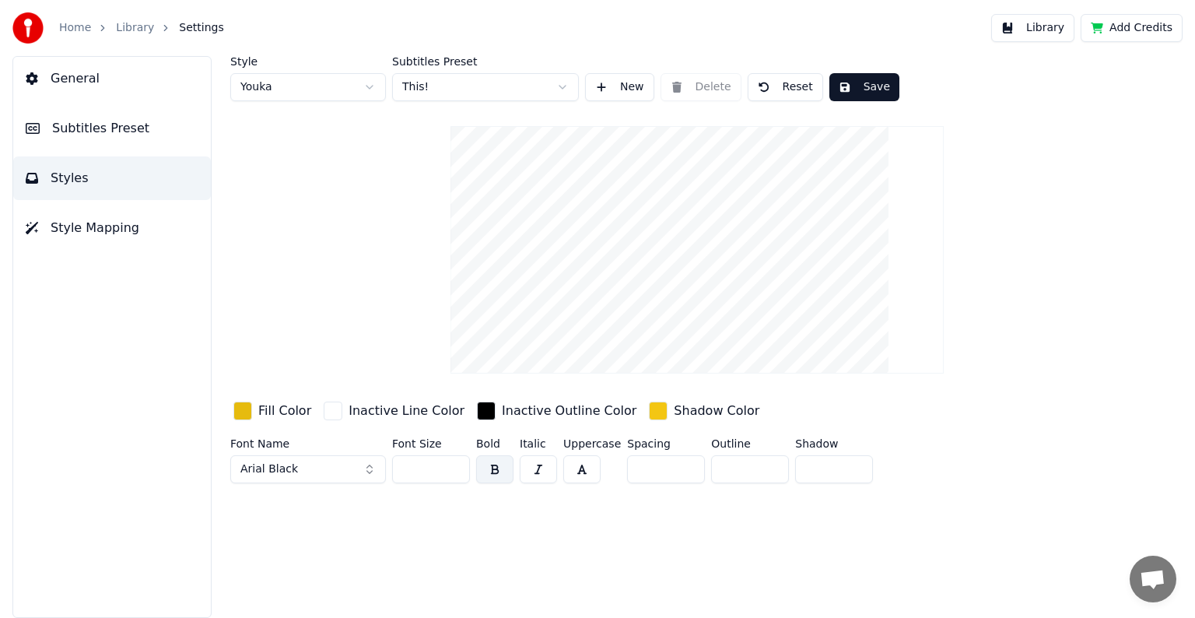
drag, startPoint x: 404, startPoint y: 469, endPoint x: 453, endPoint y: 468, distance: 48.2
click at [453, 468] on input "***" at bounding box center [431, 469] width 78 height 28
type input "***"
click at [853, 87] on button "Save" at bounding box center [864, 87] width 70 height 28
click at [142, 28] on link "Library" at bounding box center [135, 28] width 38 height 16
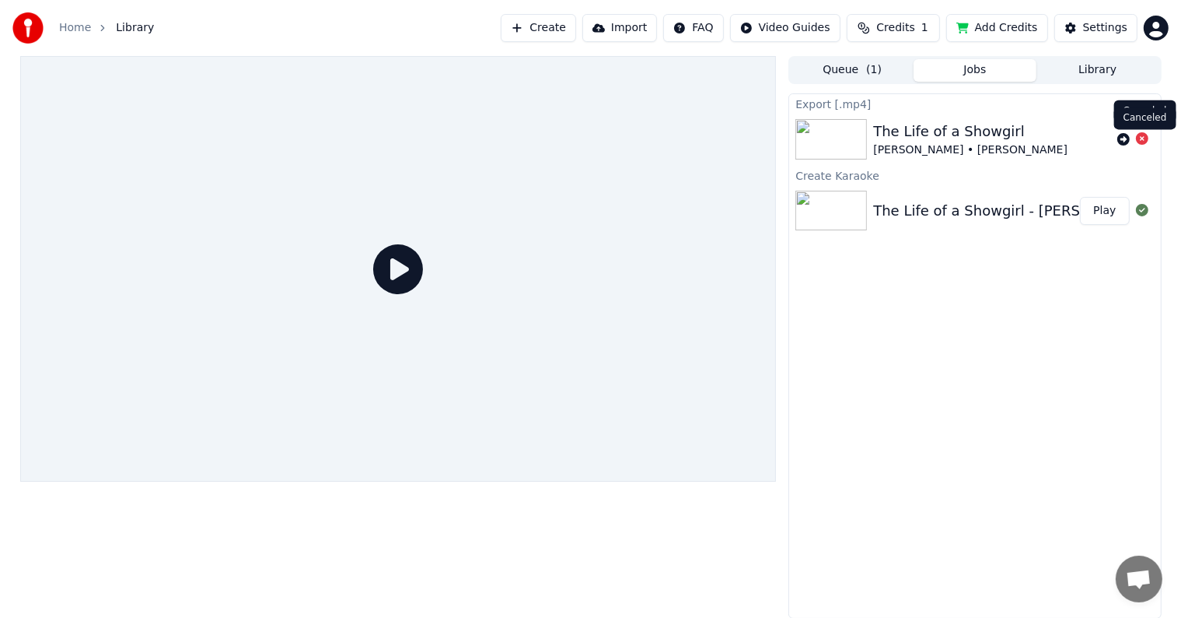
click at [1139, 137] on icon at bounding box center [1142, 138] width 12 height 12
click at [1089, 25] on div "Settings" at bounding box center [1105, 28] width 44 height 16
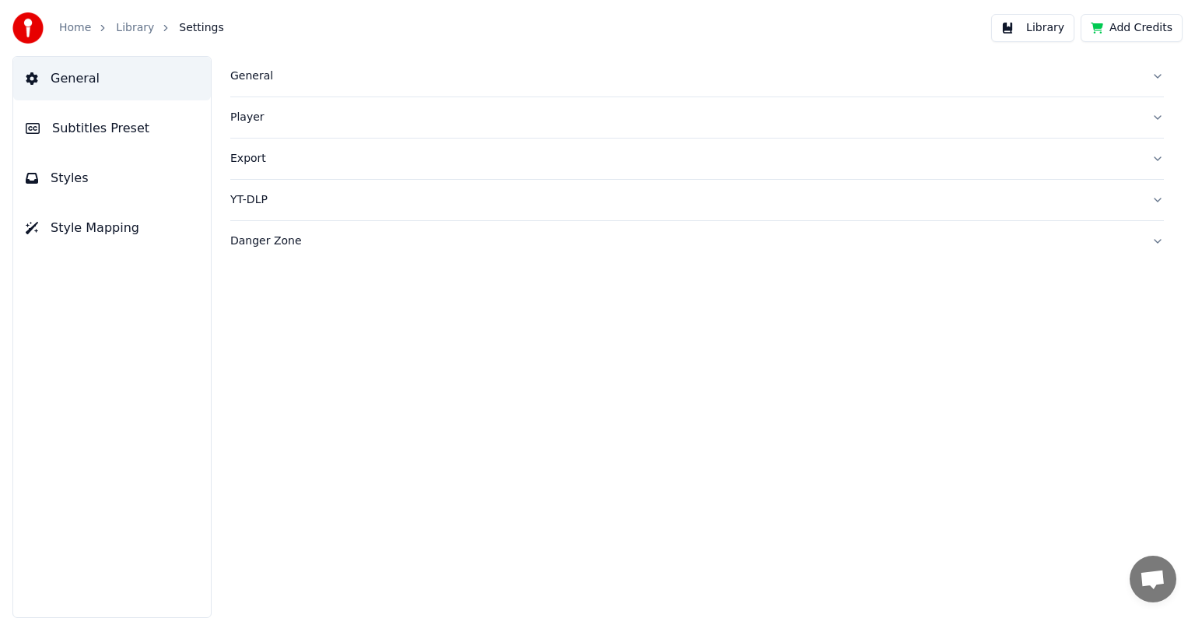
click at [125, 127] on span "Subtitles Preset" at bounding box center [100, 128] width 97 height 19
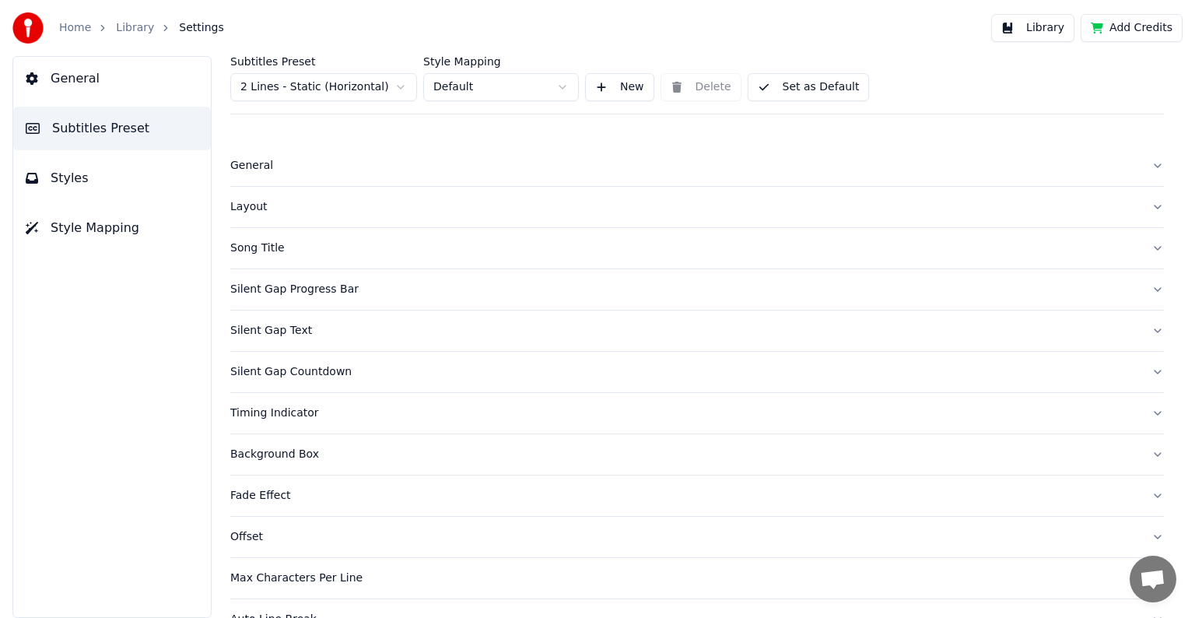
click at [369, 86] on html "Home Library Settings Library Add Credits General Subtitles Preset Styles Style…" at bounding box center [597, 309] width 1195 height 618
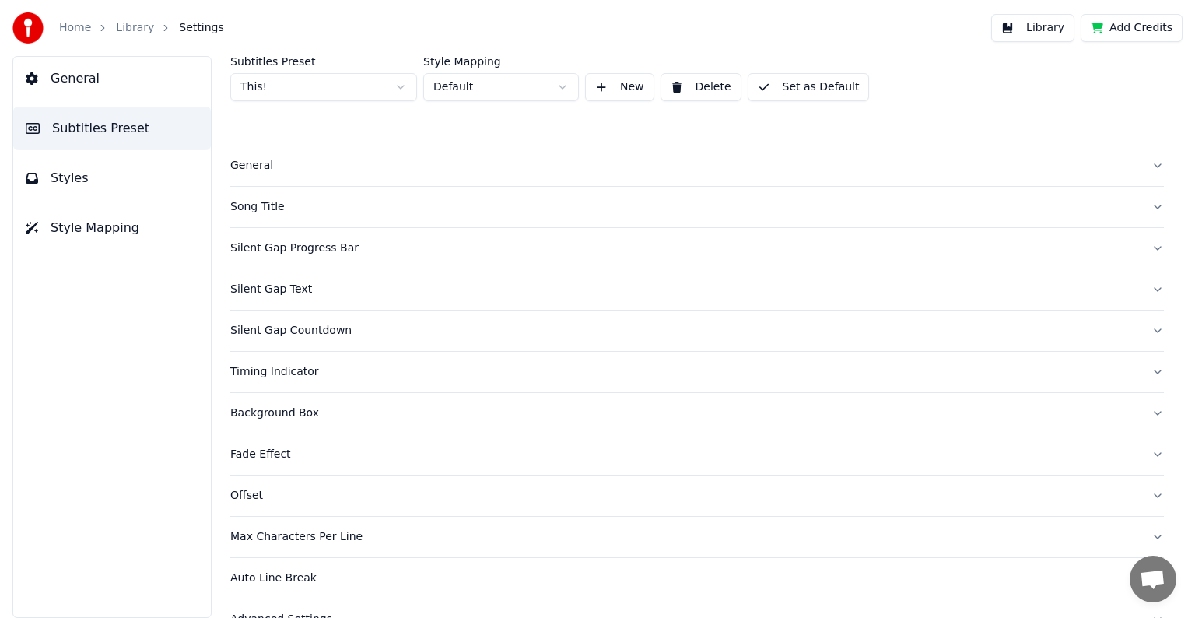
click at [275, 197] on button "Song Title" at bounding box center [696, 207] width 933 height 40
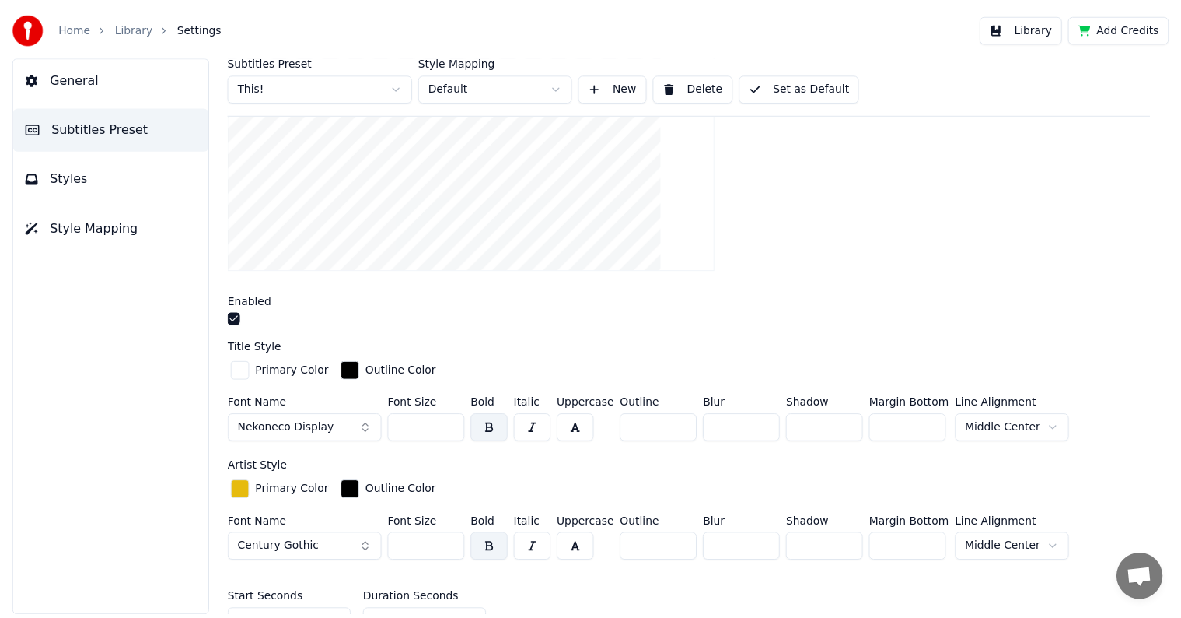
scroll to position [311, 0]
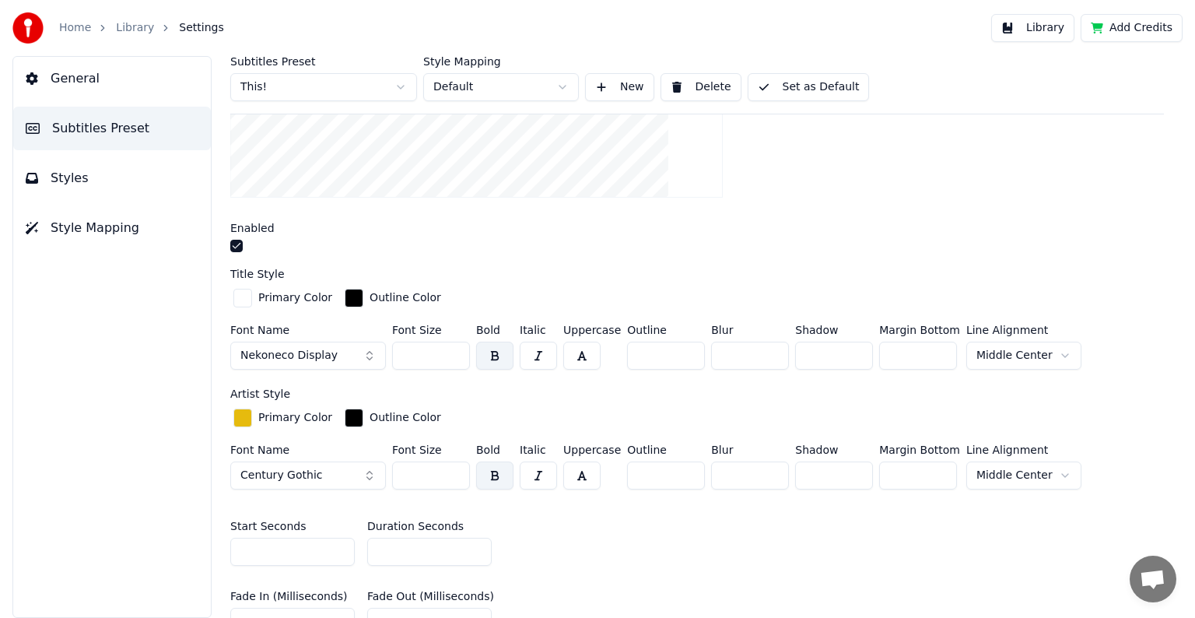
drag, startPoint x: 409, startPoint y: 468, endPoint x: 450, endPoint y: 470, distance: 41.2
click at [450, 470] on input "***" at bounding box center [431, 475] width 78 height 28
type input "***"
click at [791, 84] on button "Set as Default" at bounding box center [808, 87] width 122 height 28
click at [134, 31] on link "Library" at bounding box center [135, 28] width 38 height 16
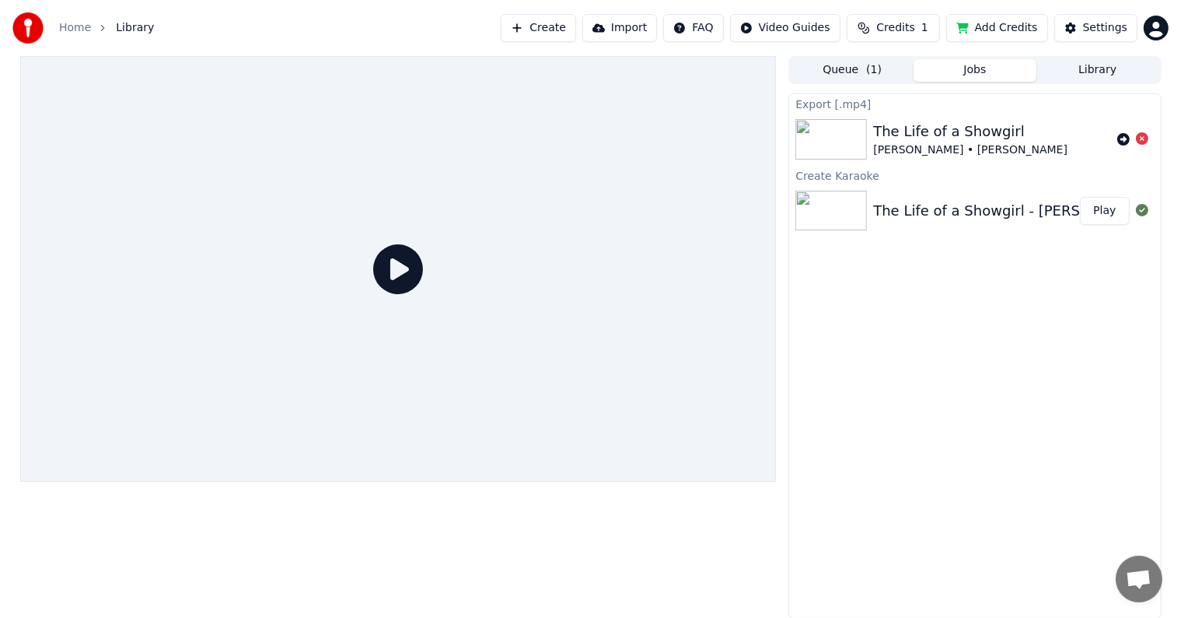
click at [1107, 208] on button "Play" at bounding box center [1104, 211] width 49 height 28
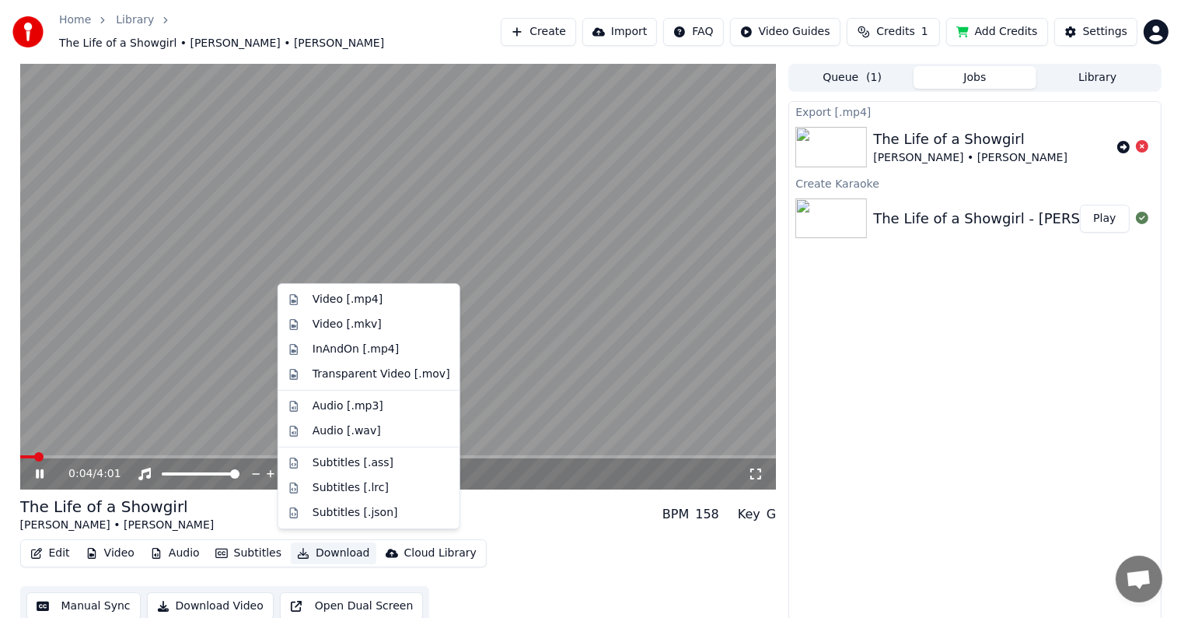
click at [323, 544] on button "Download" at bounding box center [334, 553] width 86 height 22
click at [365, 298] on div "Video [.mp4]" at bounding box center [348, 300] width 70 height 16
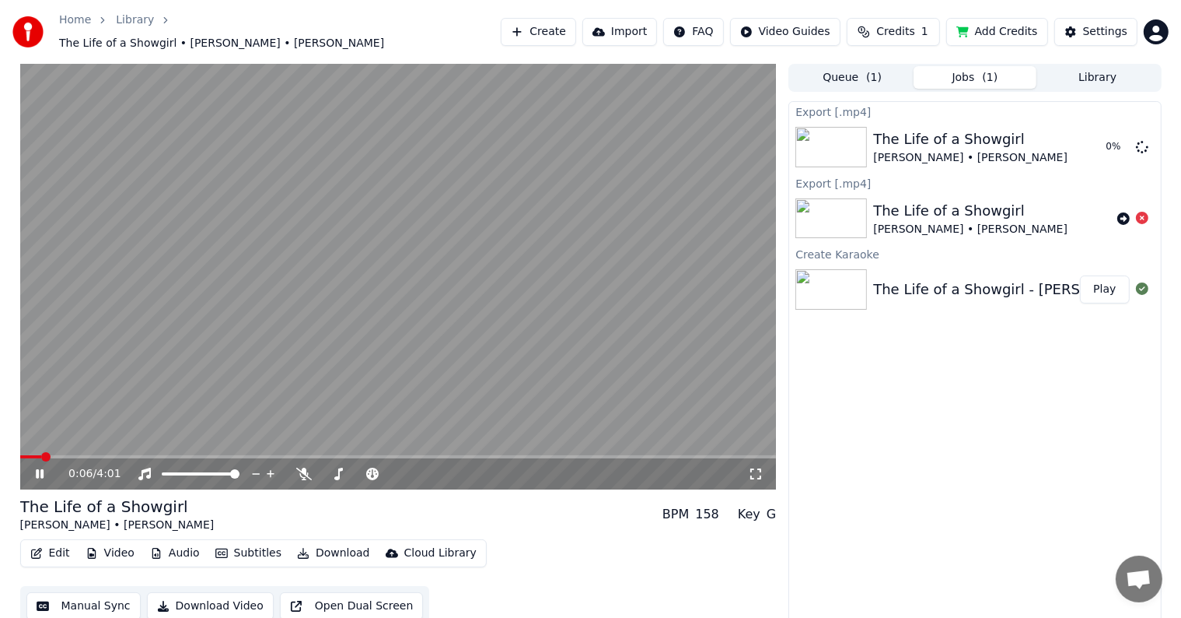
click at [311, 237] on video at bounding box center [398, 276] width 757 height 425
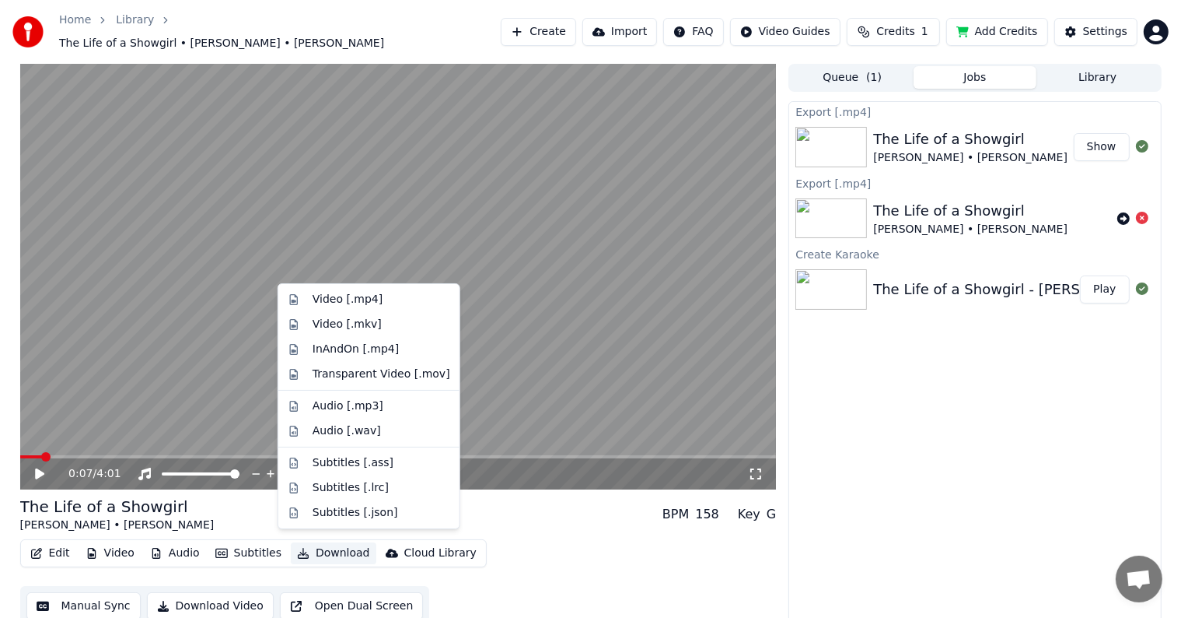
click at [327, 543] on button "Download" at bounding box center [334, 553] width 86 height 22
click at [383, 401] on div "Audio [.mp3]" at bounding box center [382, 406] width 138 height 16
